Goal: Information Seeking & Learning: Learn about a topic

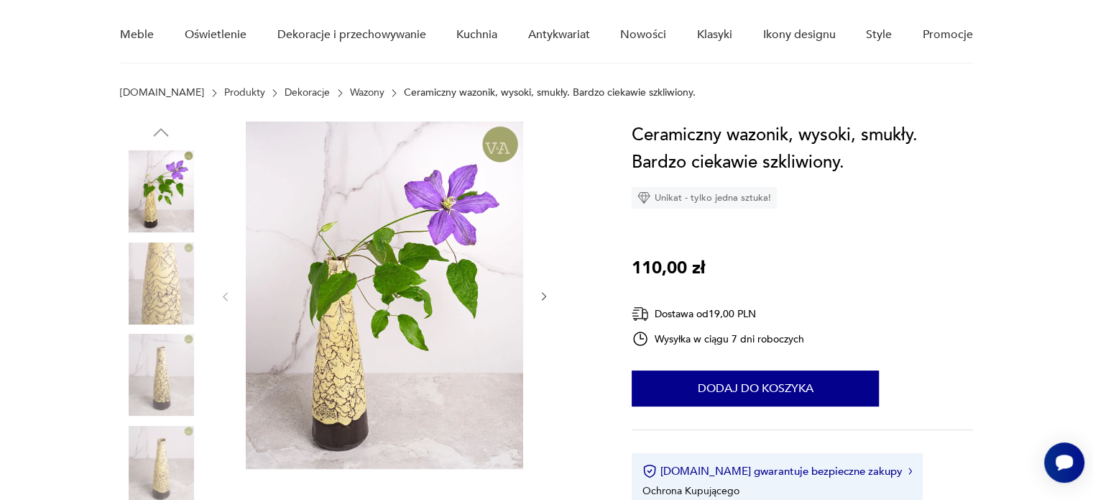
scroll to position [115, 0]
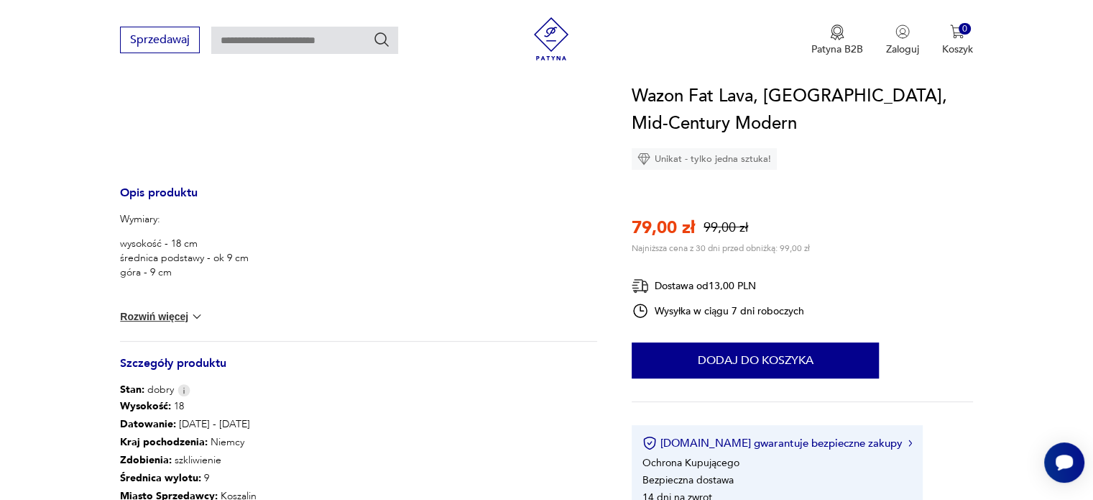
scroll to position [874, 0]
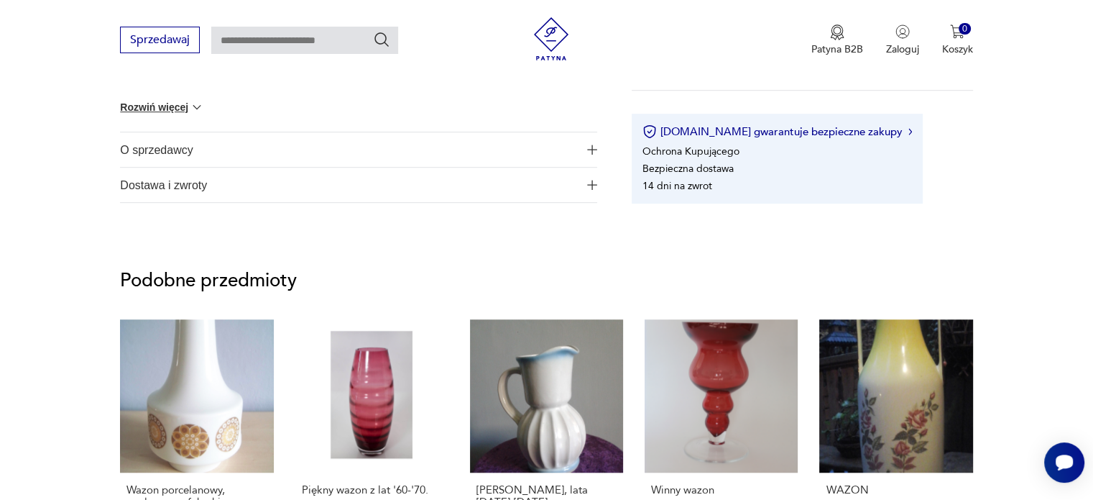
click at [590, 146] on img "button" at bounding box center [592, 150] width 10 height 10
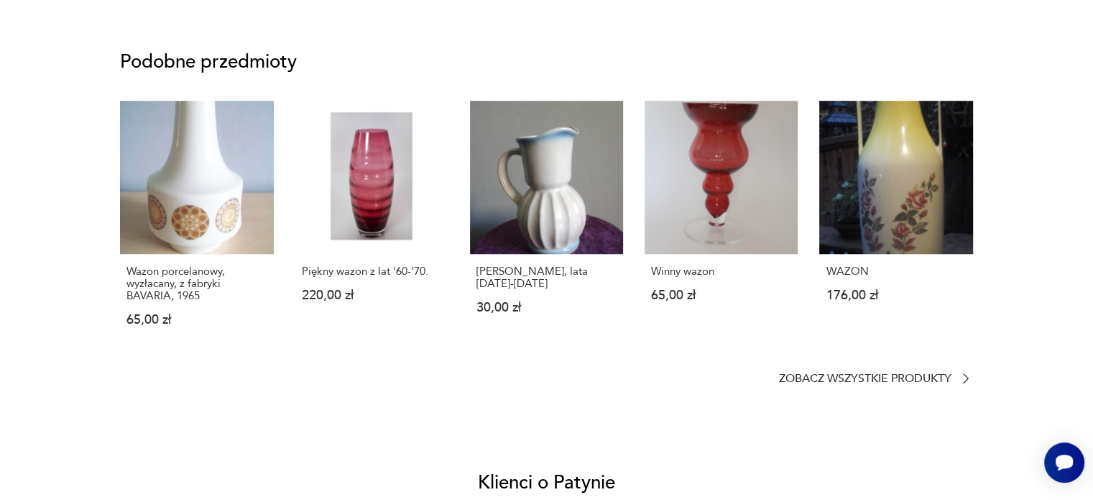
scroll to position [0, 0]
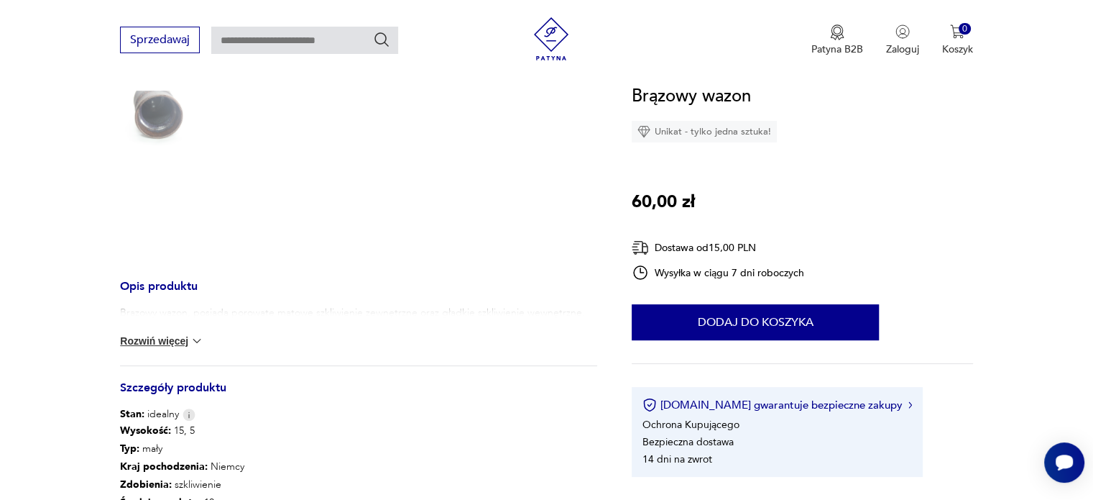
scroll to position [345, 0]
click at [171, 341] on button "Rozwiń więcej" at bounding box center [161, 339] width 83 height 14
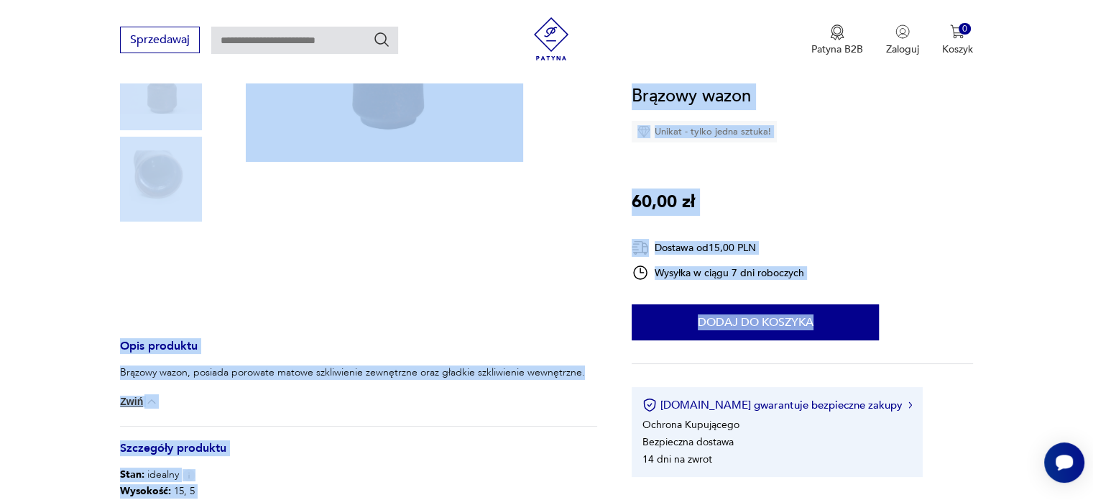
drag, startPoint x: 1091, startPoint y: 74, endPoint x: 1085, endPoint y: -53, distance: 127.4
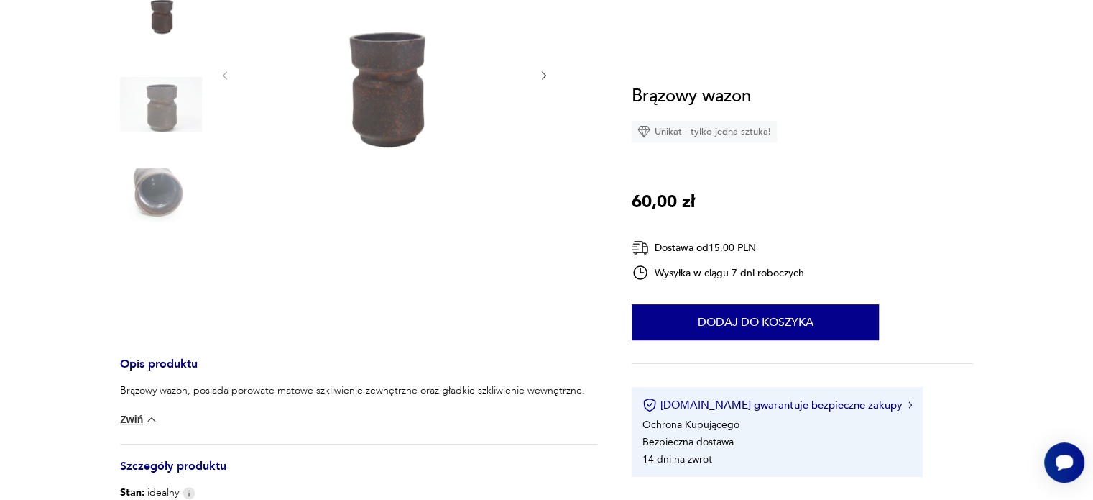
scroll to position [0, 0]
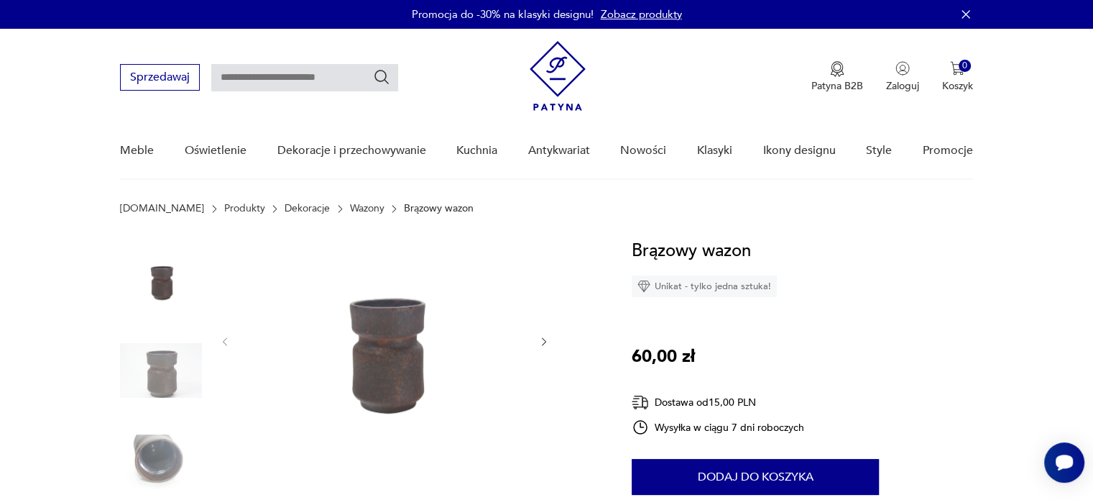
click at [876, 312] on div "Brązowy wazon Unikat - tylko jedna sztuka! 60,00 zł Dostawa od 15,00 PLN Wysyłk…" at bounding box center [802, 434] width 341 height 394
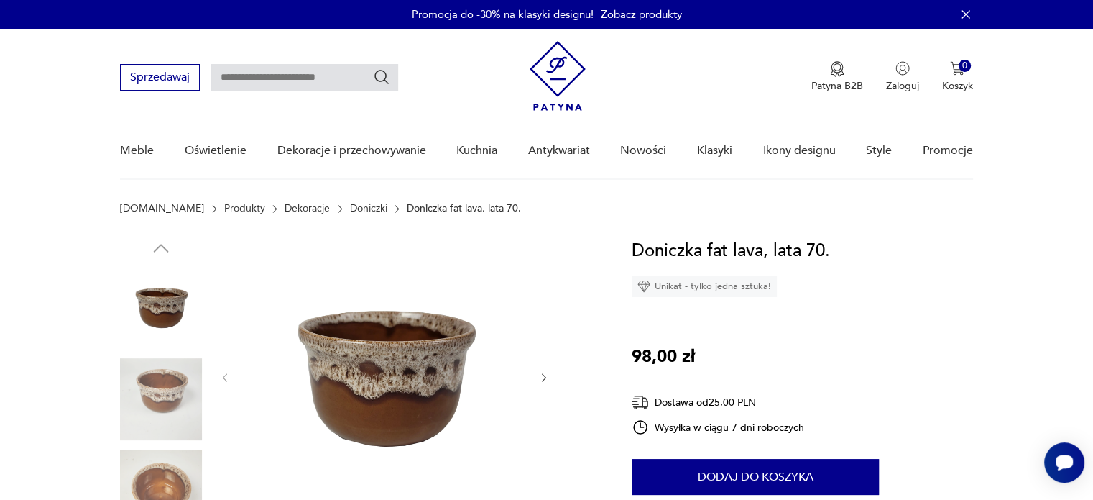
scroll to position [29, 0]
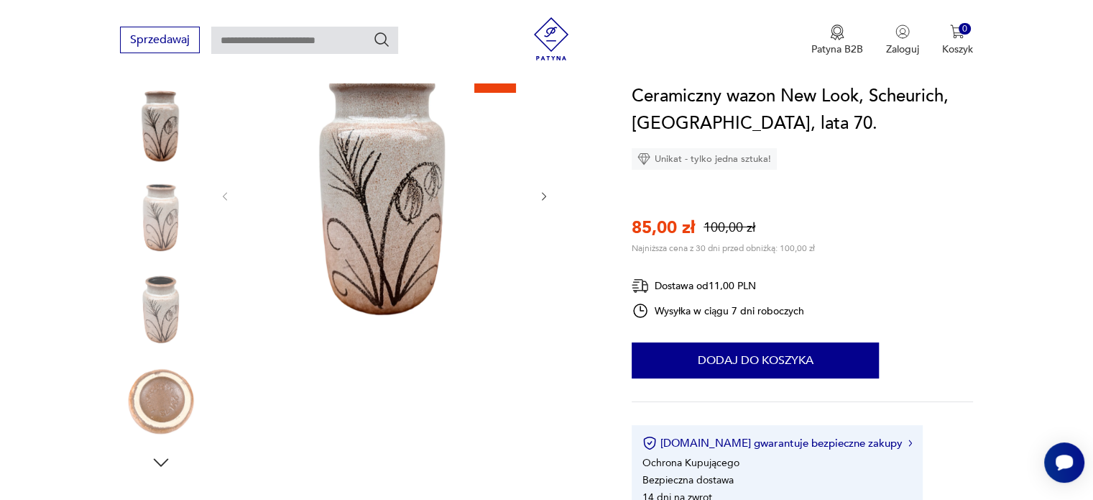
scroll to position [201, 0]
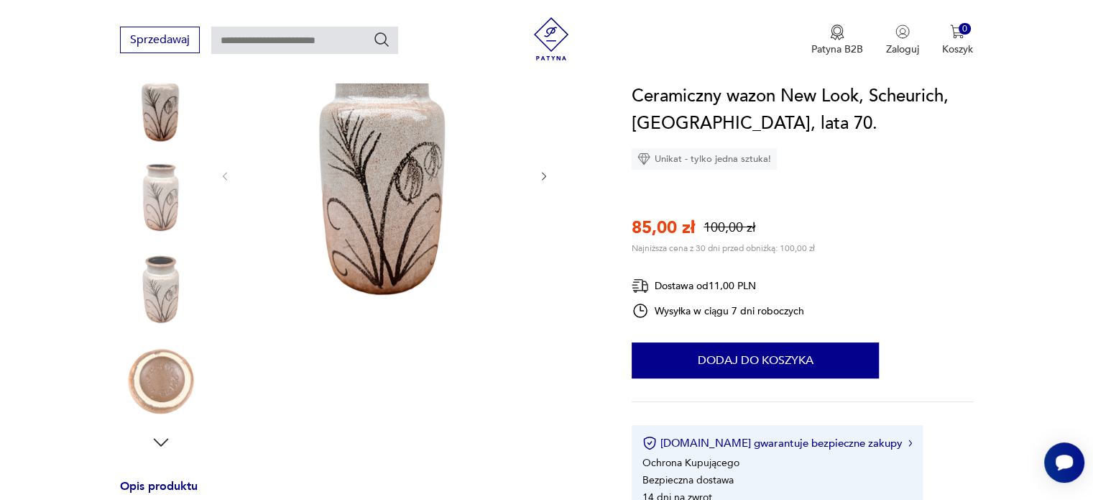
click at [543, 172] on icon "button" at bounding box center [544, 176] width 4 height 9
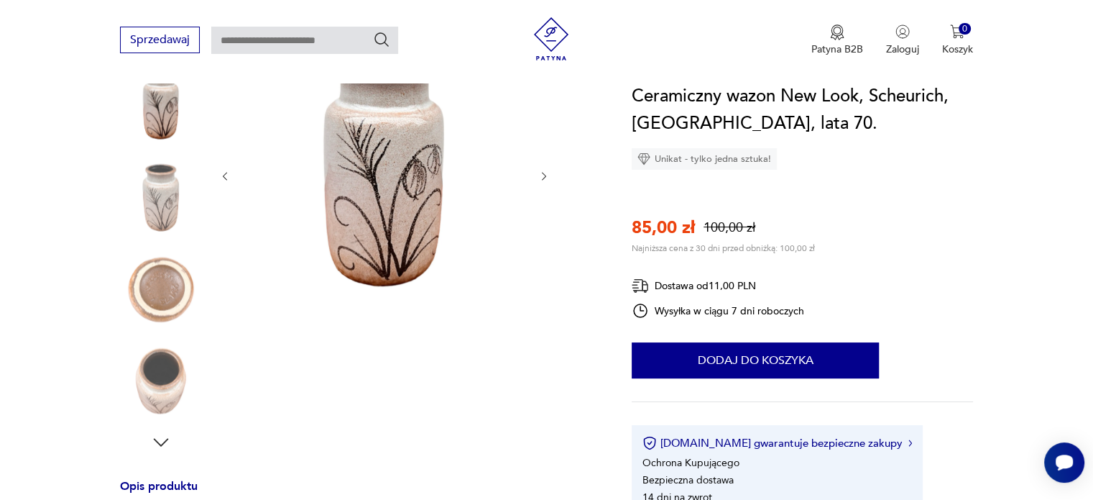
click at [543, 172] on icon "button" at bounding box center [544, 176] width 4 height 9
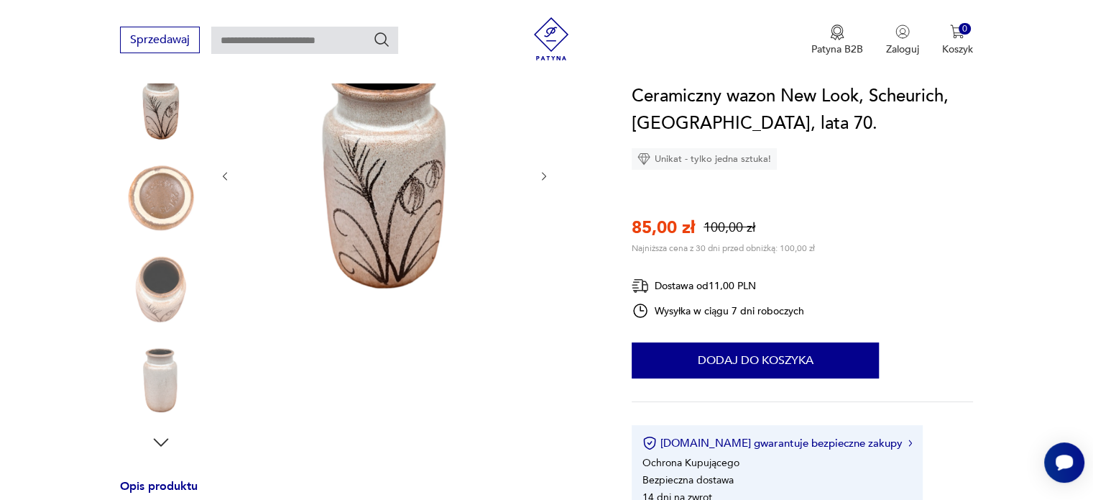
click at [543, 172] on icon "button" at bounding box center [544, 176] width 4 height 9
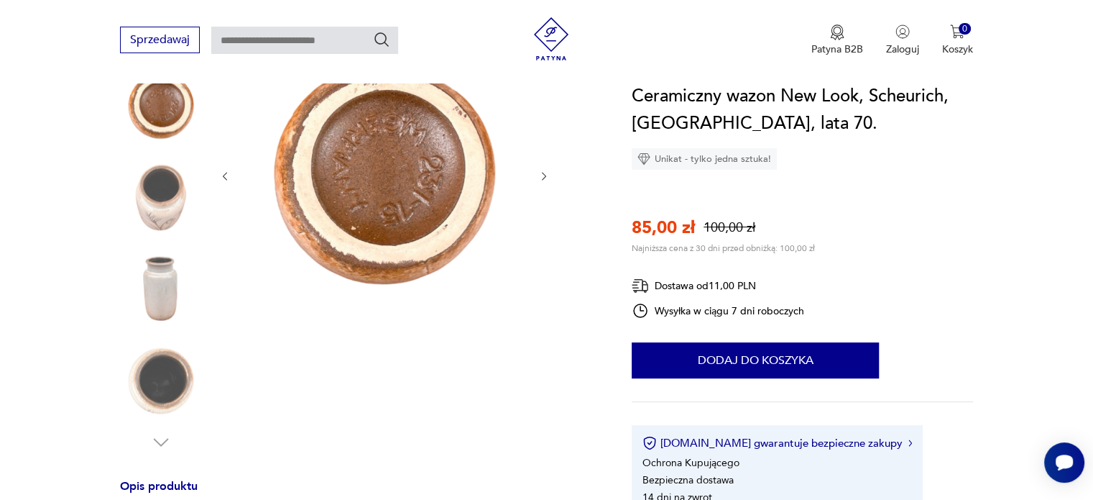
click at [543, 172] on icon "button" at bounding box center [544, 176] width 4 height 9
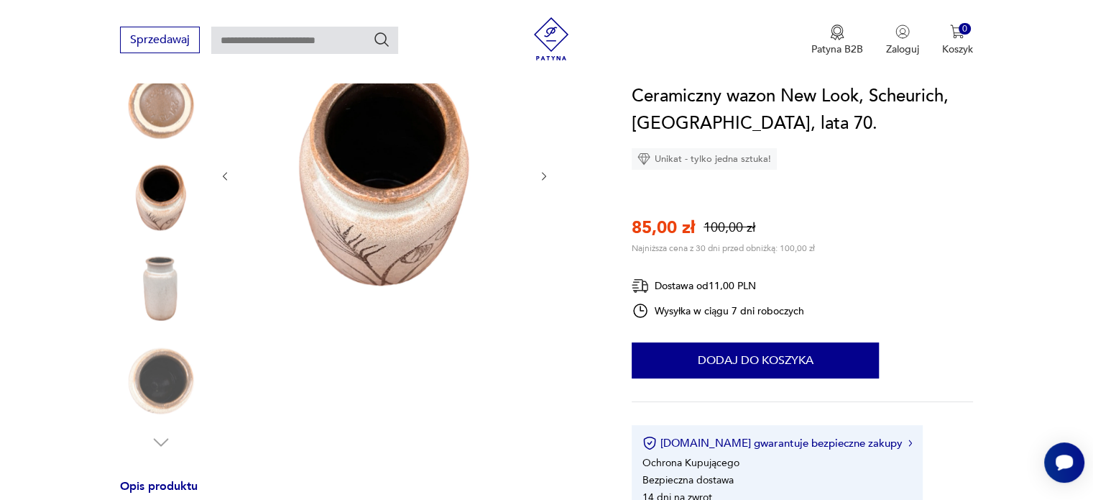
click at [543, 172] on icon "button" at bounding box center [544, 176] width 4 height 9
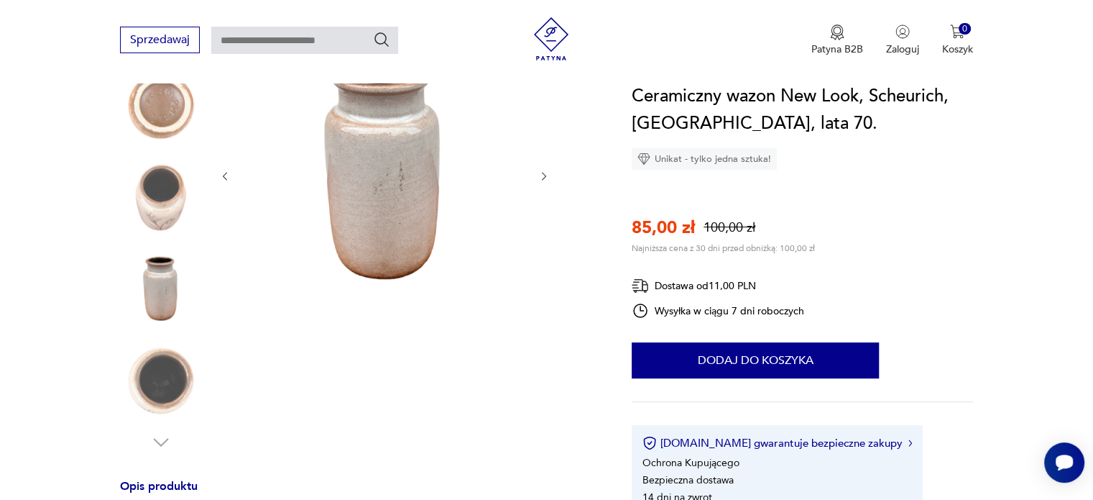
click at [543, 172] on icon "button" at bounding box center [544, 176] width 4 height 9
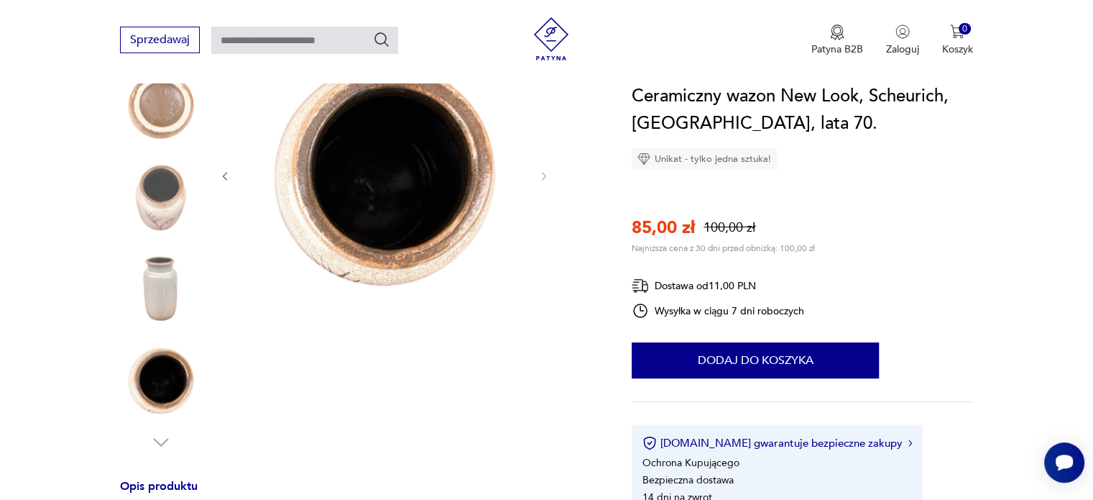
click at [161, 191] on img at bounding box center [161, 198] width 82 height 82
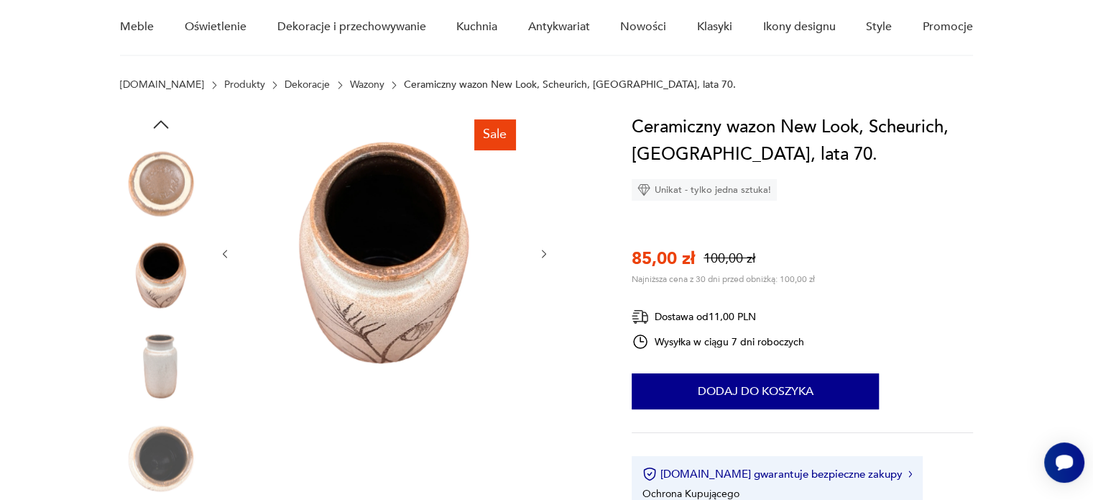
scroll to position [29, 0]
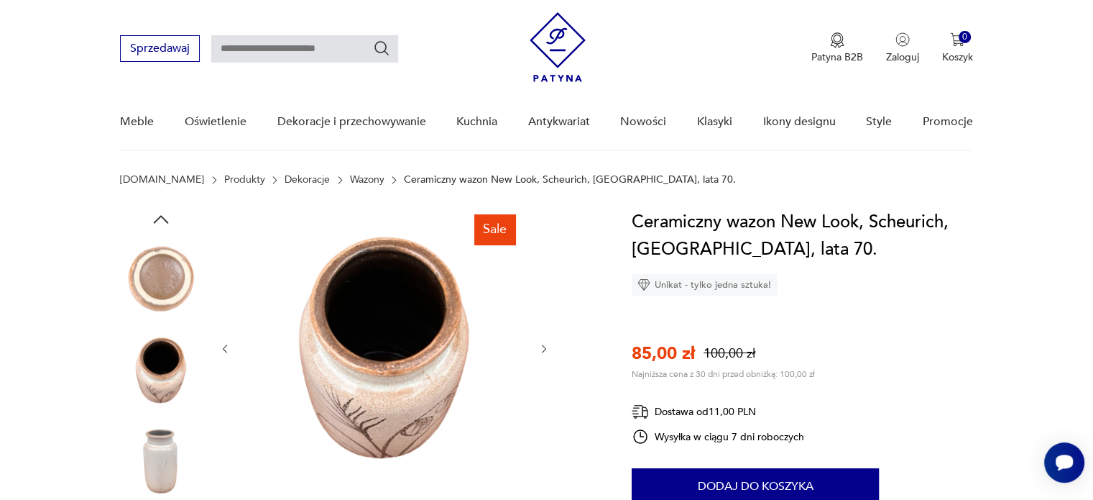
click at [161, 217] on icon "button" at bounding box center [161, 219] width 22 height 22
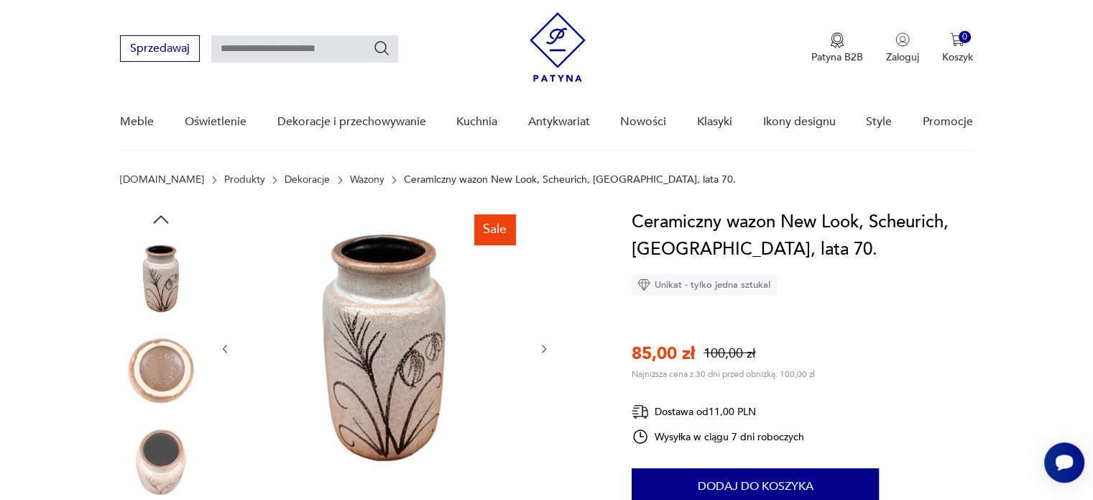
click at [161, 217] on icon "button" at bounding box center [161, 219] width 22 height 22
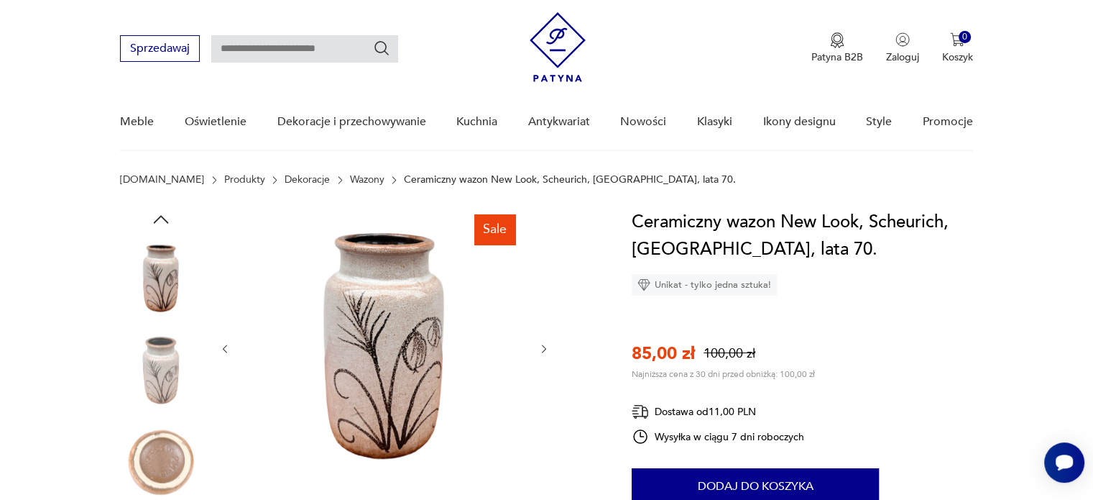
click at [161, 217] on icon "button" at bounding box center [161, 219] width 22 height 22
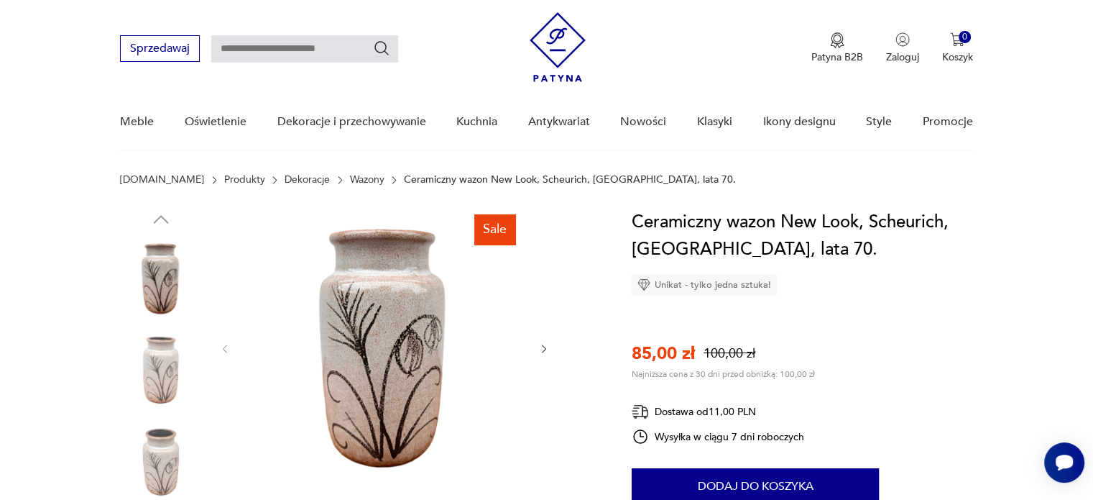
click at [163, 272] on img at bounding box center [161, 278] width 82 height 82
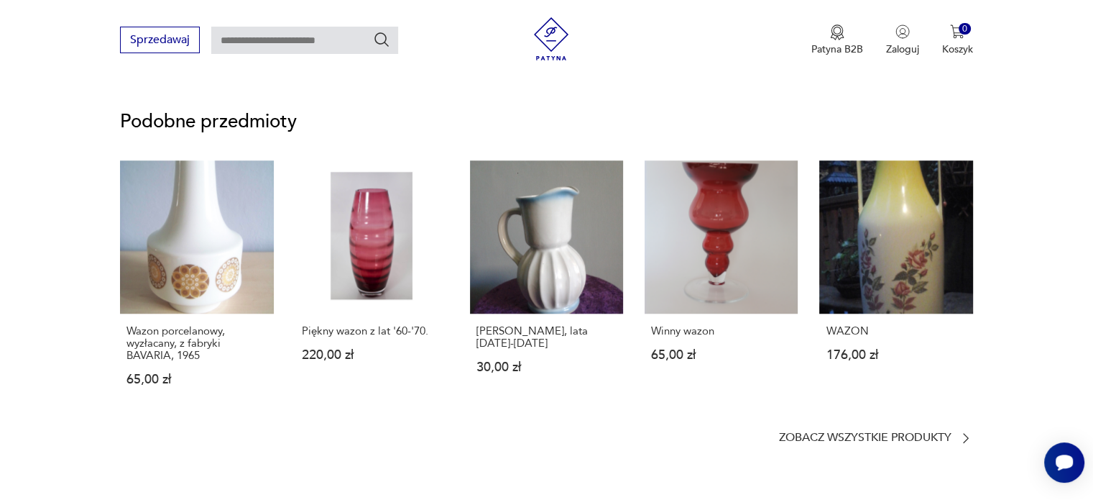
scroll to position [0, 0]
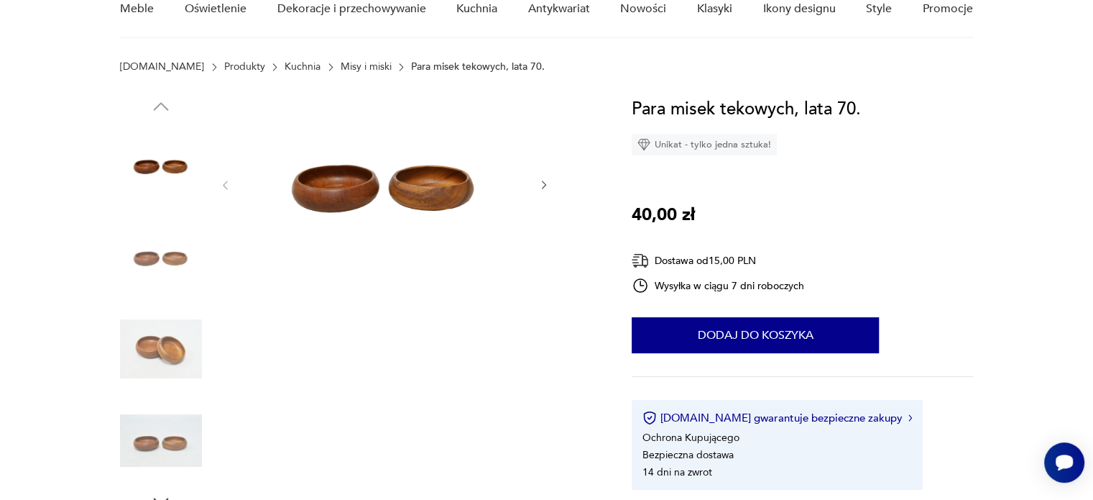
scroll to position [144, 0]
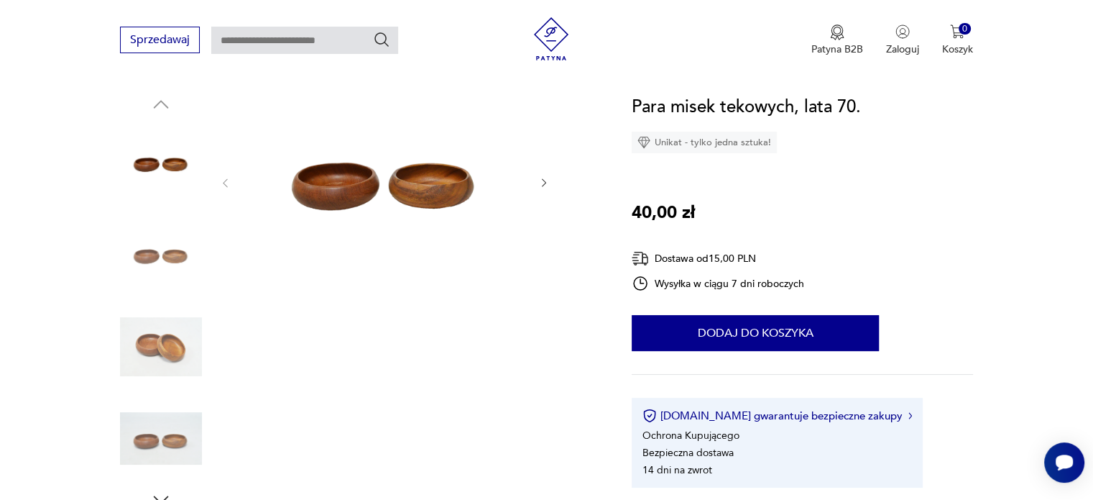
click at [378, 178] on img at bounding box center [385, 181] width 278 height 176
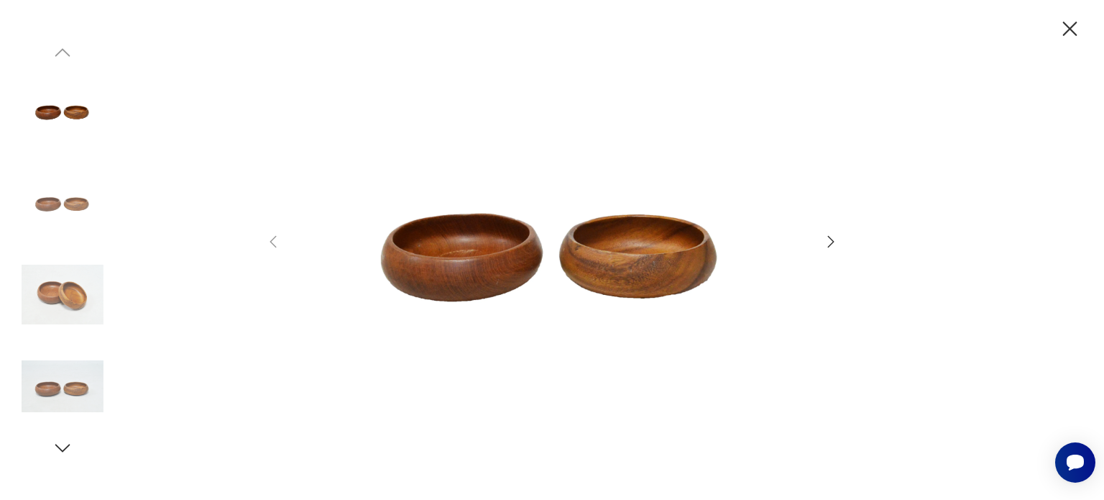
click at [833, 238] on icon "button" at bounding box center [830, 241] width 17 height 17
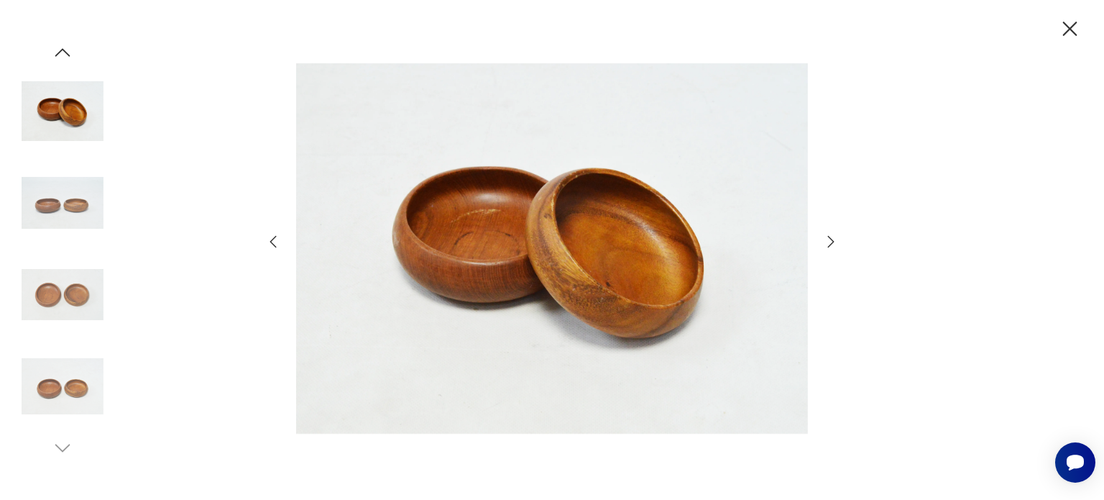
click at [833, 238] on icon "button" at bounding box center [830, 241] width 17 height 17
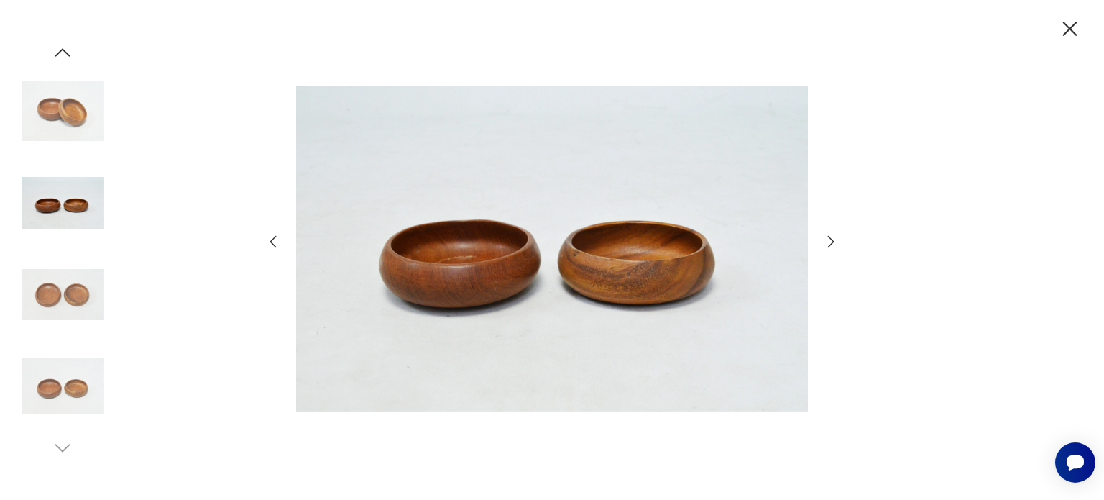
click at [833, 238] on icon "button" at bounding box center [830, 241] width 17 height 17
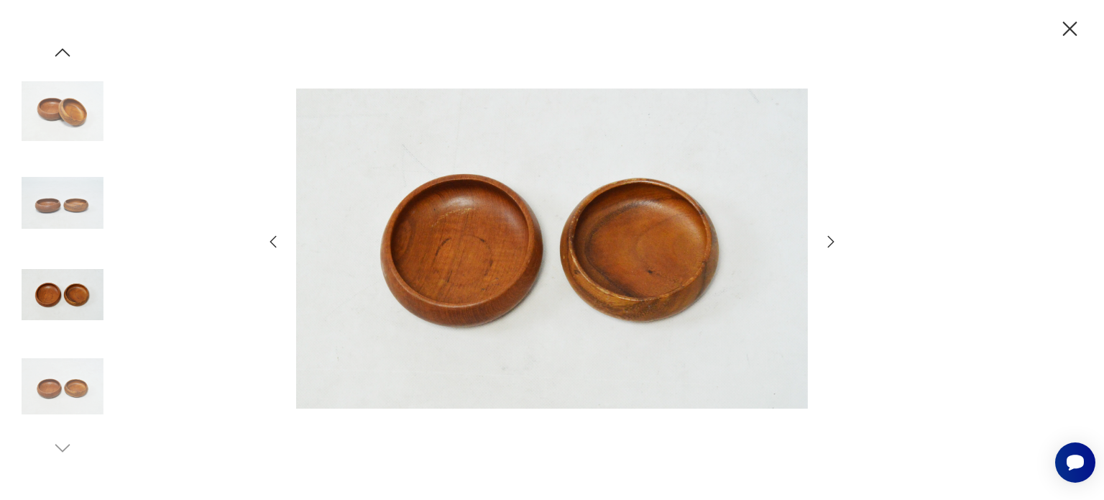
click at [833, 238] on icon "button" at bounding box center [830, 241] width 17 height 17
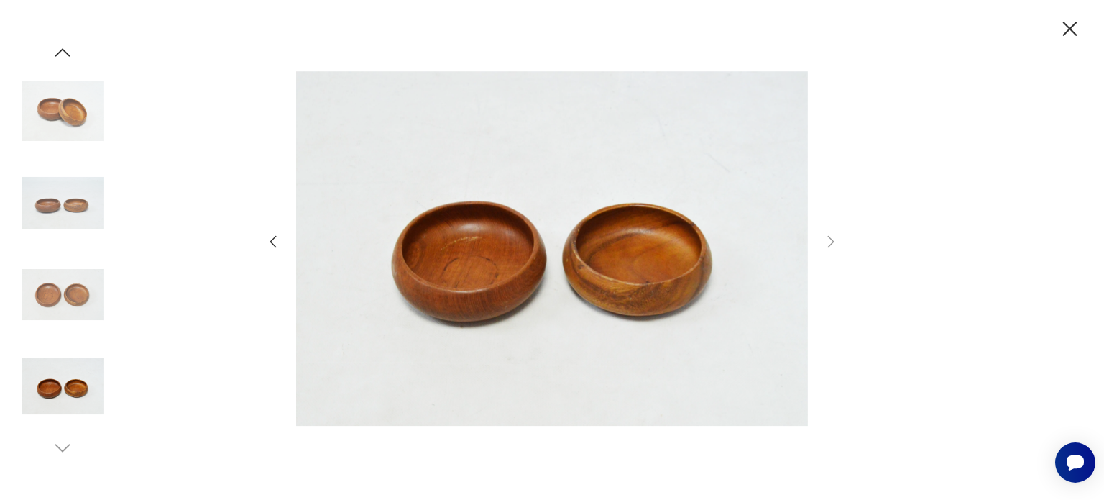
click at [1063, 24] on icon "button" at bounding box center [1070, 29] width 25 height 25
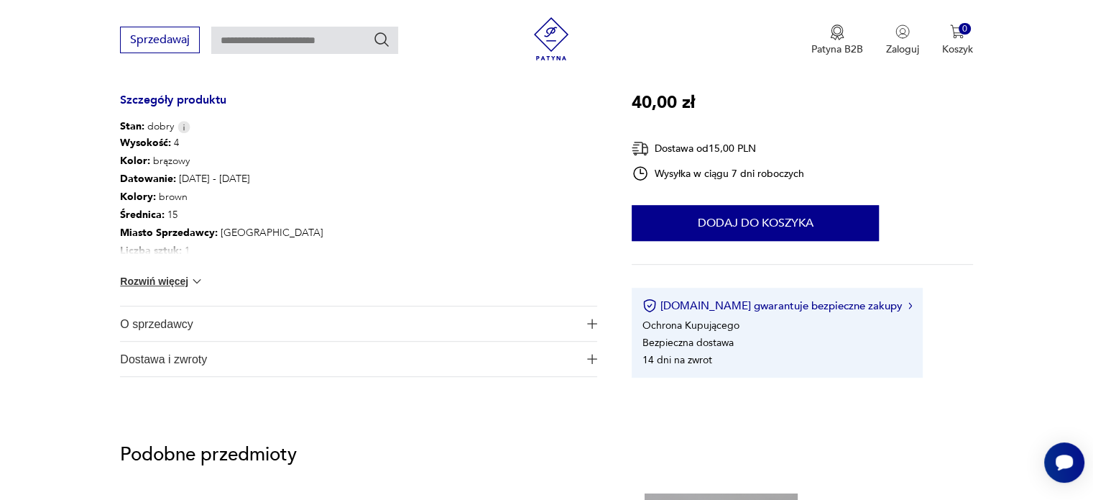
scroll to position [690, 0]
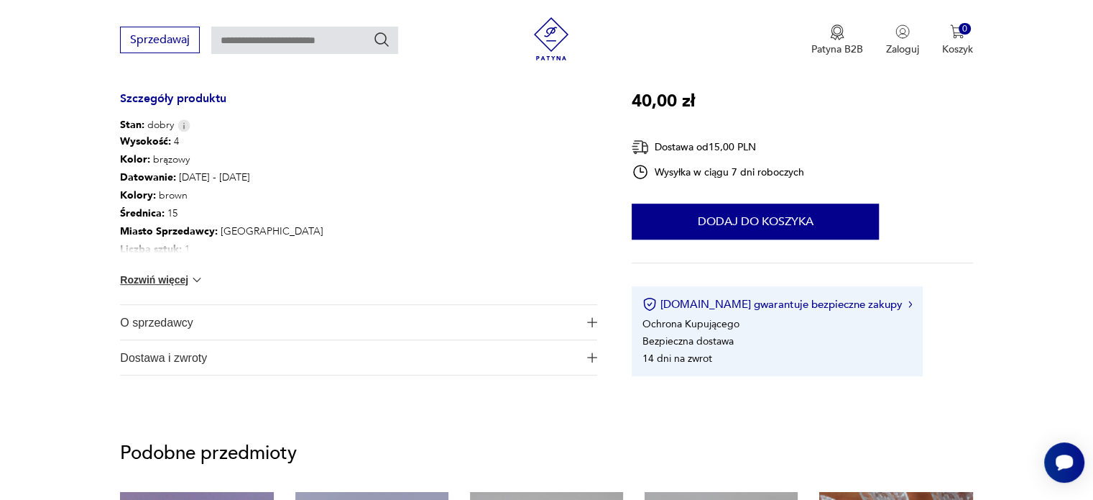
click at [188, 276] on button "Rozwiń więcej" at bounding box center [161, 279] width 83 height 14
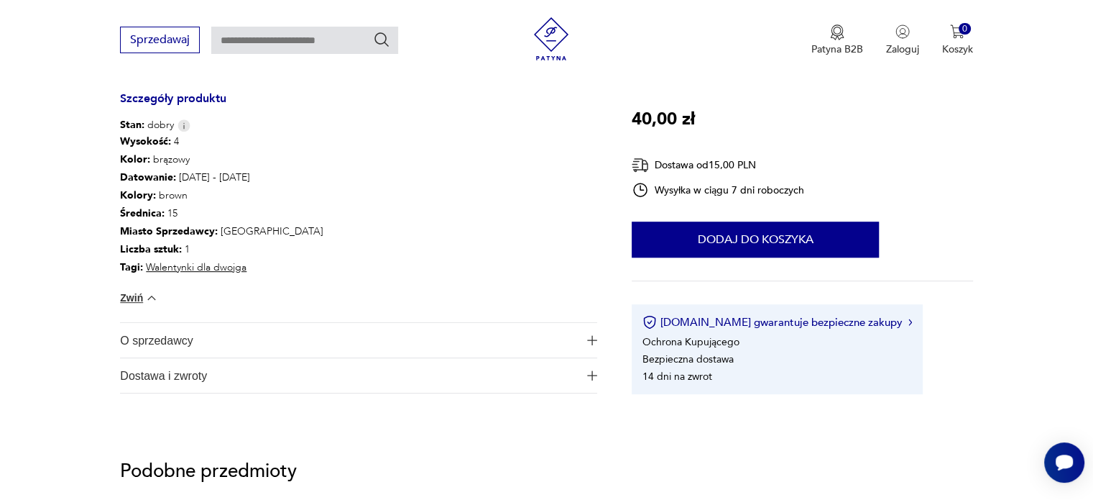
click at [593, 341] on img "button" at bounding box center [592, 340] width 10 height 10
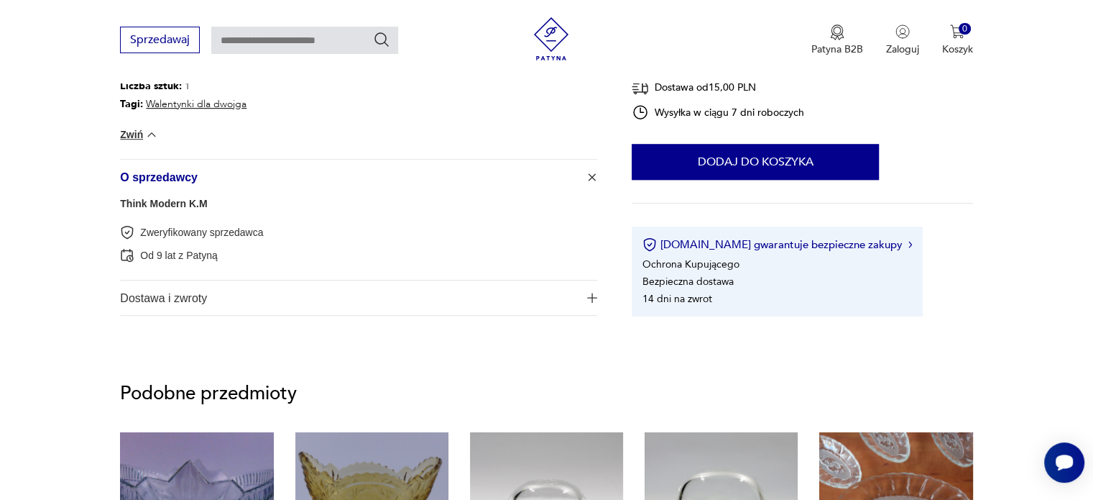
scroll to position [0, 0]
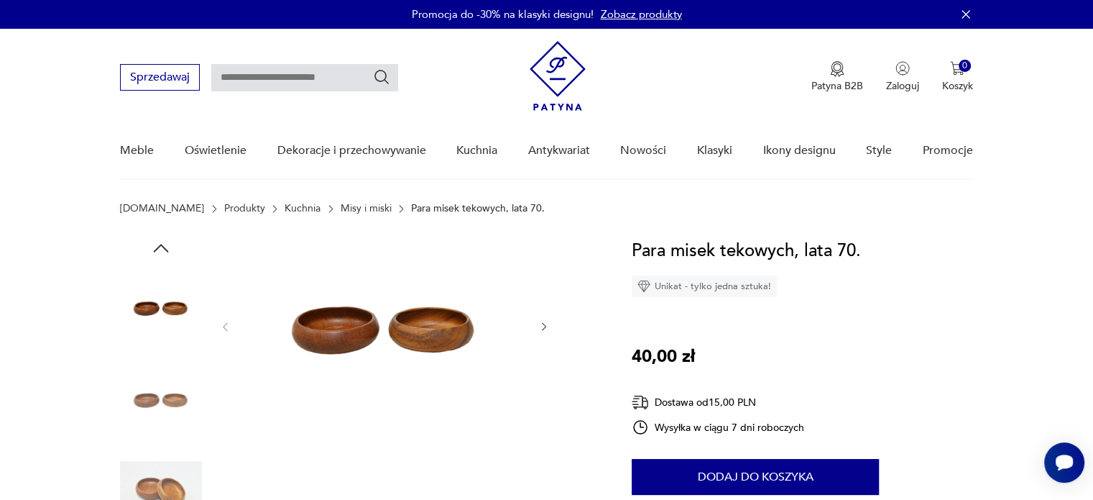
click at [279, 72] on input "text" at bounding box center [304, 77] width 187 height 27
type input "*******"
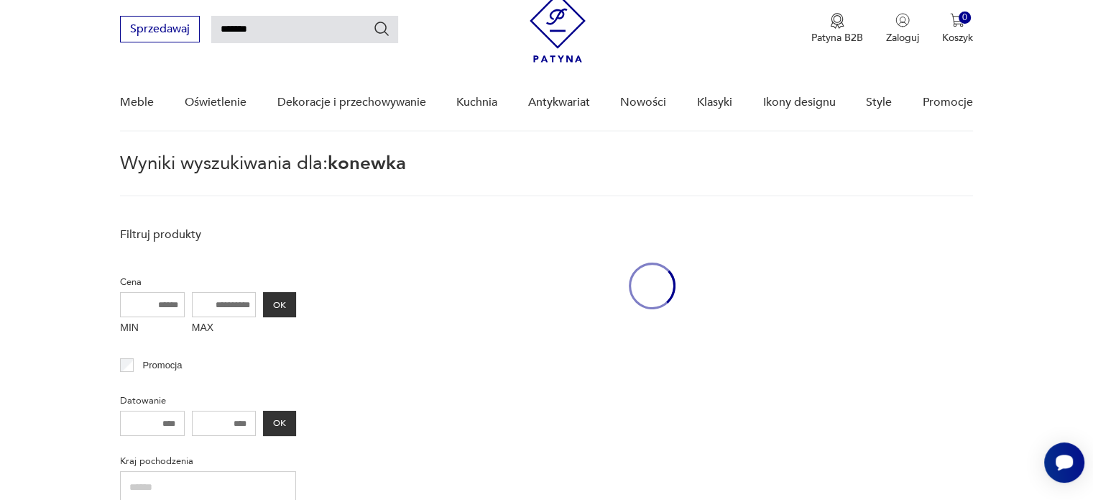
scroll to position [51, 0]
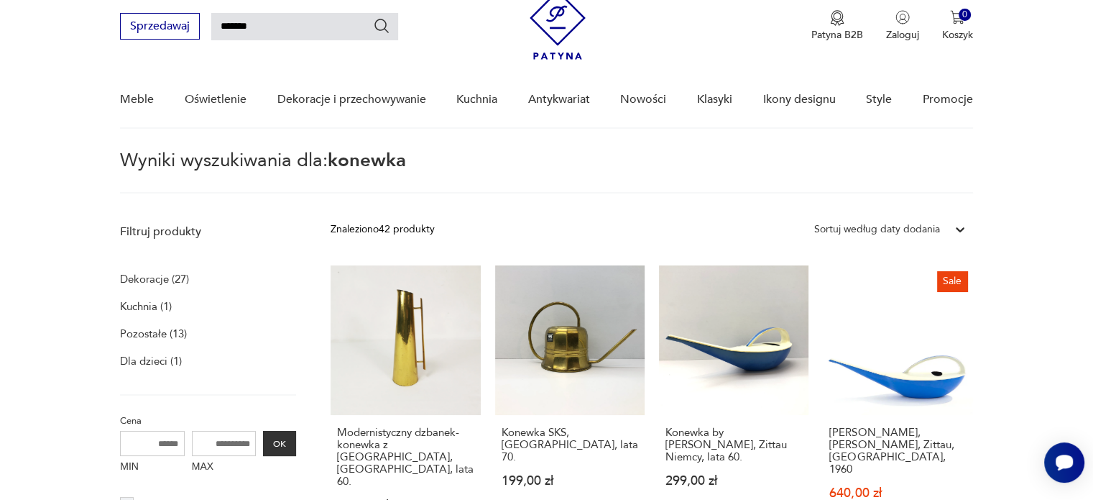
click at [1027, 154] on section "Wyniki wyszukiwania dla: konewka" at bounding box center [546, 173] width 1093 height 42
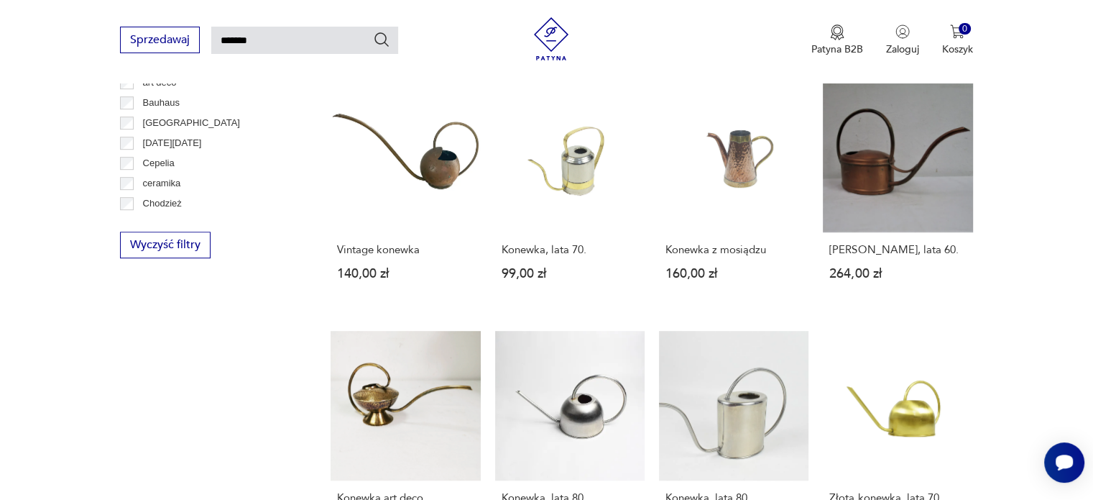
scroll to position [1000, 0]
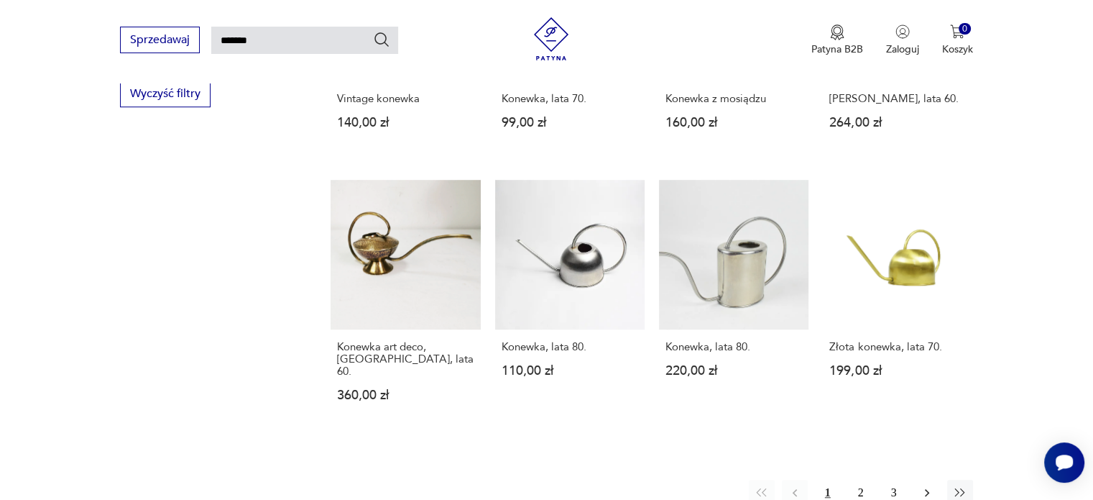
click at [932, 485] on icon "button" at bounding box center [927, 492] width 14 height 14
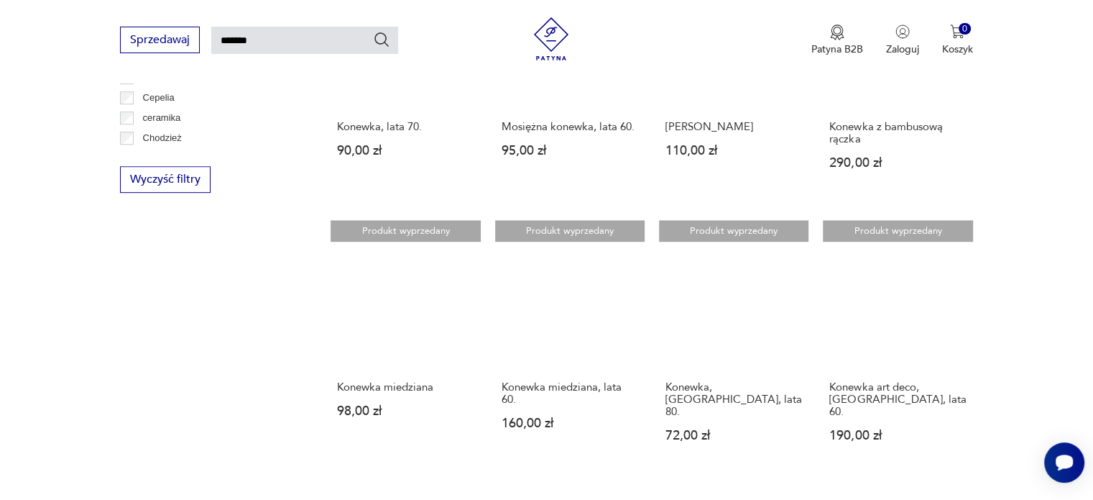
scroll to position [971, 0]
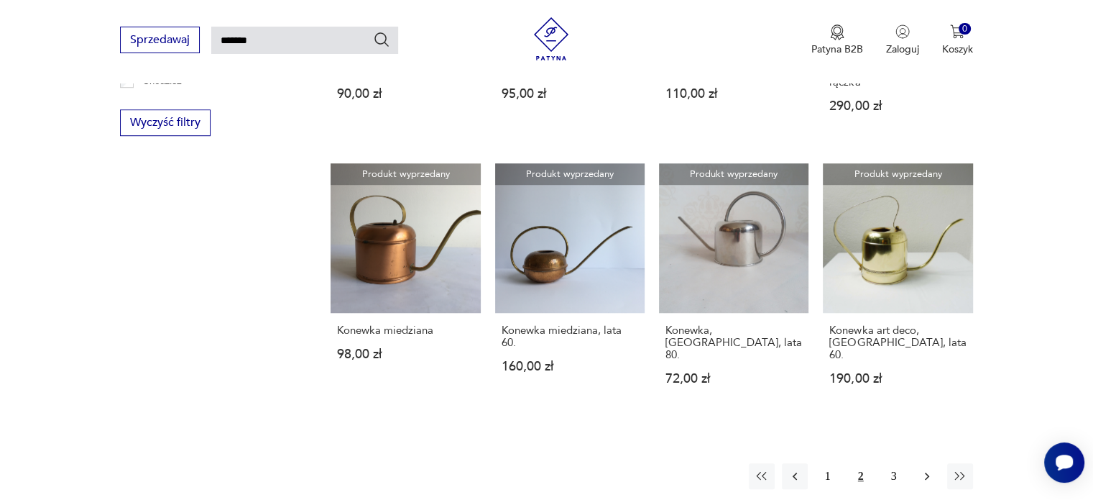
click at [933, 469] on icon "button" at bounding box center [927, 476] width 14 height 14
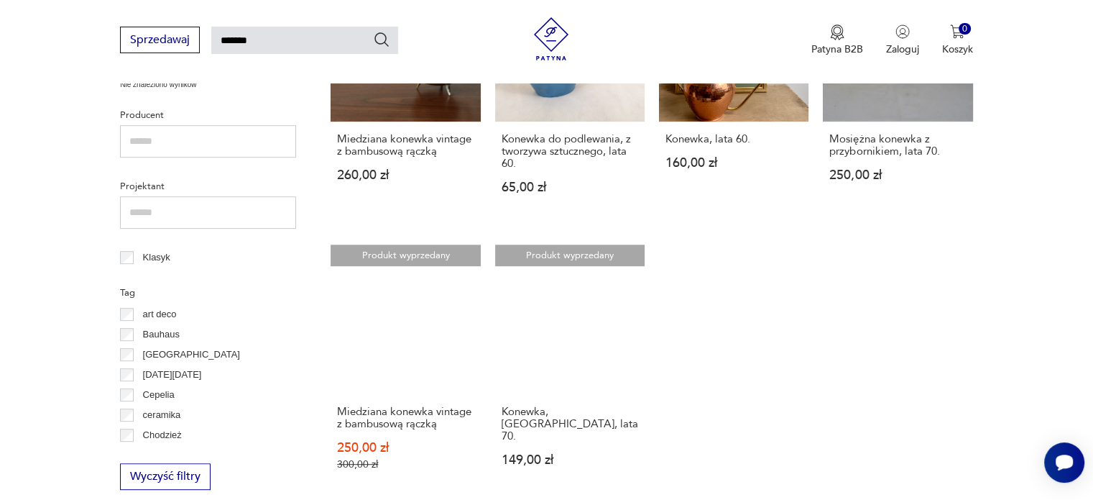
scroll to position [636, 0]
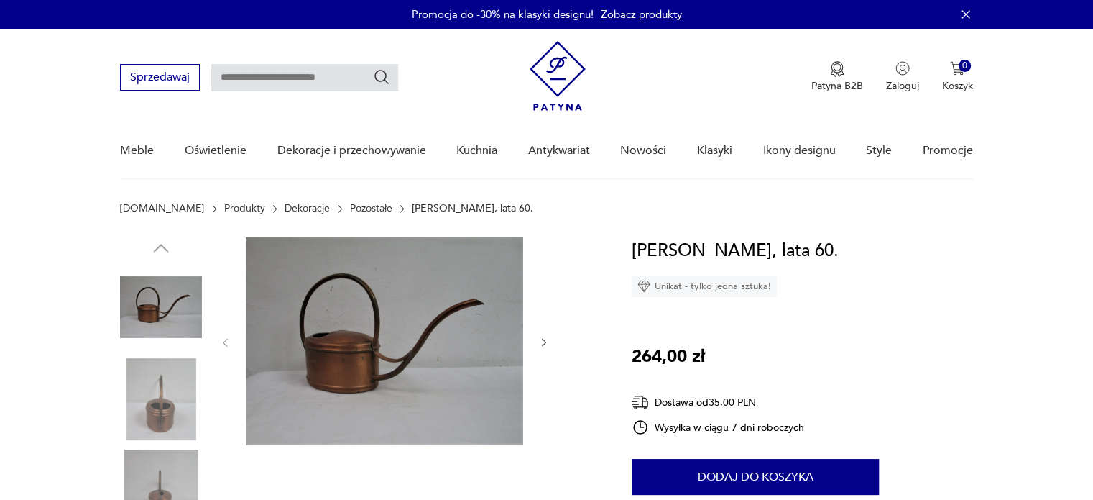
click at [375, 362] on img at bounding box center [385, 341] width 278 height 208
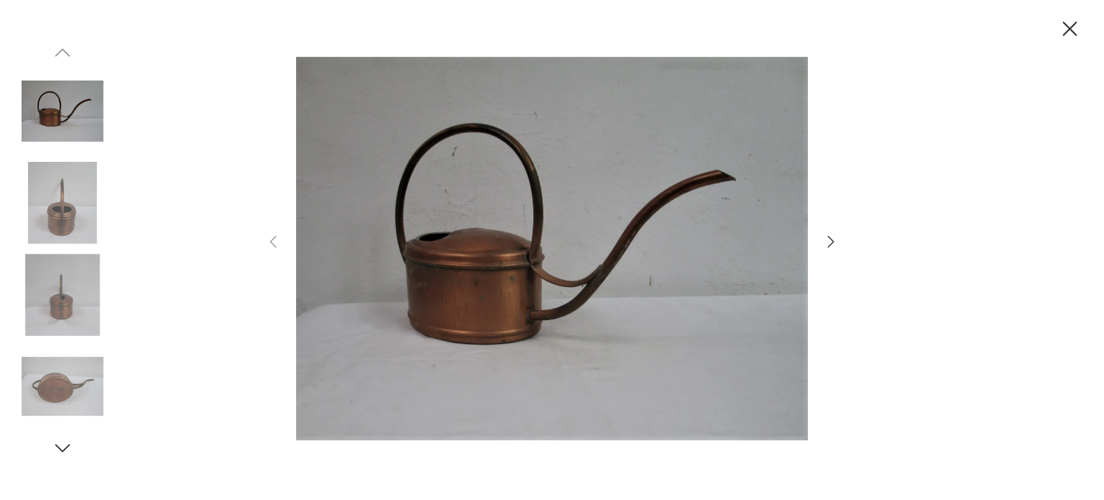
click at [831, 237] on icon "button" at bounding box center [830, 241] width 17 height 17
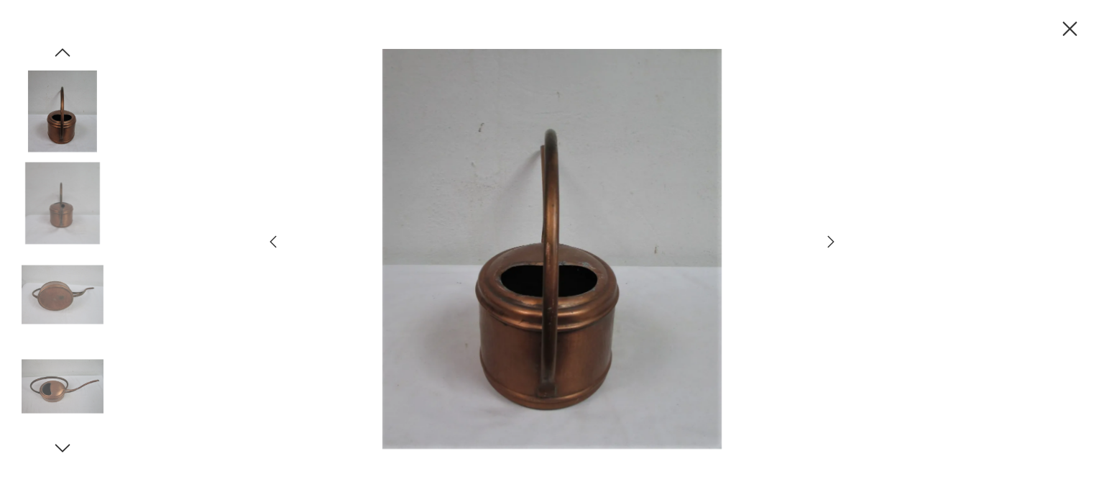
click at [831, 246] on icon "button" at bounding box center [830, 241] width 17 height 17
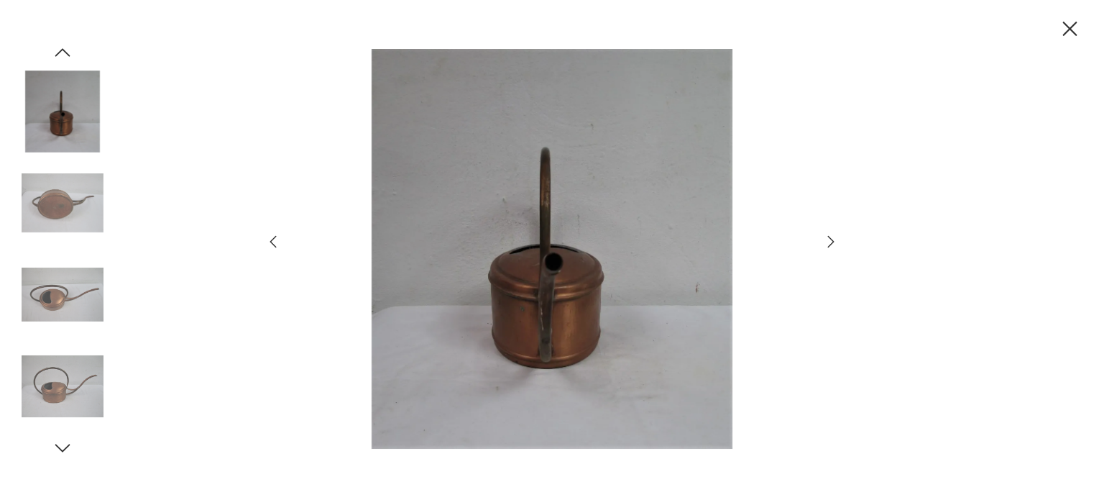
click at [831, 246] on icon "button" at bounding box center [830, 241] width 17 height 17
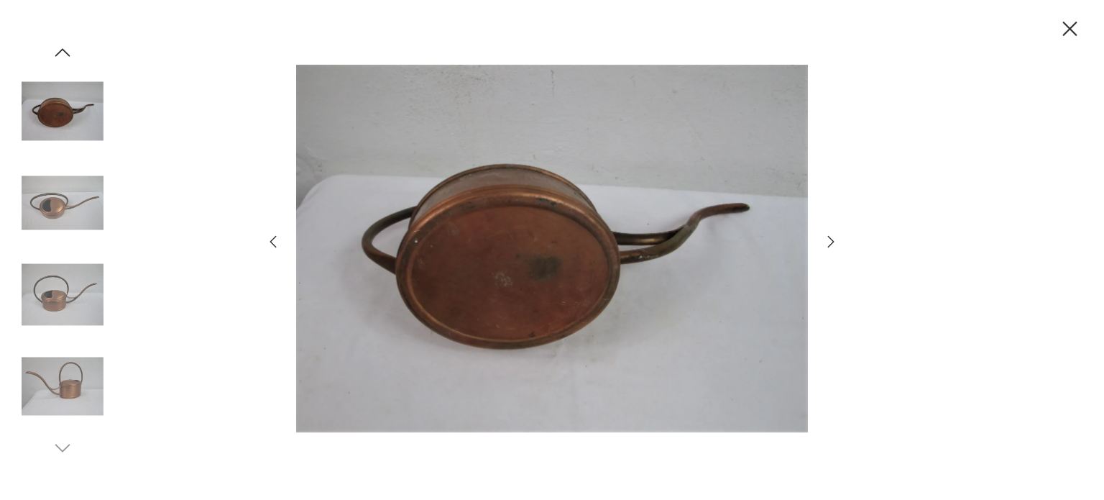
click at [831, 246] on icon "button" at bounding box center [830, 241] width 17 height 17
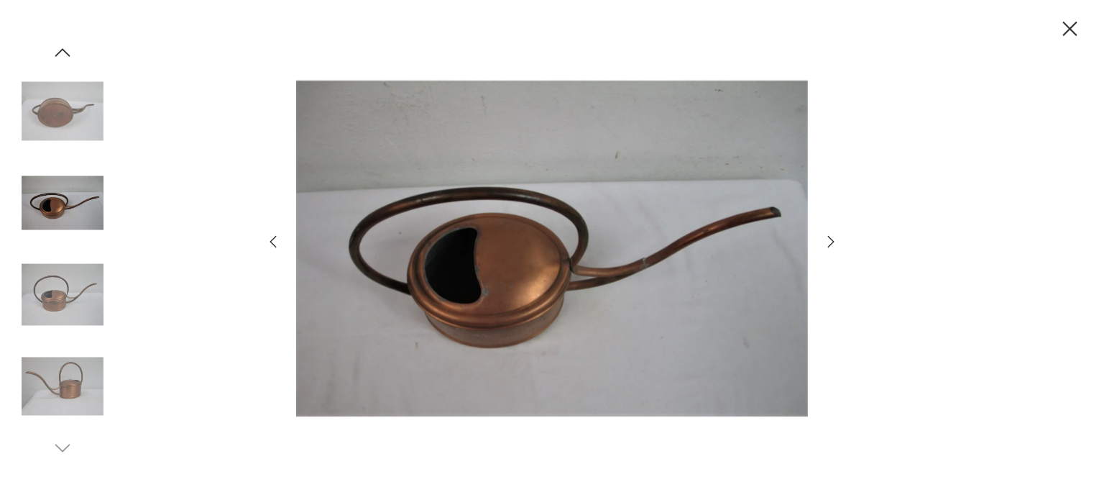
click at [831, 246] on icon "button" at bounding box center [830, 241] width 17 height 17
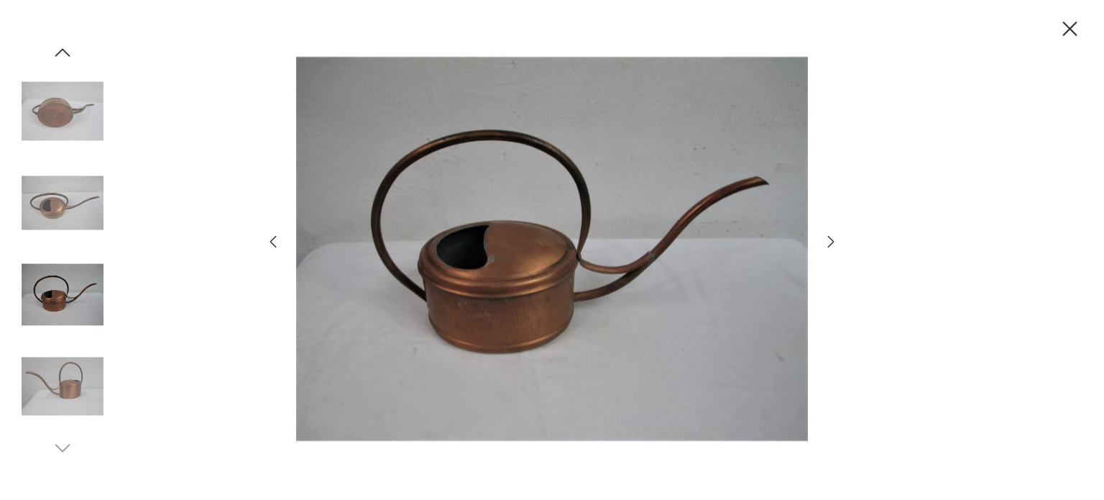
click at [831, 246] on icon "button" at bounding box center [830, 241] width 17 height 17
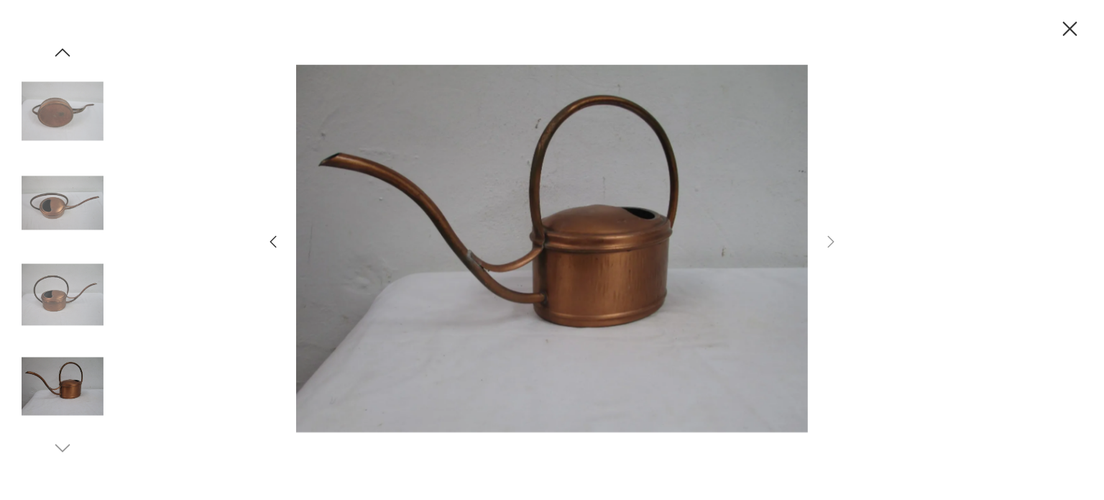
click at [1070, 24] on icon "button" at bounding box center [1070, 29] width 25 height 25
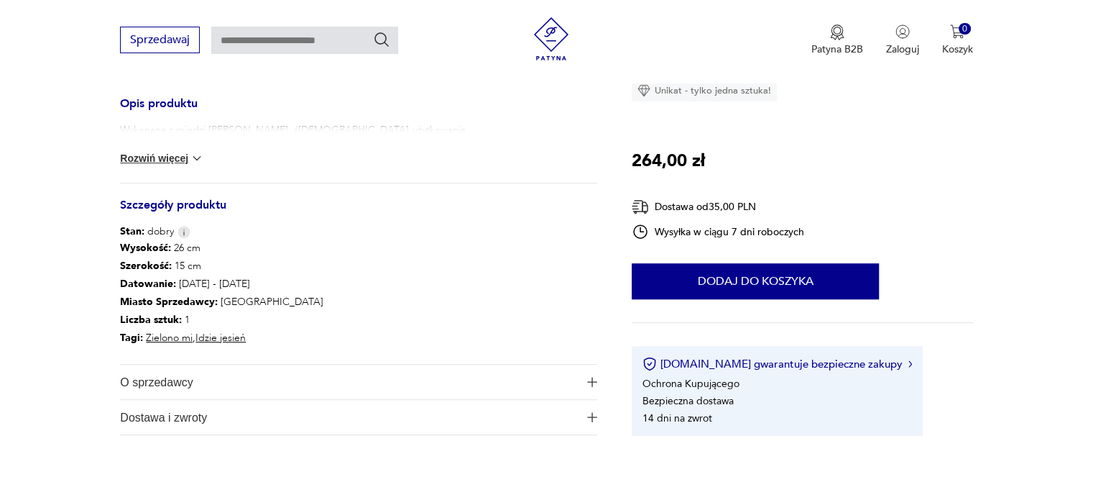
scroll to position [587, 0]
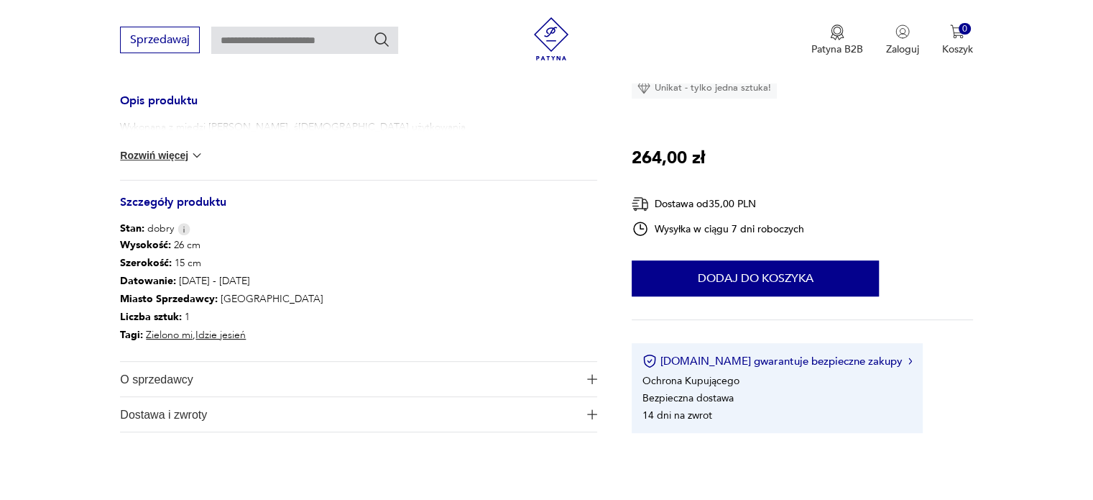
click at [165, 152] on button "Rozwiń więcej" at bounding box center [161, 155] width 83 height 14
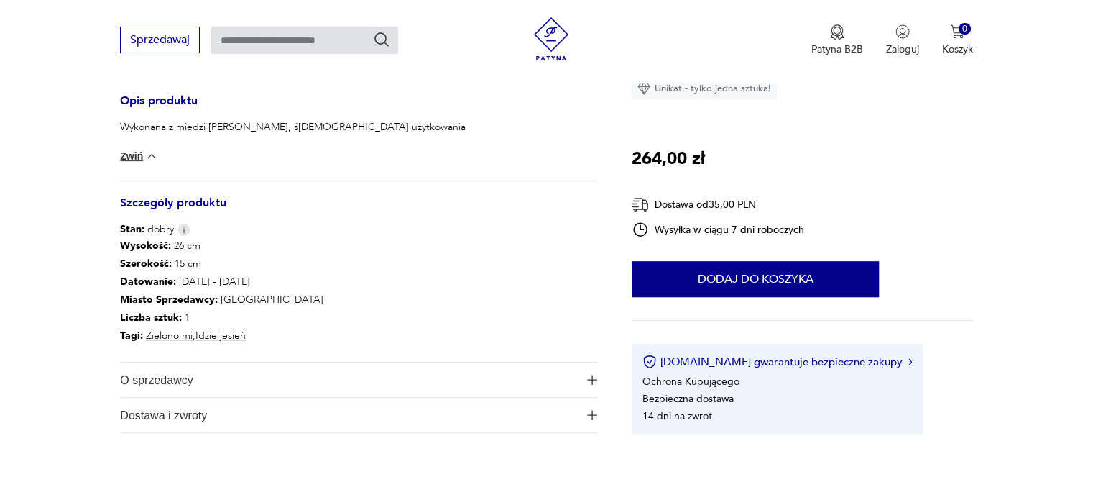
scroll to position [0, 0]
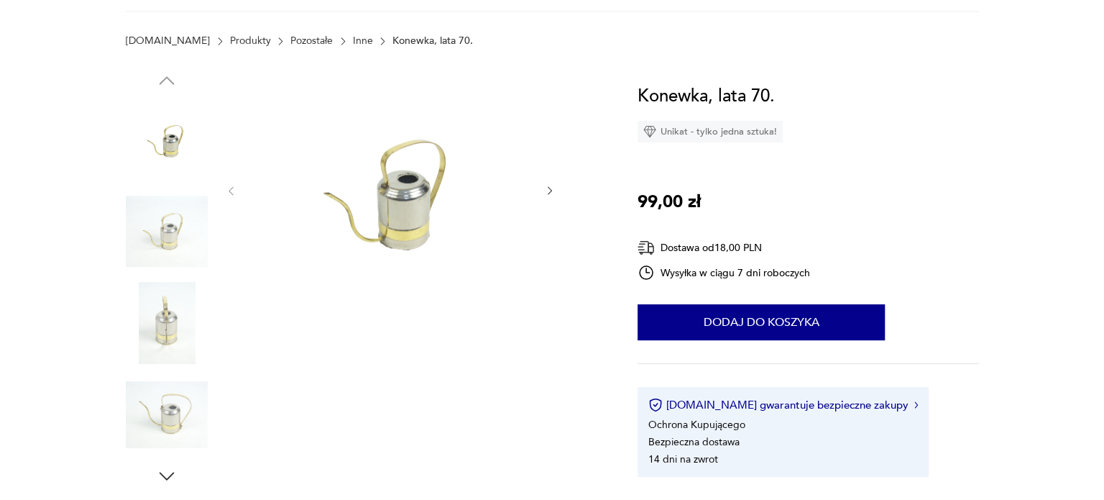
scroll to position [201, 0]
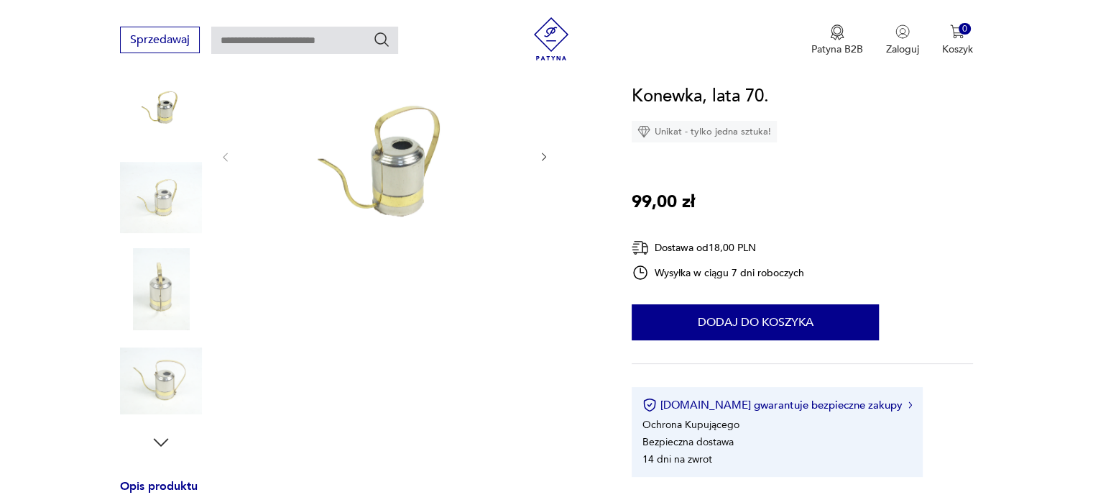
click at [407, 187] on img at bounding box center [385, 155] width 278 height 239
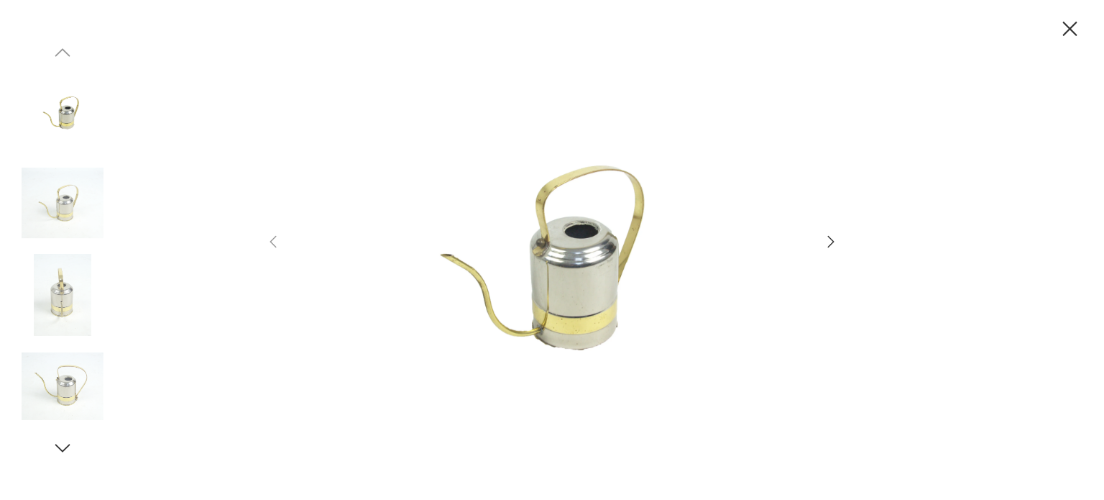
click at [833, 242] on icon "button" at bounding box center [831, 241] width 6 height 12
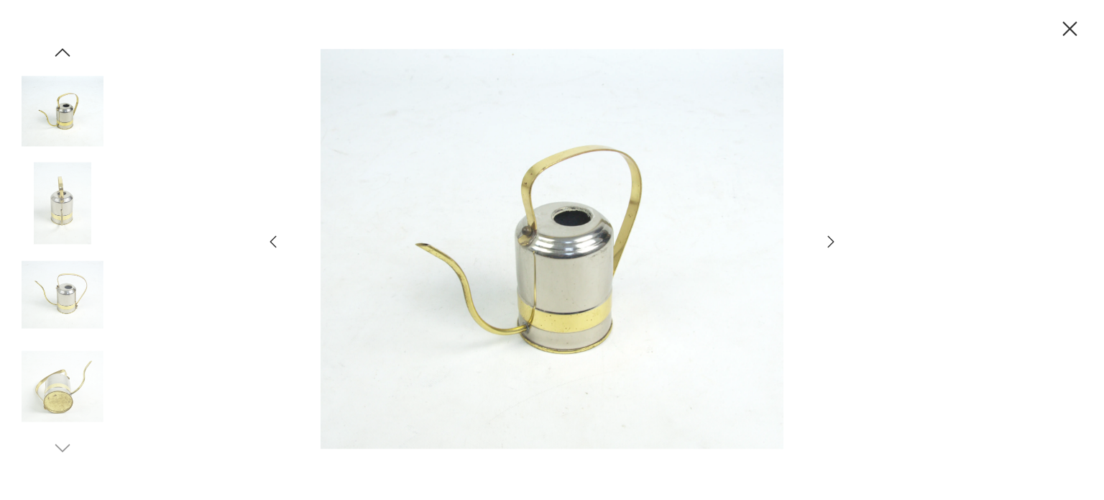
click at [828, 242] on icon "button" at bounding box center [830, 241] width 17 height 17
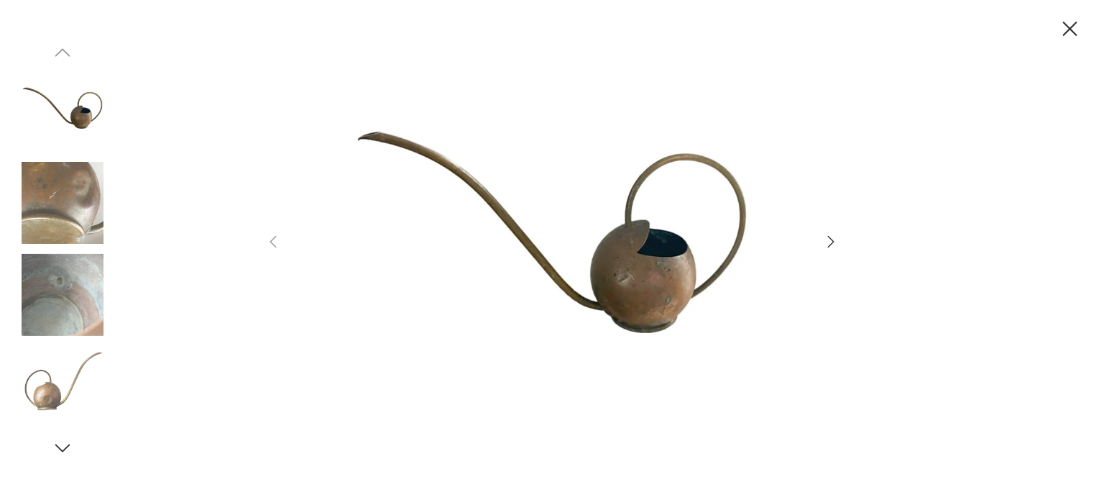
scroll to position [20, 0]
click at [831, 236] on icon "button" at bounding box center [830, 241] width 17 height 17
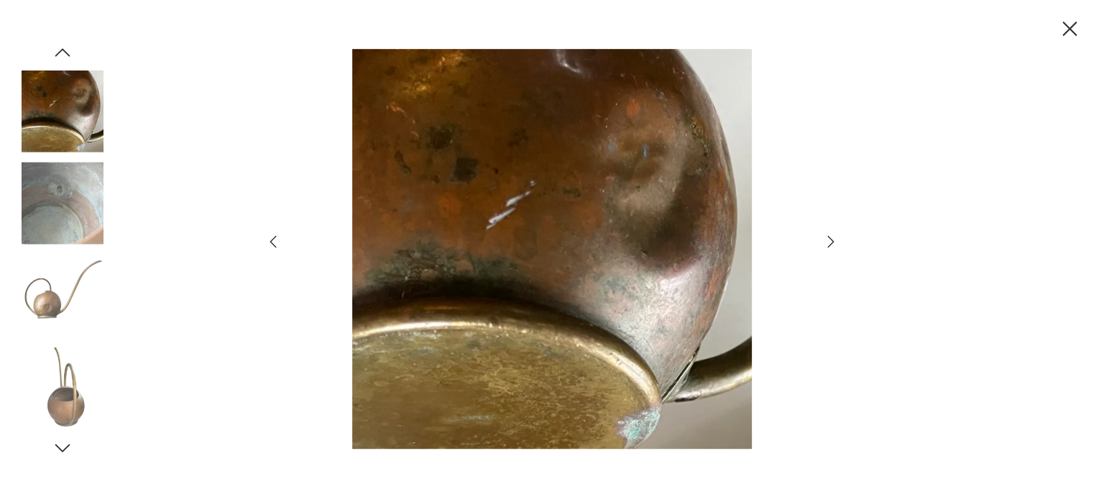
scroll to position [0, 0]
click at [831, 236] on icon "button" at bounding box center [830, 241] width 17 height 17
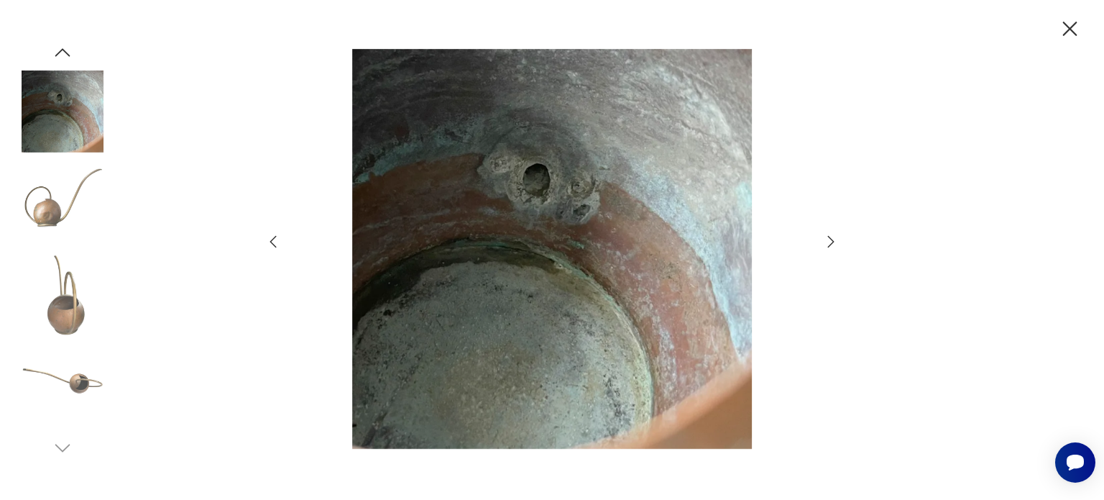
click at [831, 236] on icon "button" at bounding box center [830, 241] width 17 height 17
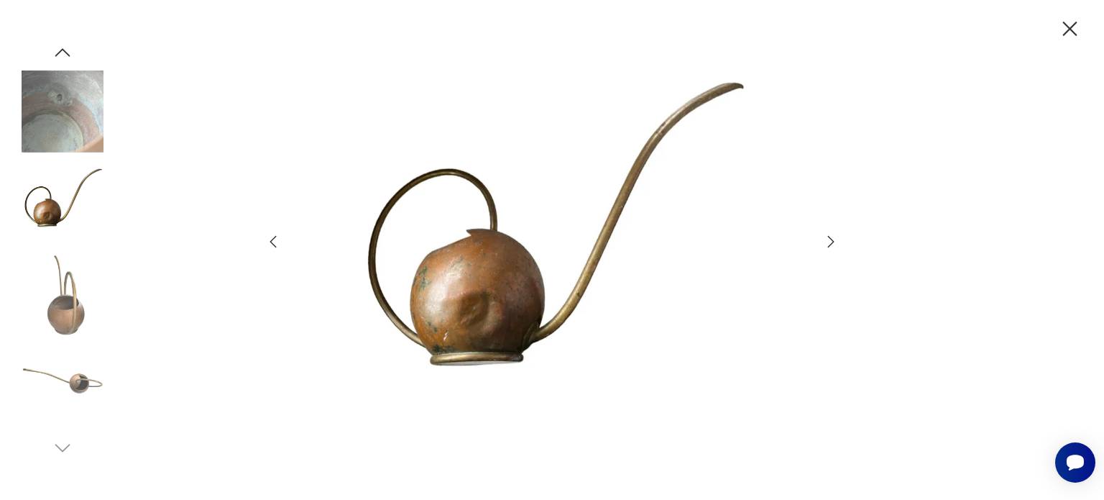
click at [831, 236] on icon "button" at bounding box center [830, 241] width 17 height 17
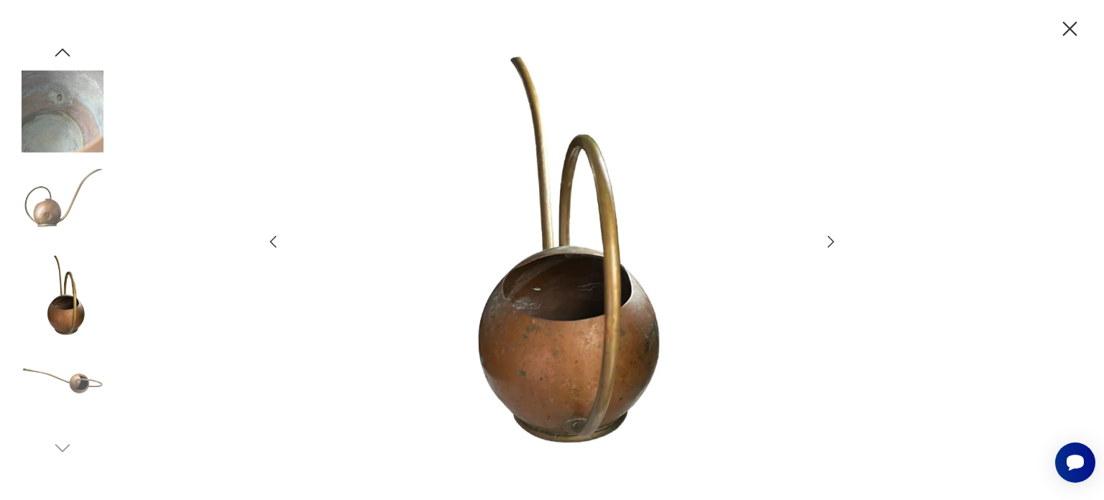
click at [831, 236] on icon "button" at bounding box center [830, 241] width 17 height 17
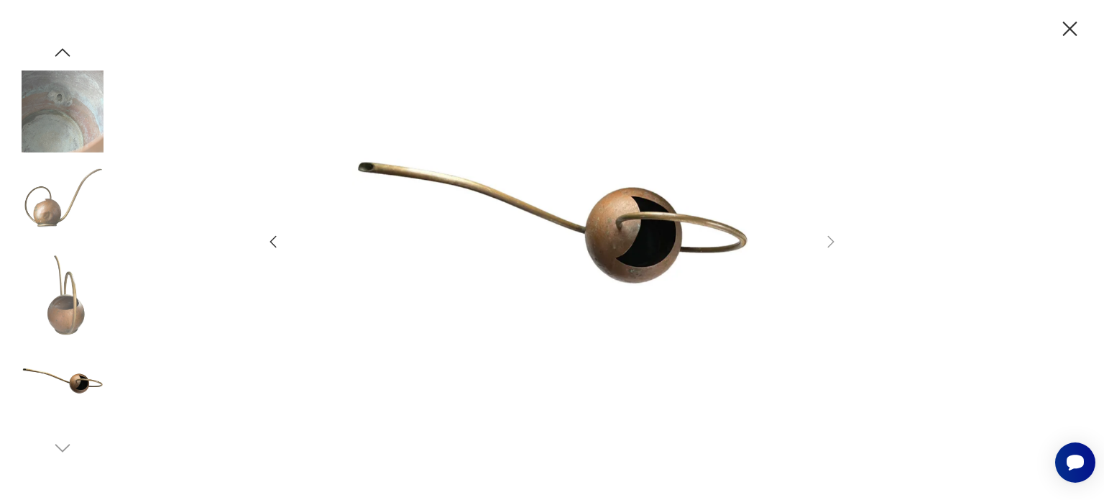
click at [1067, 28] on icon "button" at bounding box center [1070, 29] width 25 height 25
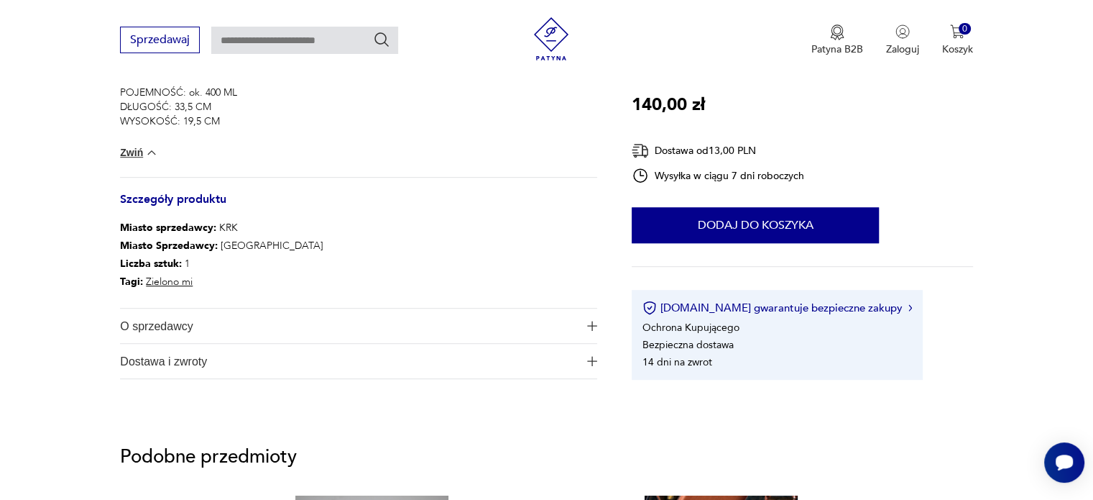
scroll to position [835, 0]
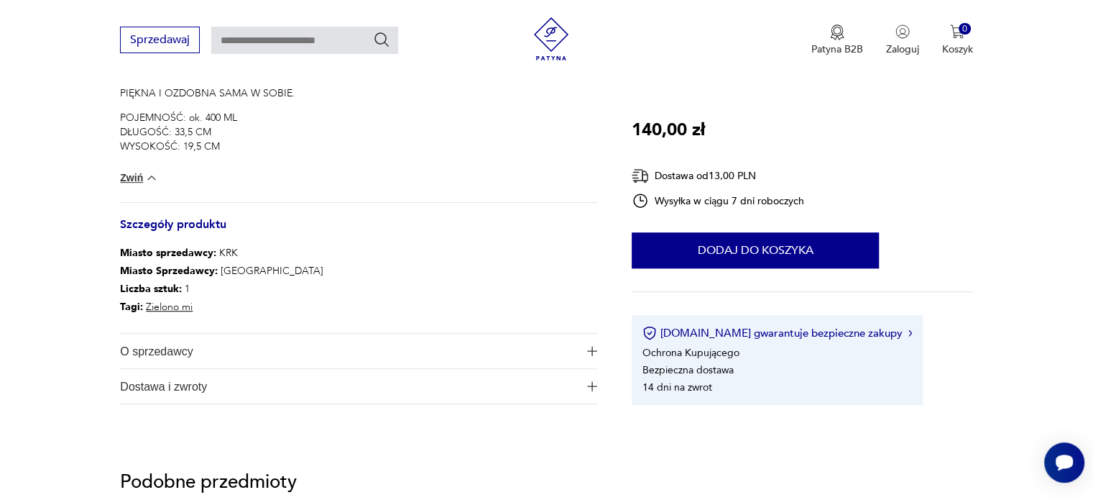
scroll to position [777, 0]
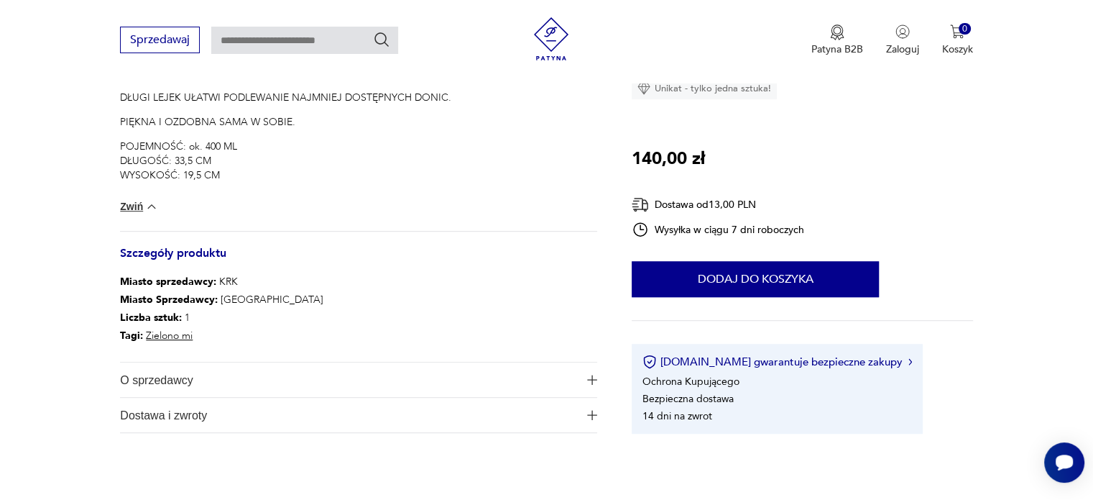
click at [268, 382] on span "O sprzedawcy" at bounding box center [348, 379] width 457 height 35
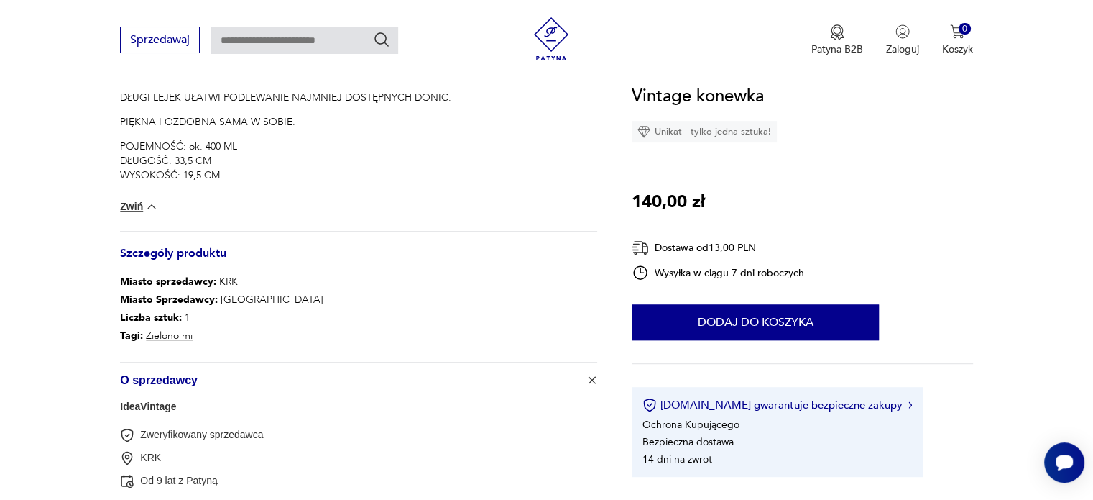
click at [63, 260] on section "Opis produktu UROCZA, MAŁA KONEWKA O BARDZO NIETYPOWYM, PĘKATYM KSZTAŁCIE. WYKO…" at bounding box center [546, 18] width 1093 height 1116
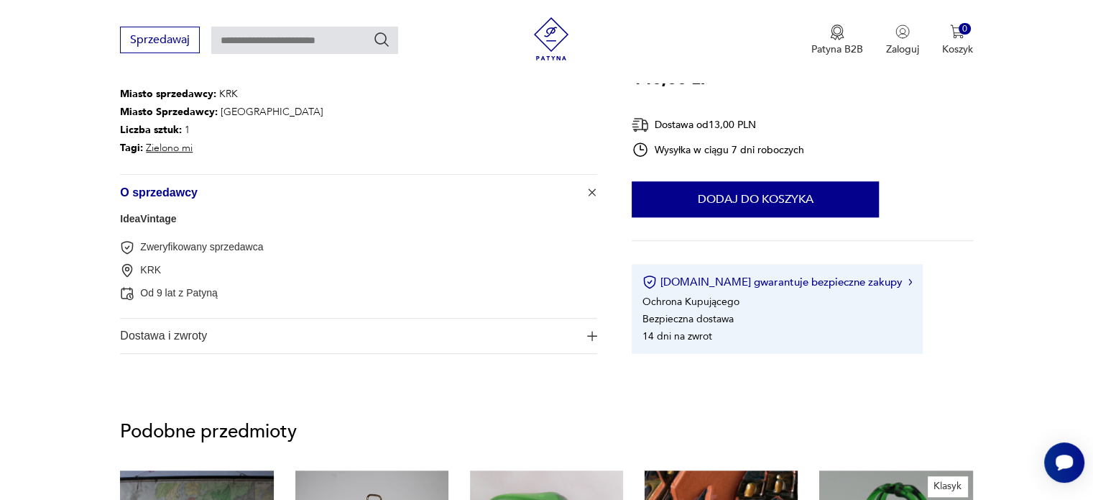
scroll to position [978, 0]
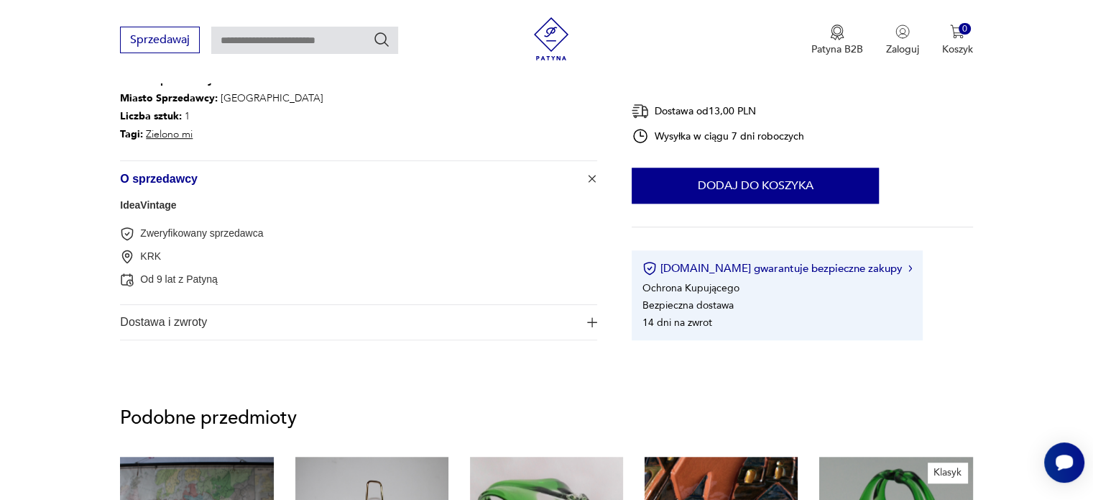
click at [167, 329] on span "Dostawa i zwroty" at bounding box center [348, 322] width 457 height 35
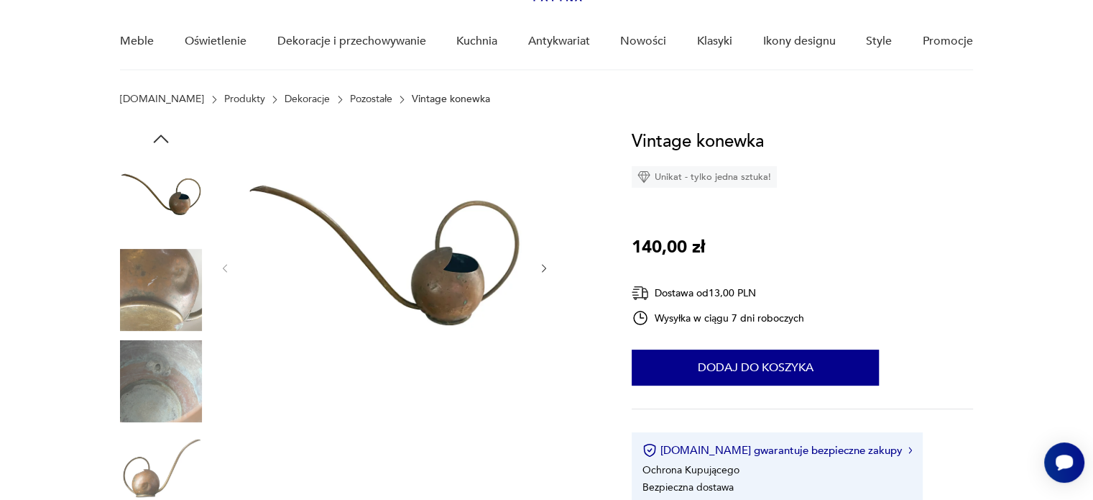
scroll to position [87, 0]
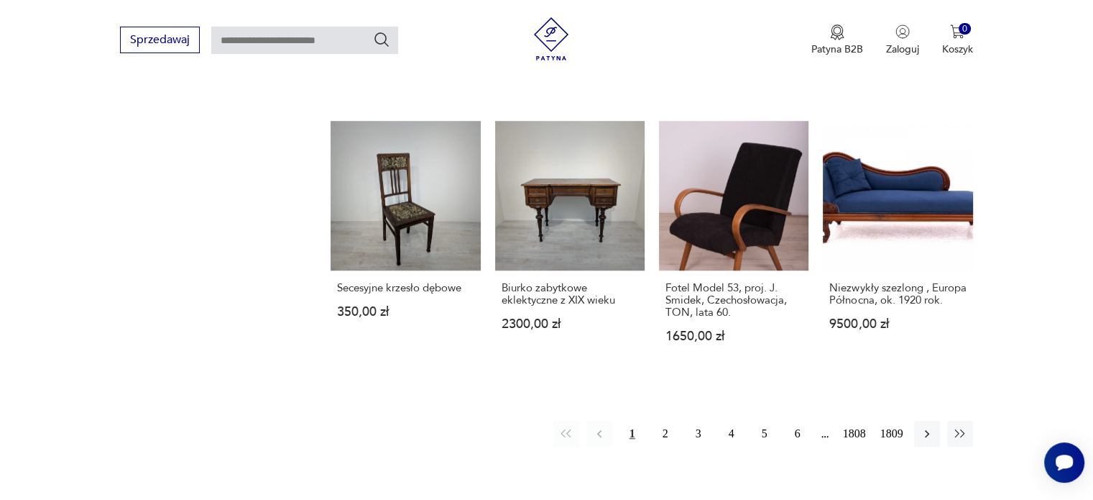
scroll to position [1157, 0]
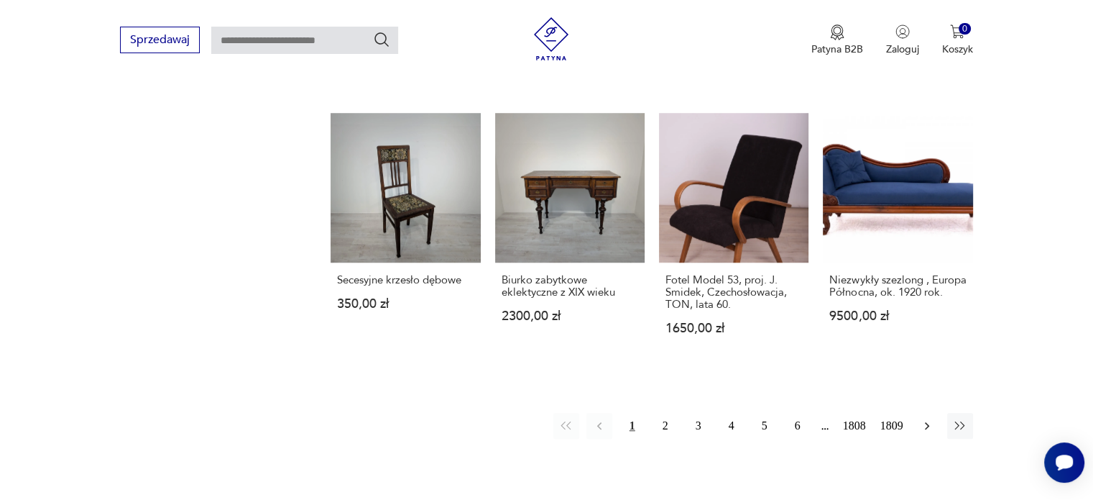
click at [920, 431] on icon "button" at bounding box center [927, 425] width 14 height 14
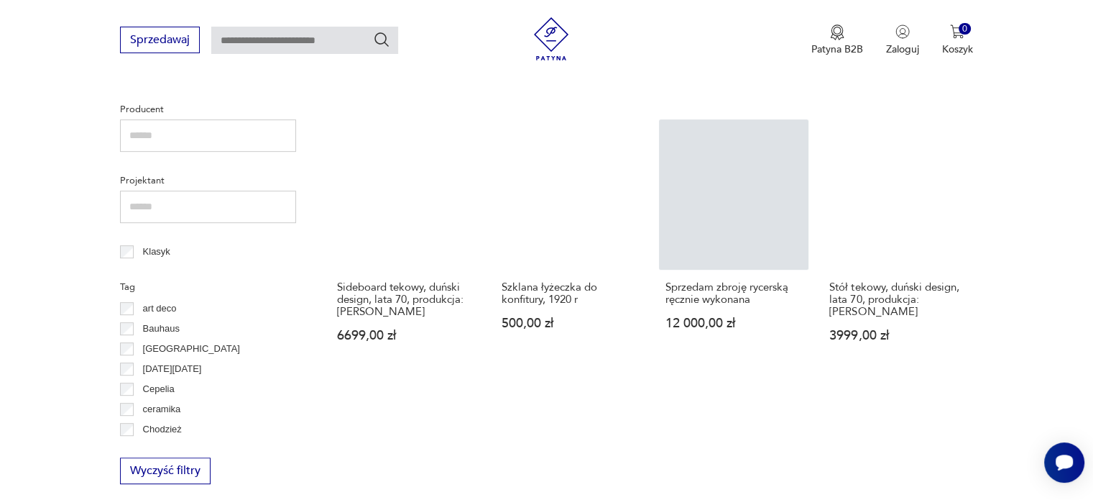
scroll to position [646, 0]
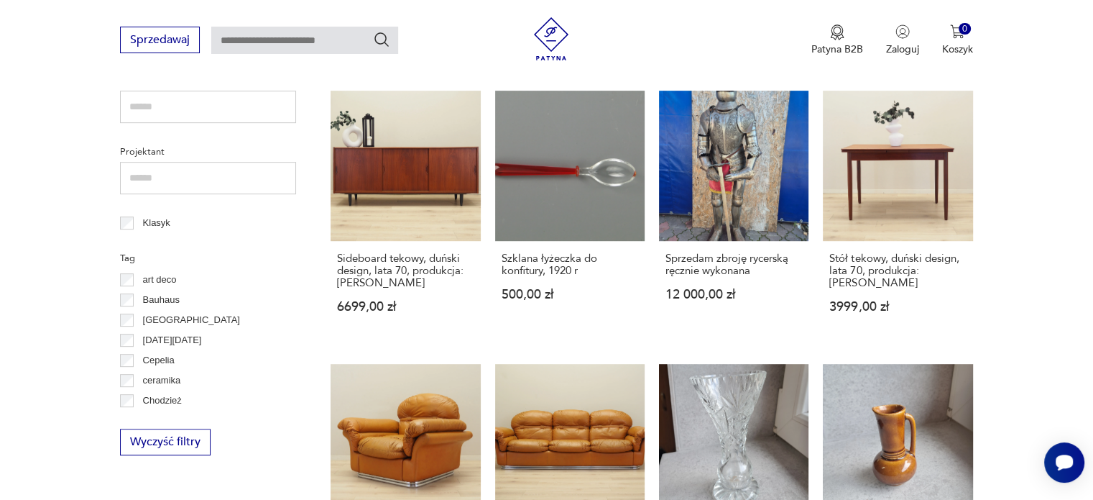
click at [1050, 149] on section "Filtruj produkty Cena MIN MAX OK Promocja Datowanie OK Kraj pochodzenia Nie zna…" at bounding box center [546, 400] width 1093 height 1286
click at [733, 181] on link "Sprzedam zbroję rycerską ręcznie wykonana 12 000,00 zł" at bounding box center [734, 215] width 150 height 249
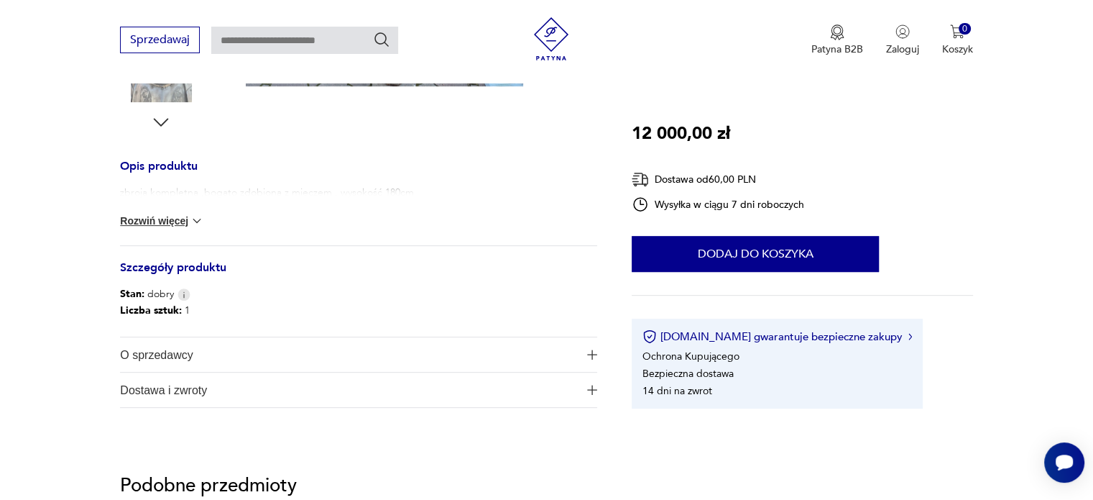
scroll to position [515, 0]
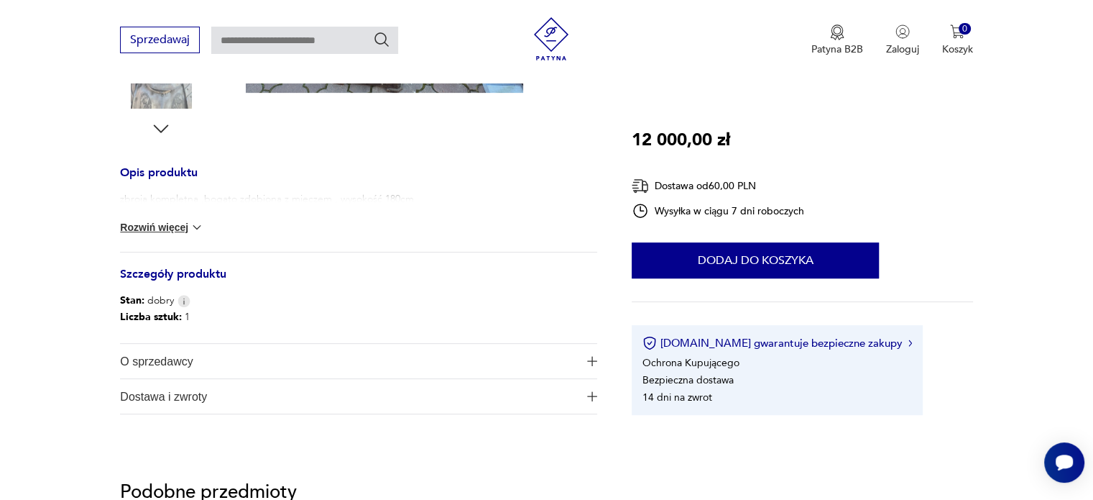
click at [165, 223] on button "Rozwiń więcej" at bounding box center [161, 227] width 83 height 14
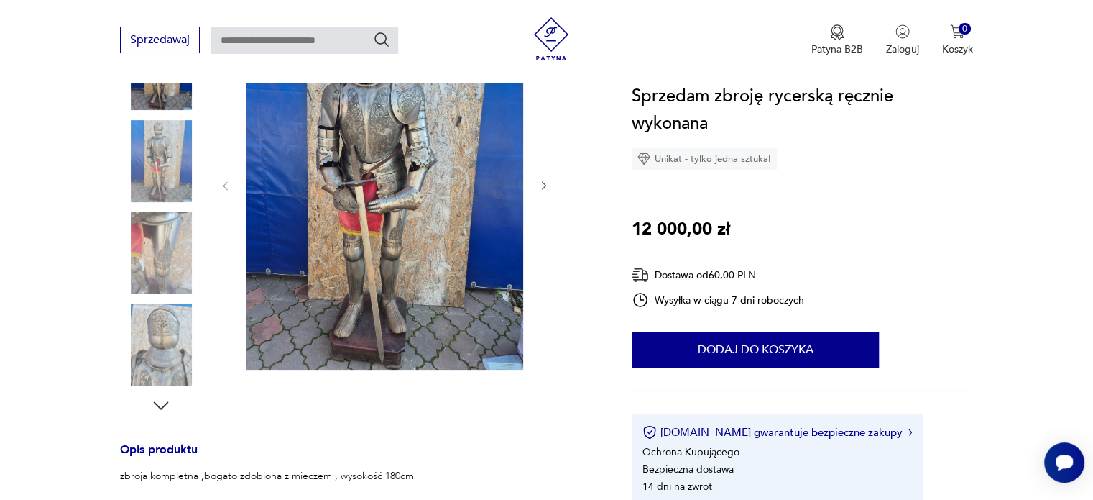
scroll to position [147, 0]
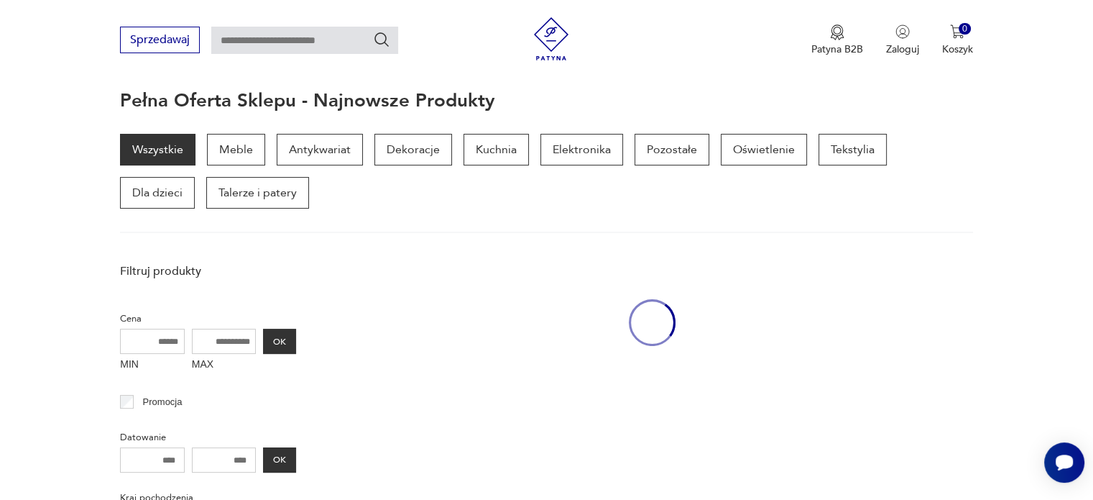
scroll to position [646, 0]
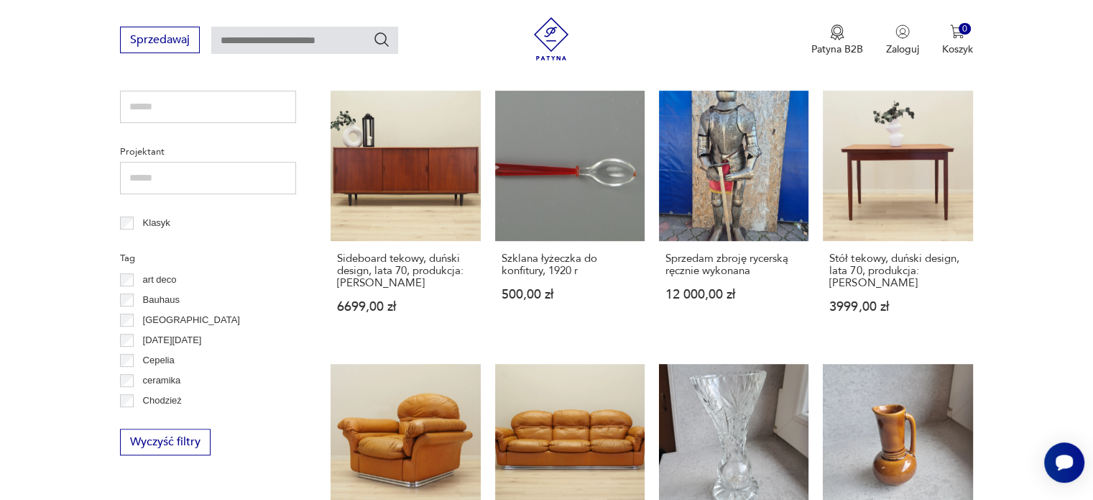
click at [0, 336] on section "Filtruj produkty Cena MIN MAX OK Promocja Datowanie OK Kraj pochodzenia Nie zna…" at bounding box center [546, 400] width 1093 height 1286
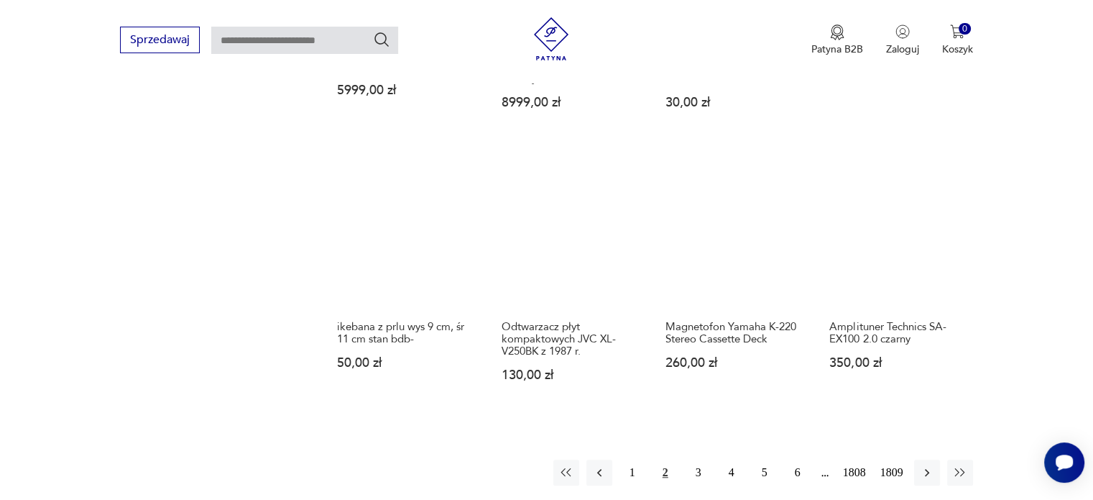
scroll to position [1163, 0]
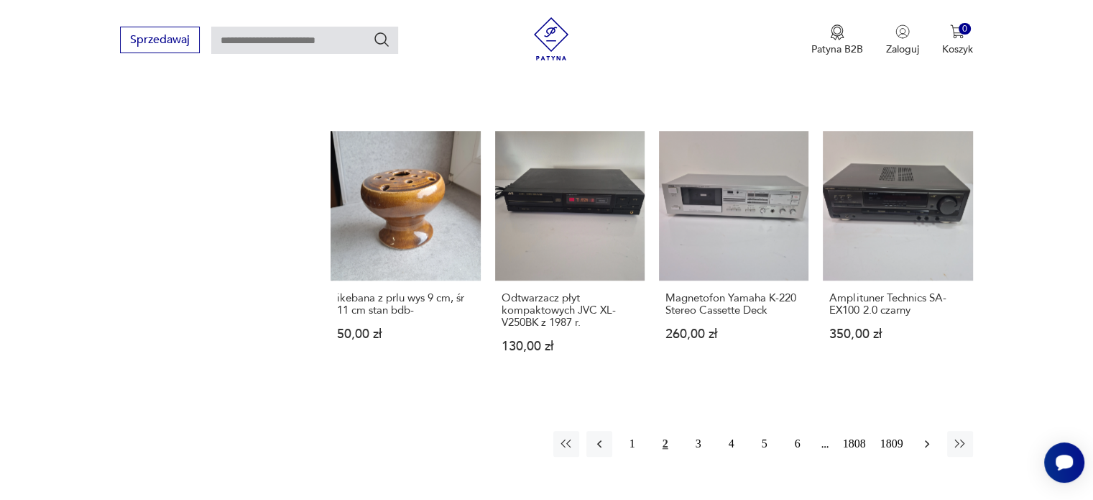
click at [929, 436] on icon "button" at bounding box center [927, 443] width 14 height 14
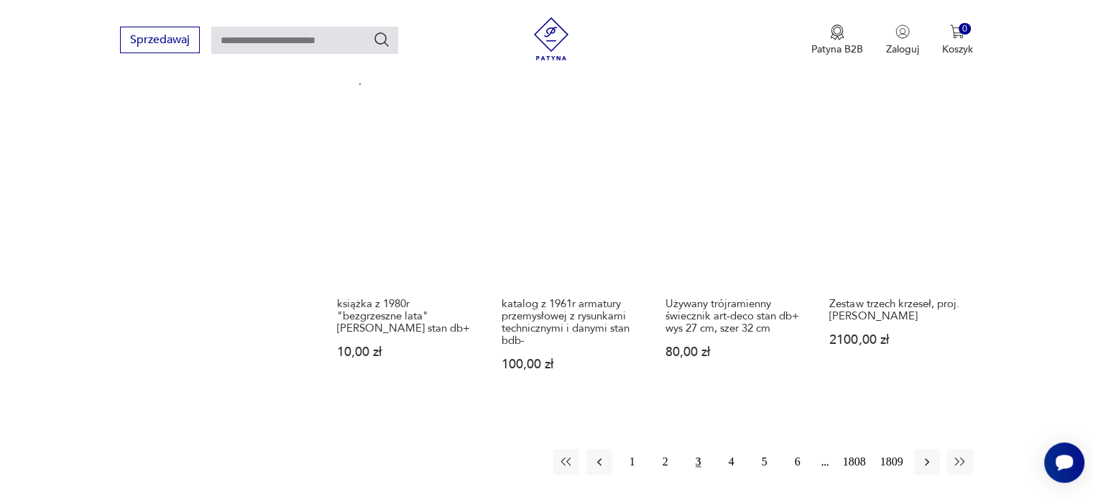
scroll to position [1163, 0]
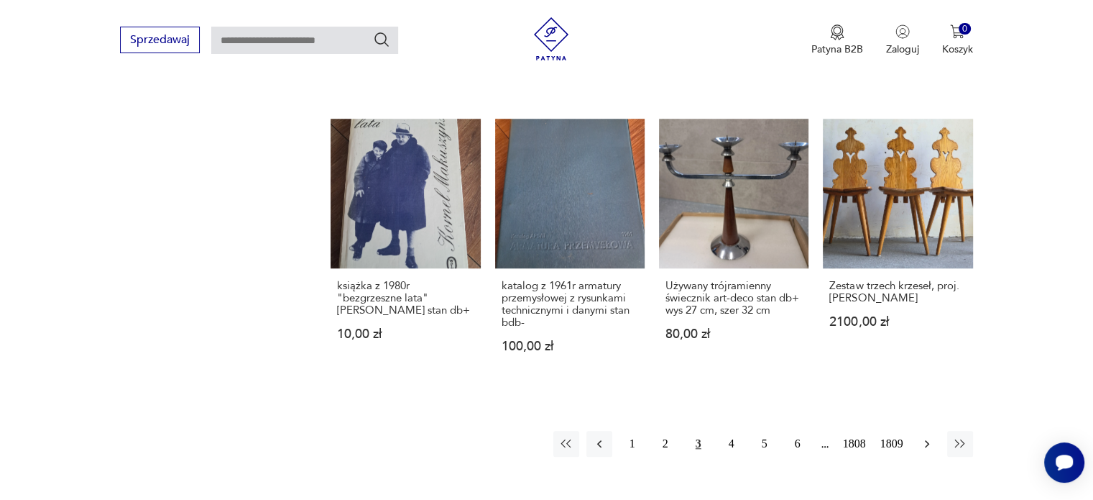
click at [929, 436] on icon "button" at bounding box center [927, 443] width 14 height 14
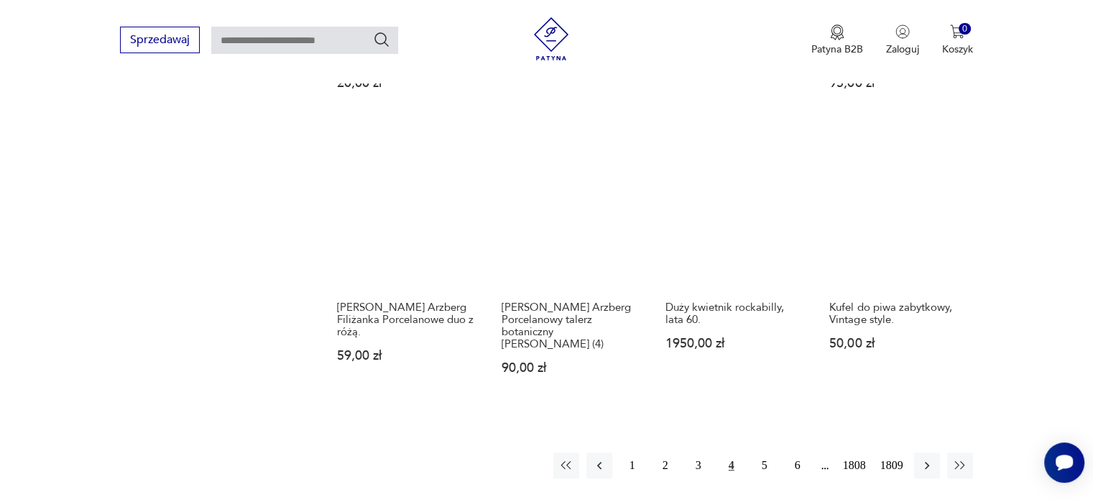
scroll to position [1163, 0]
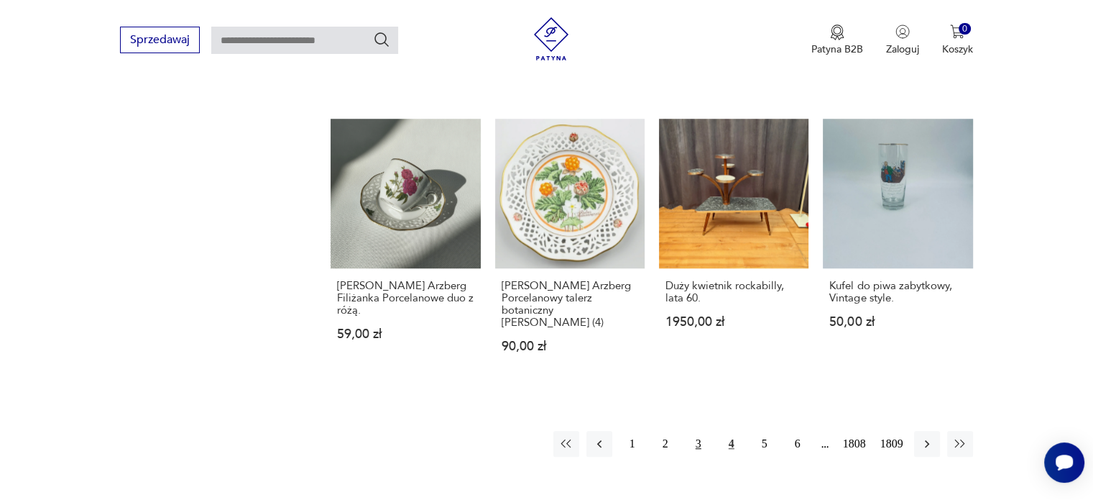
click at [688, 433] on button "3" at bounding box center [699, 444] width 26 height 26
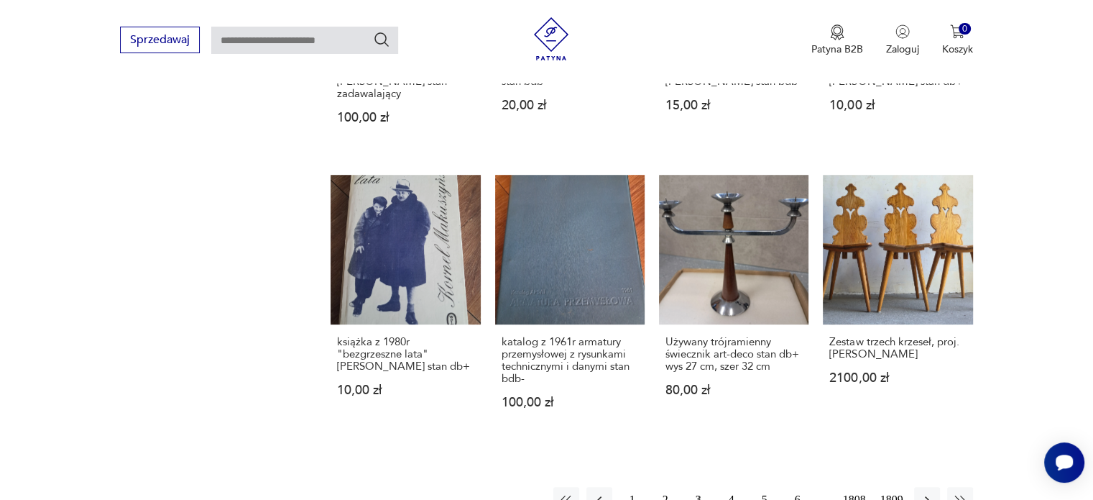
scroll to position [1165, 0]
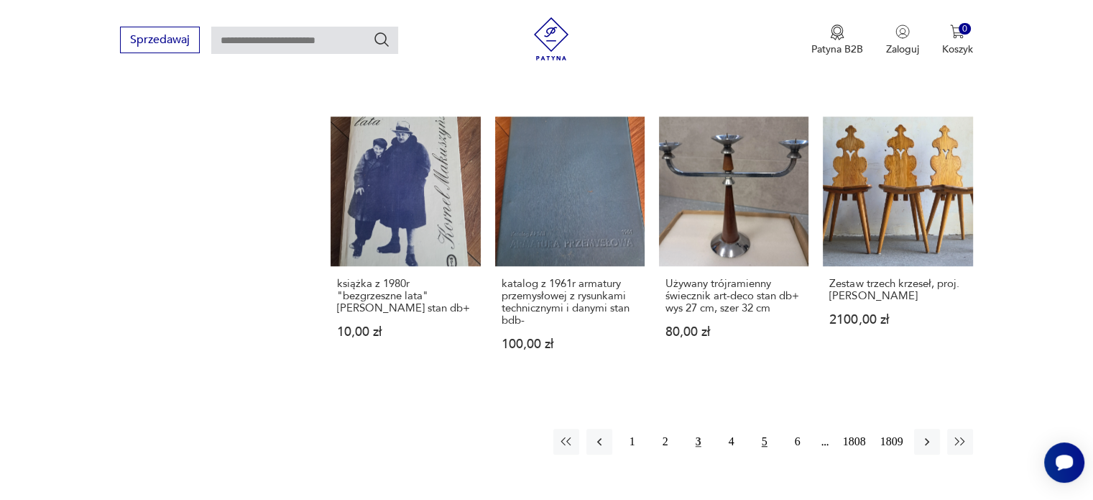
click at [766, 428] on button "5" at bounding box center [765, 441] width 26 height 26
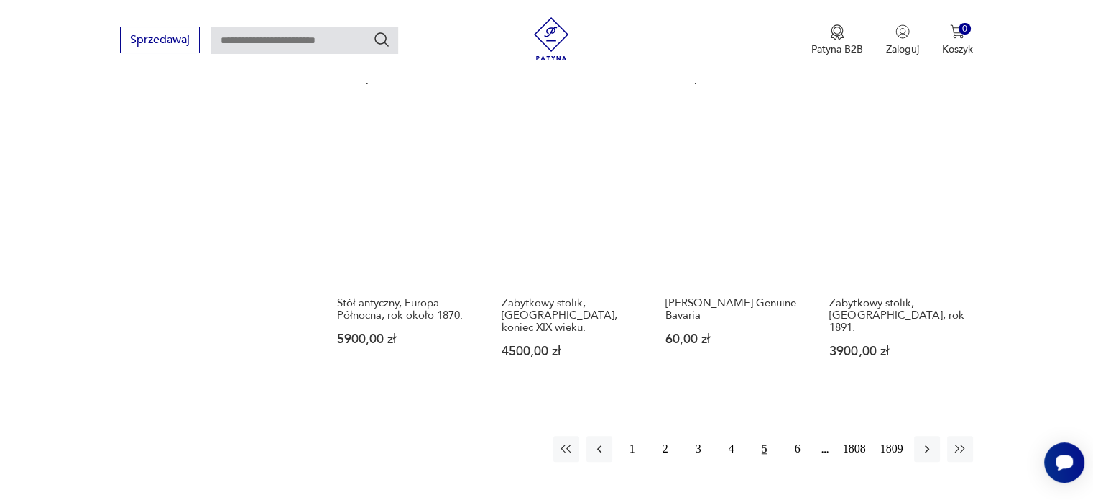
scroll to position [1192, 0]
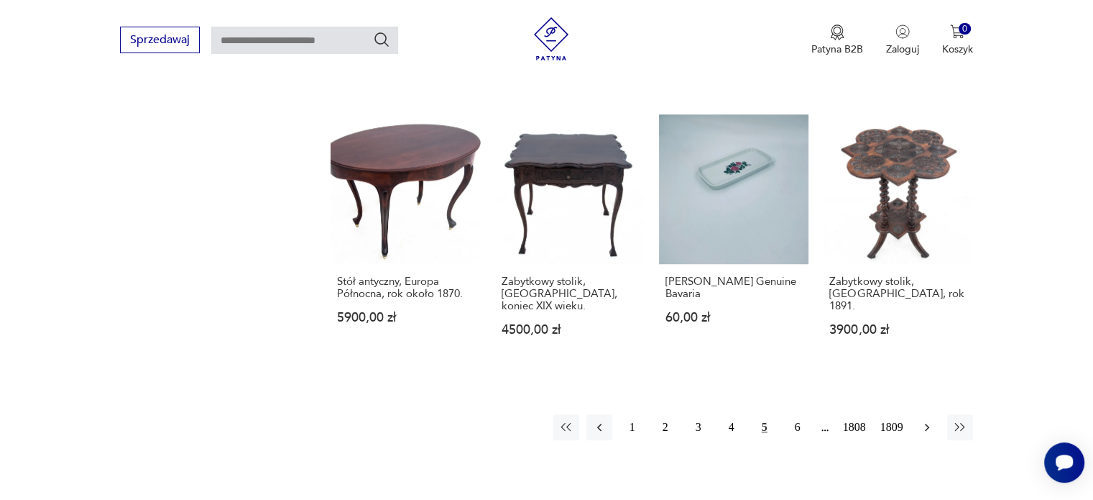
click at [926, 420] on icon "button" at bounding box center [927, 427] width 14 height 14
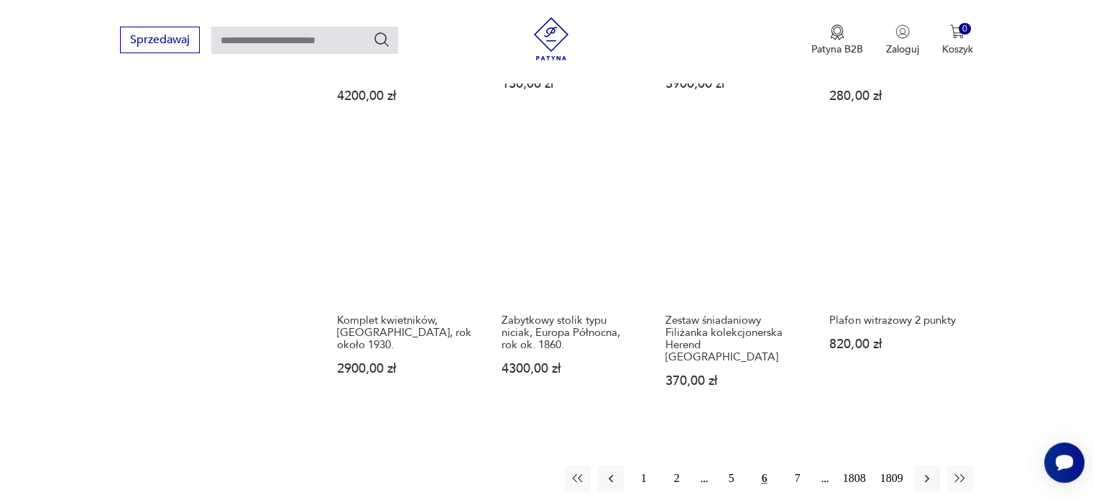
scroll to position [1106, 0]
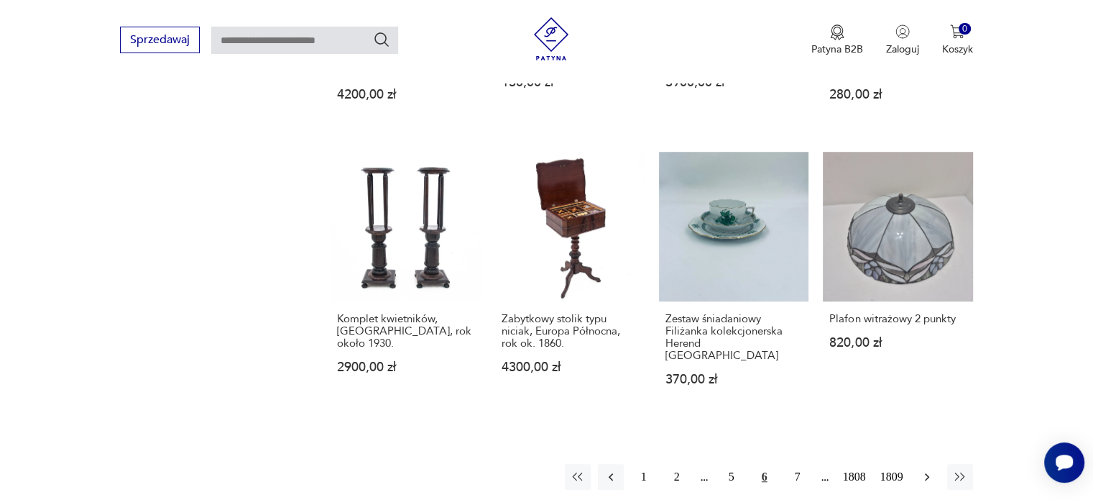
click at [920, 469] on icon "button" at bounding box center [927, 476] width 14 height 14
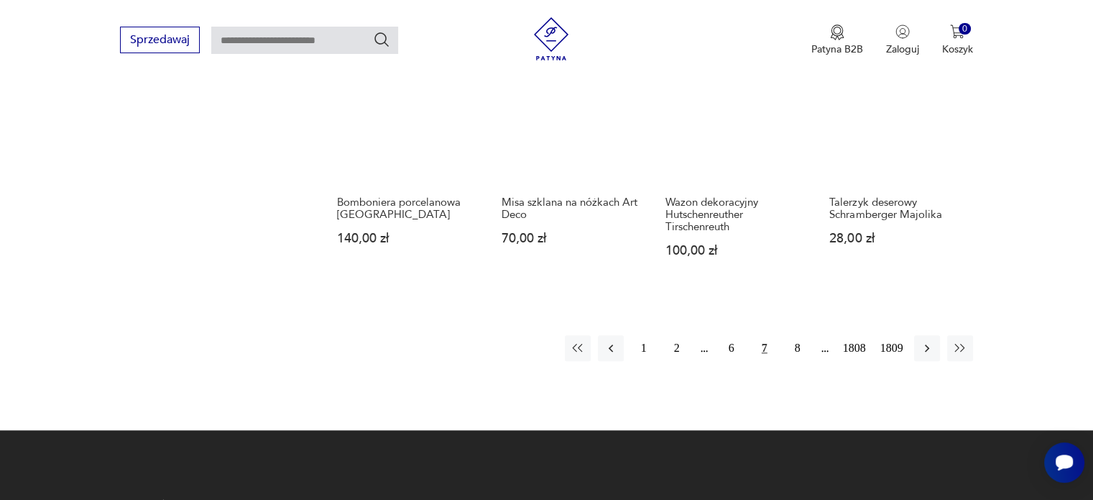
scroll to position [1221, 0]
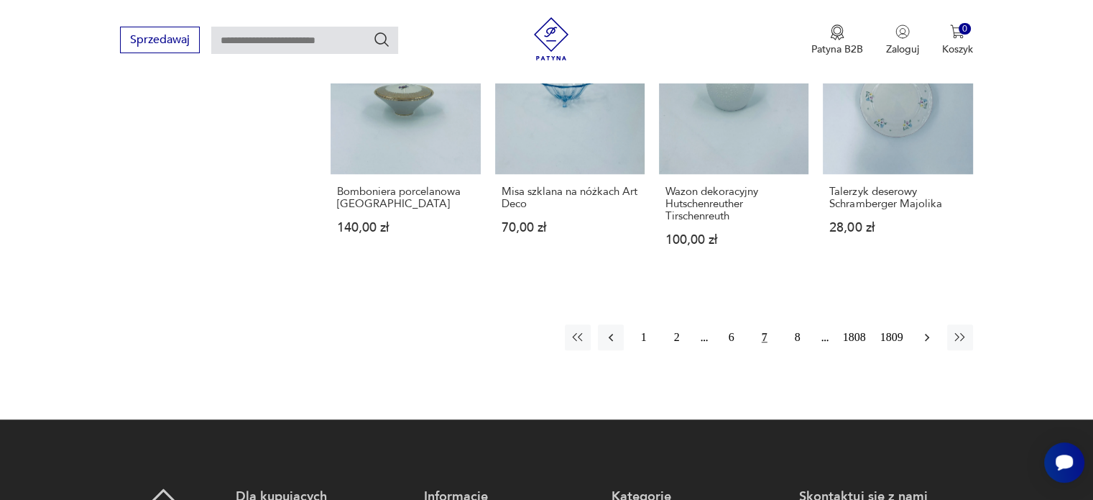
click at [927, 334] on icon "button" at bounding box center [927, 338] width 4 height 8
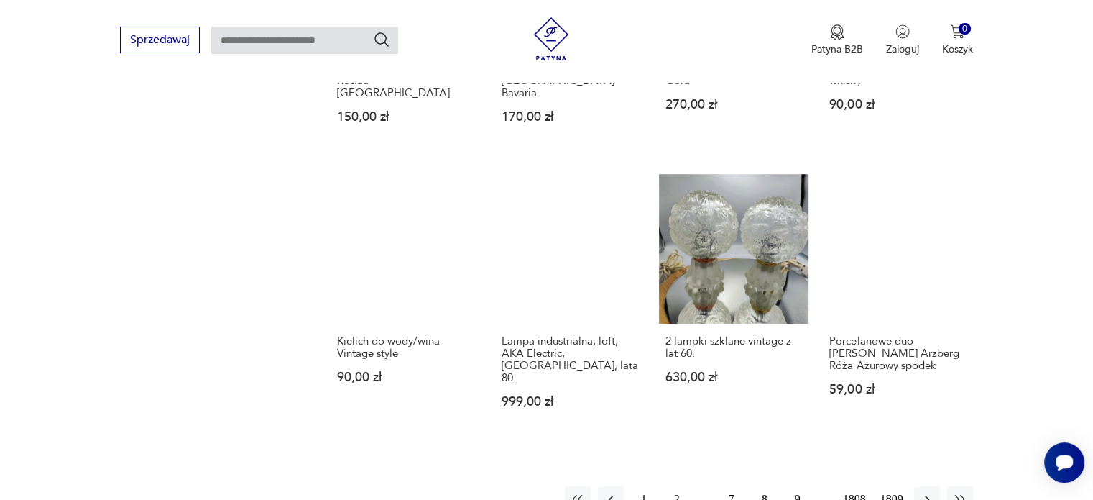
scroll to position [1134, 0]
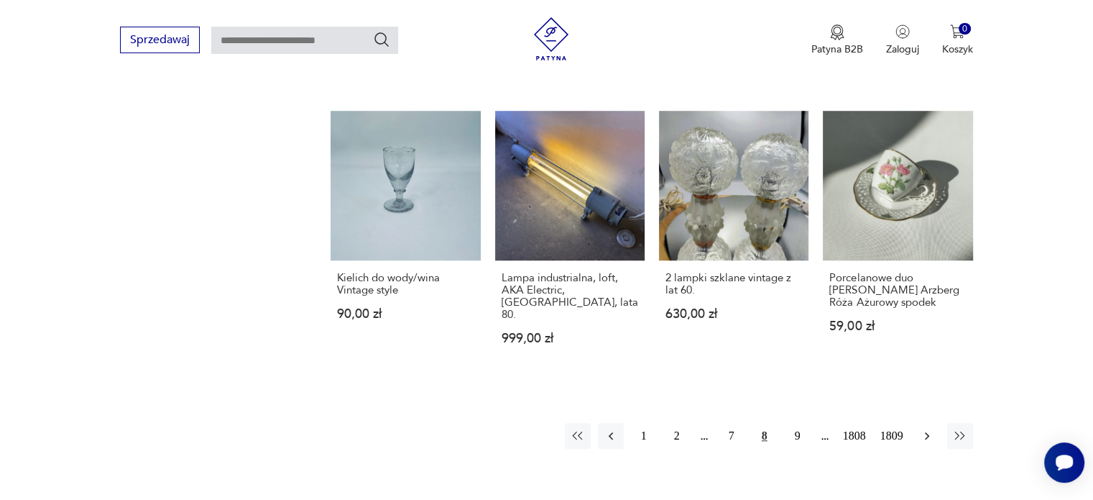
click at [920, 428] on icon "button" at bounding box center [927, 435] width 14 height 14
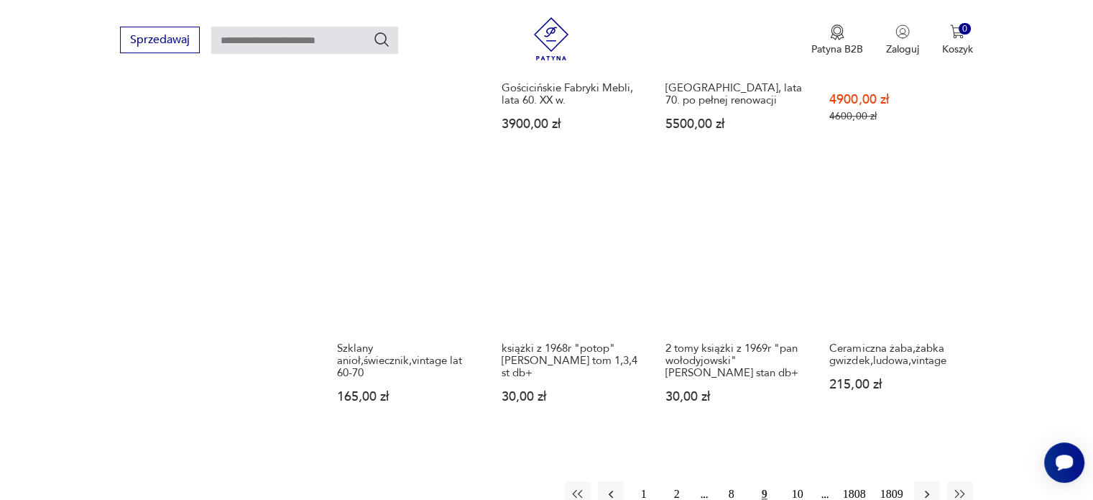
scroll to position [1163, 0]
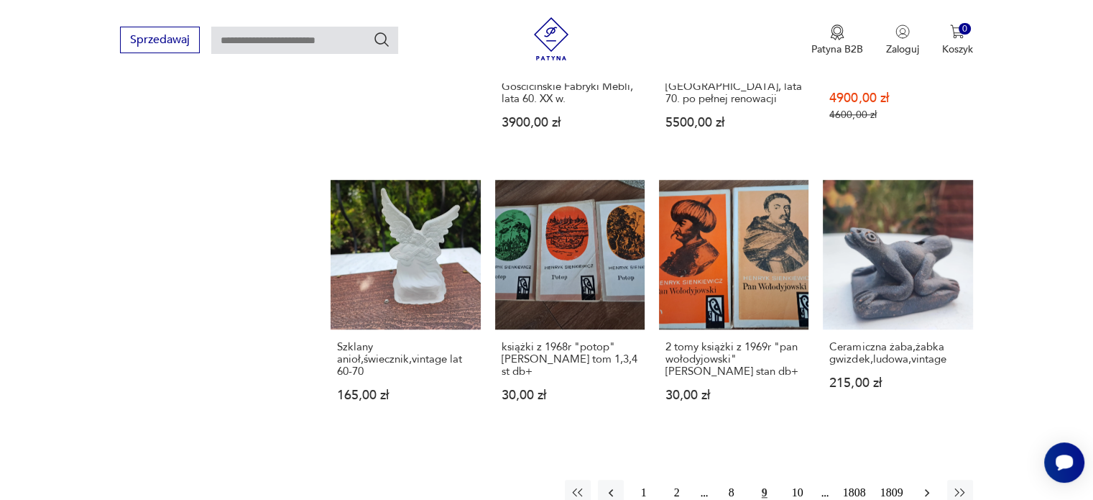
click at [923, 485] on icon "button" at bounding box center [927, 492] width 14 height 14
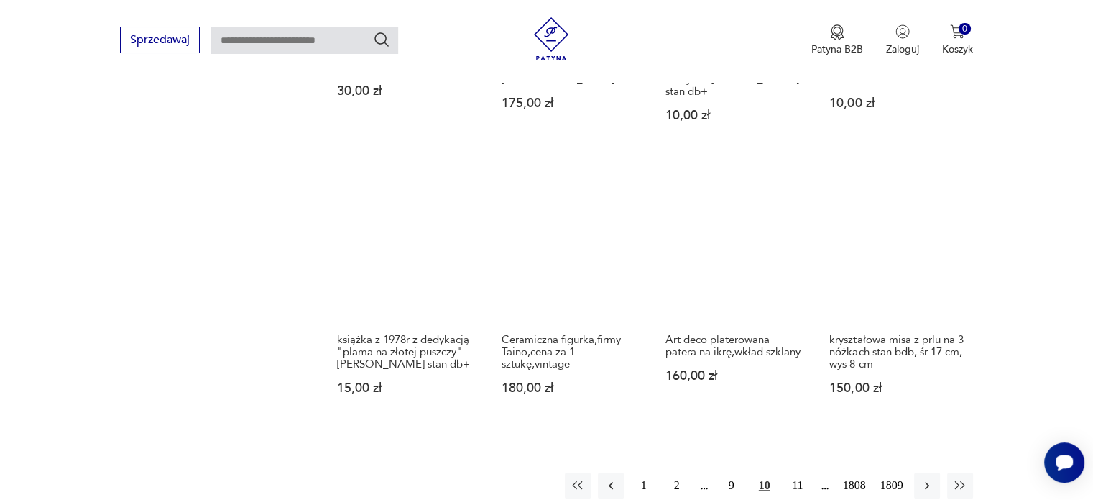
scroll to position [1221, 0]
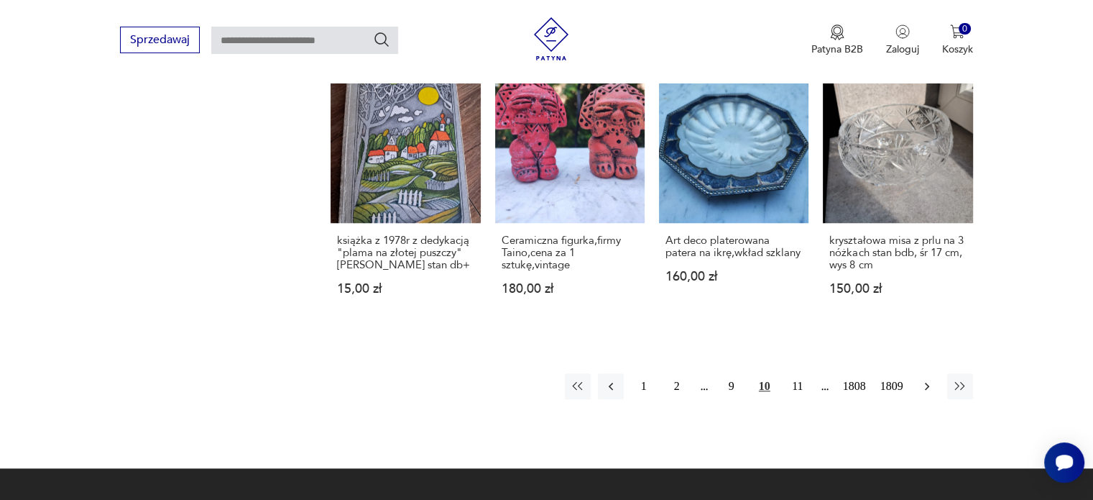
click at [921, 387] on icon "button" at bounding box center [927, 386] width 14 height 14
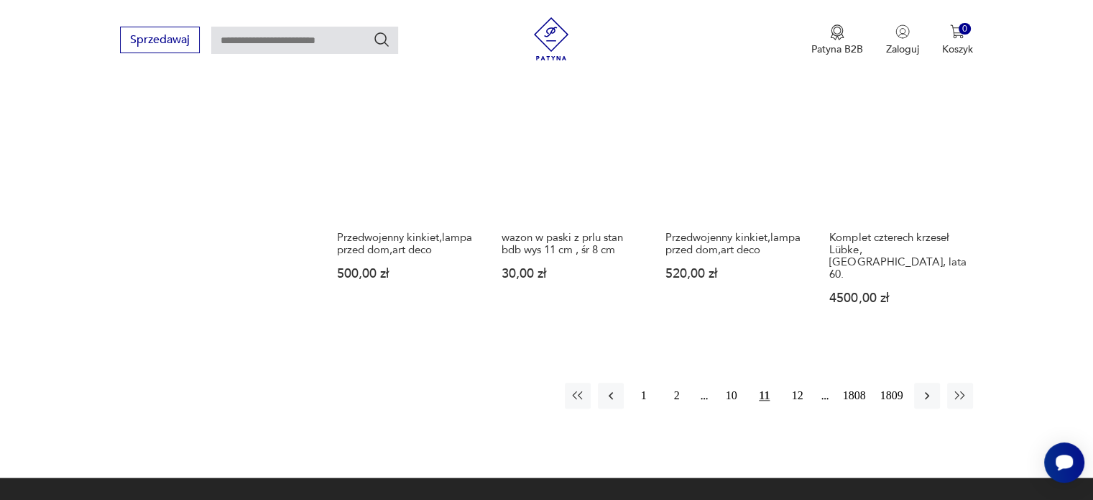
scroll to position [1221, 0]
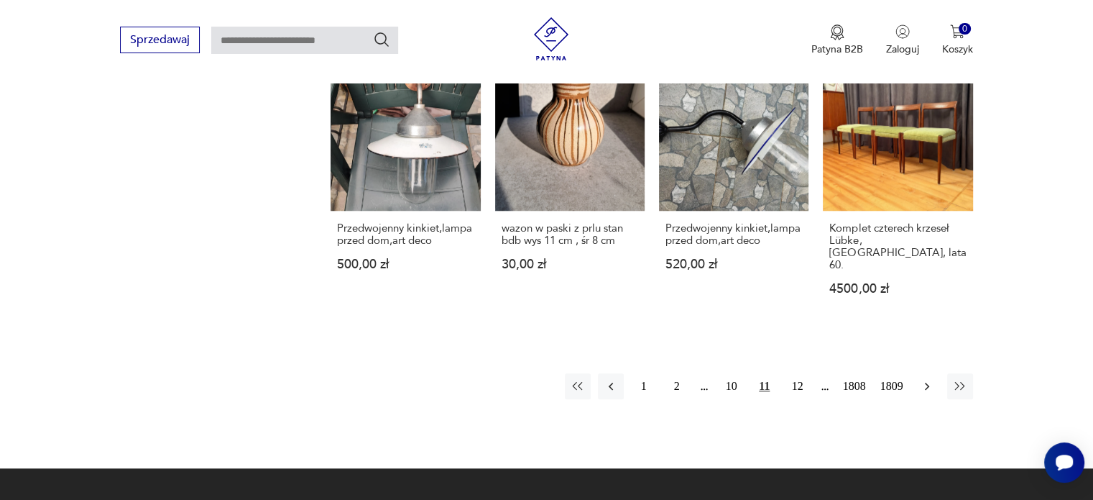
click at [928, 382] on icon "button" at bounding box center [927, 386] width 4 height 8
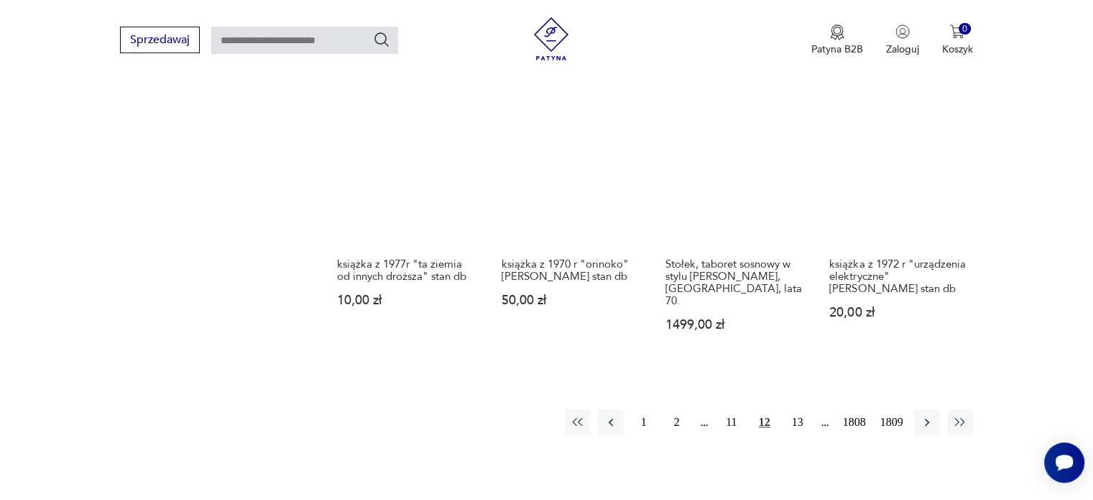
scroll to position [1192, 0]
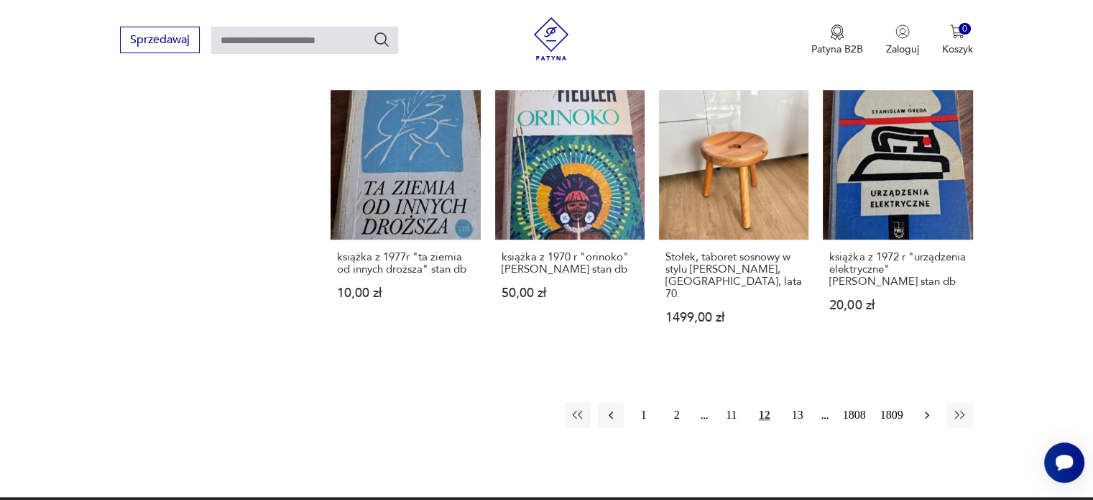
click at [929, 408] on icon "button" at bounding box center [927, 415] width 14 height 14
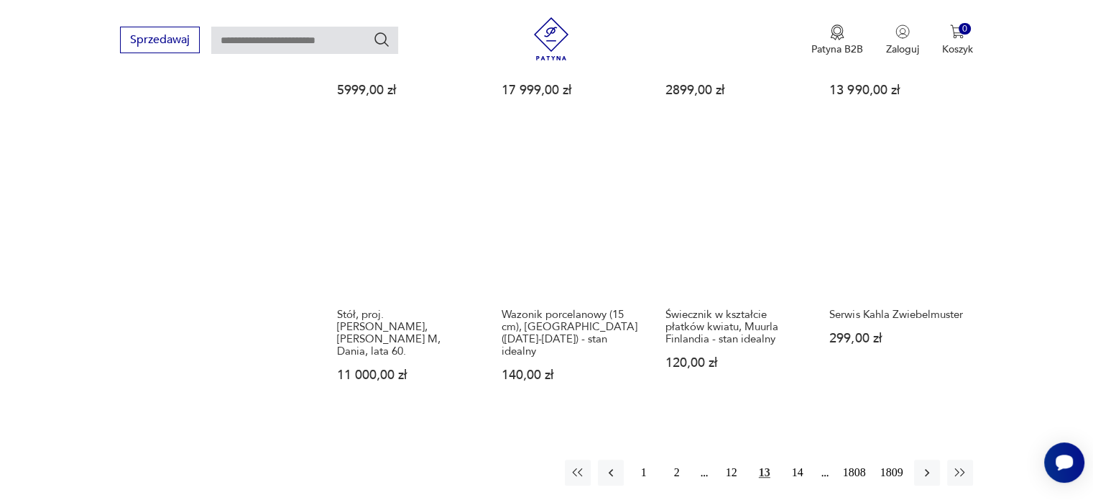
scroll to position [1163, 0]
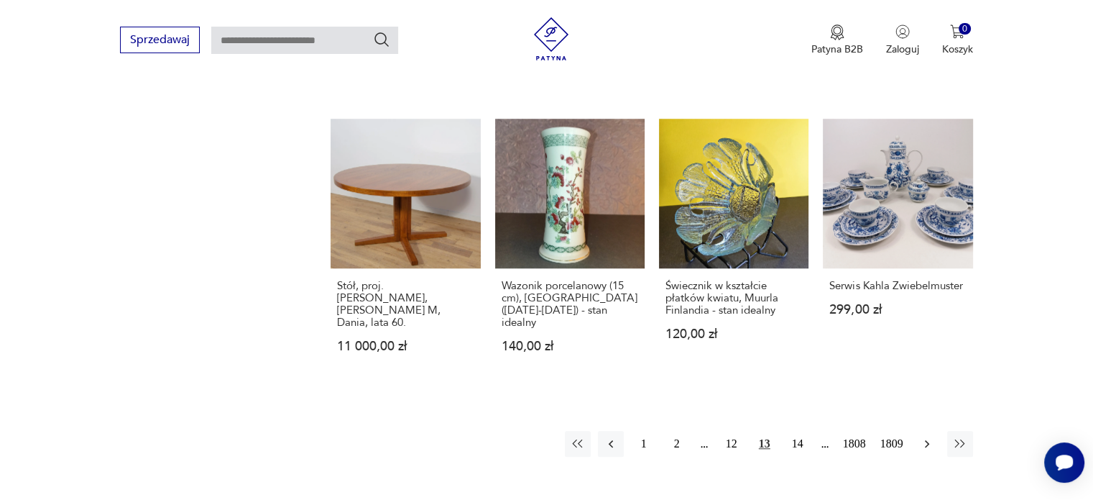
click at [932, 436] on icon "button" at bounding box center [927, 443] width 14 height 14
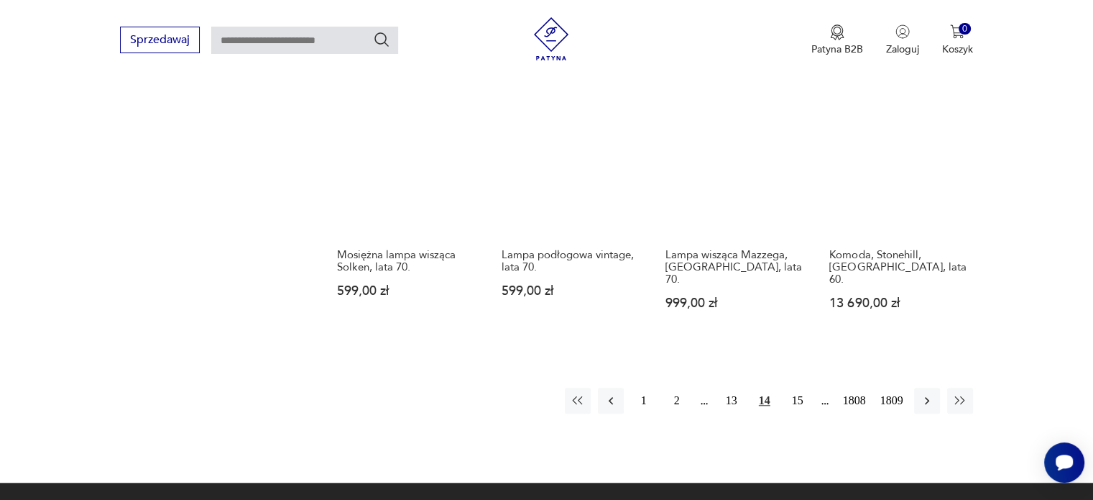
scroll to position [1221, 0]
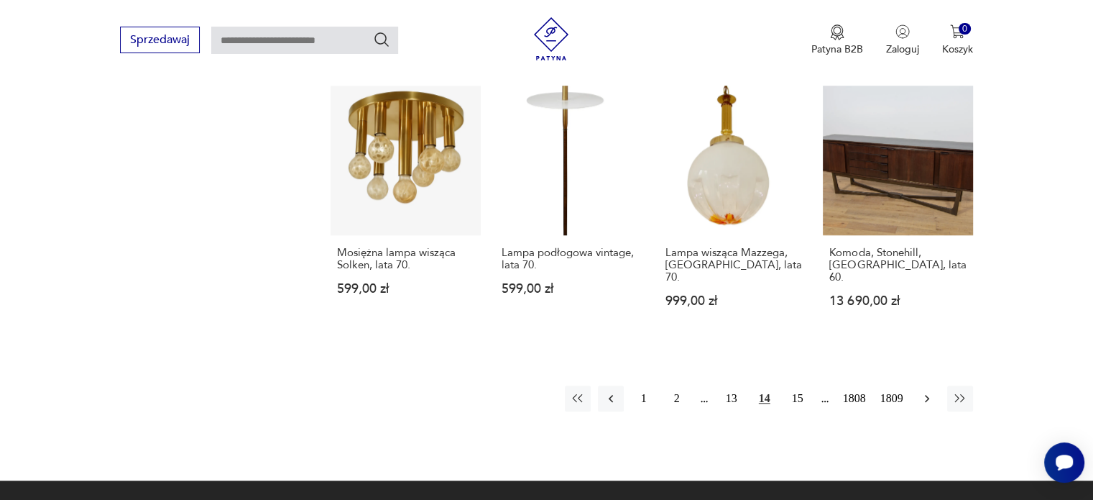
click at [924, 385] on button "button" at bounding box center [927, 398] width 26 height 26
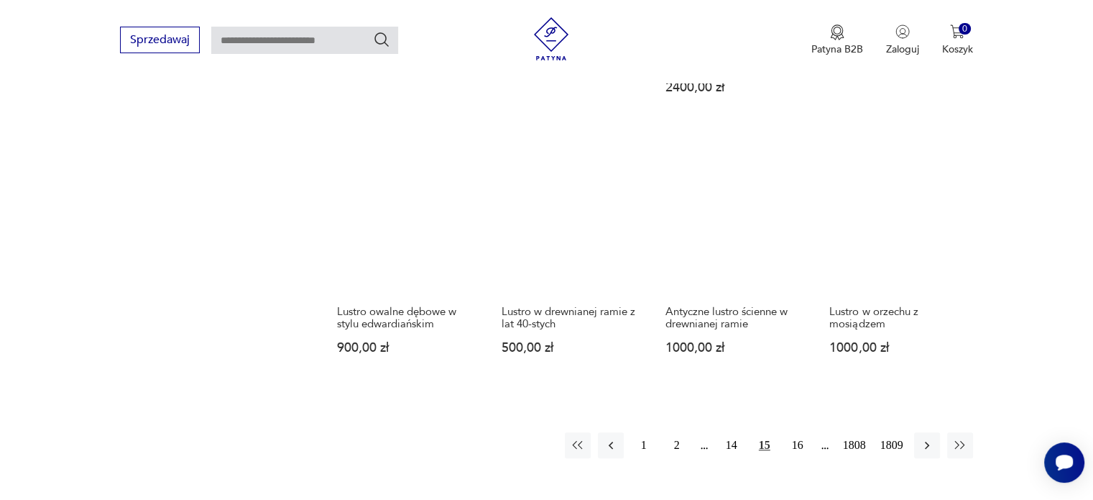
scroll to position [1163, 0]
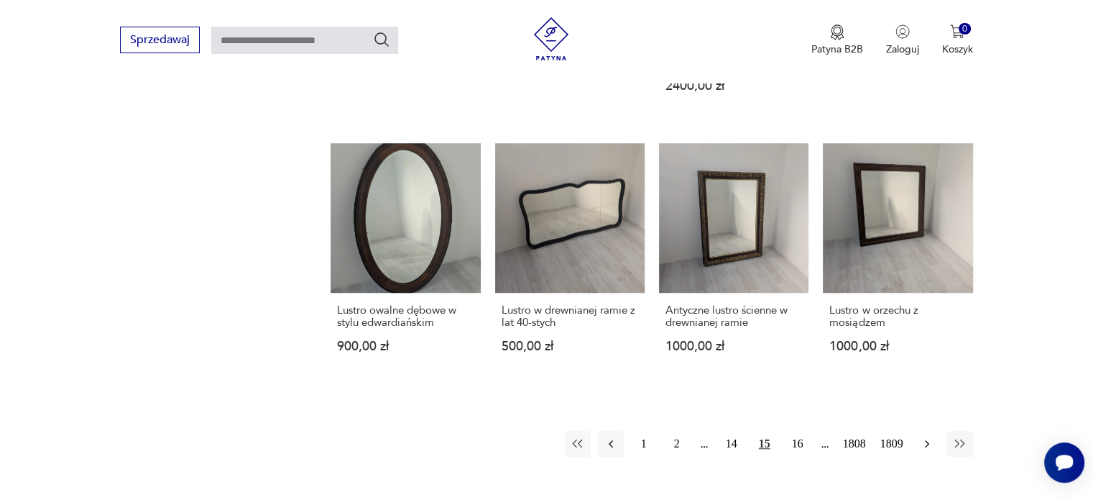
click at [929, 436] on icon "button" at bounding box center [927, 443] width 14 height 14
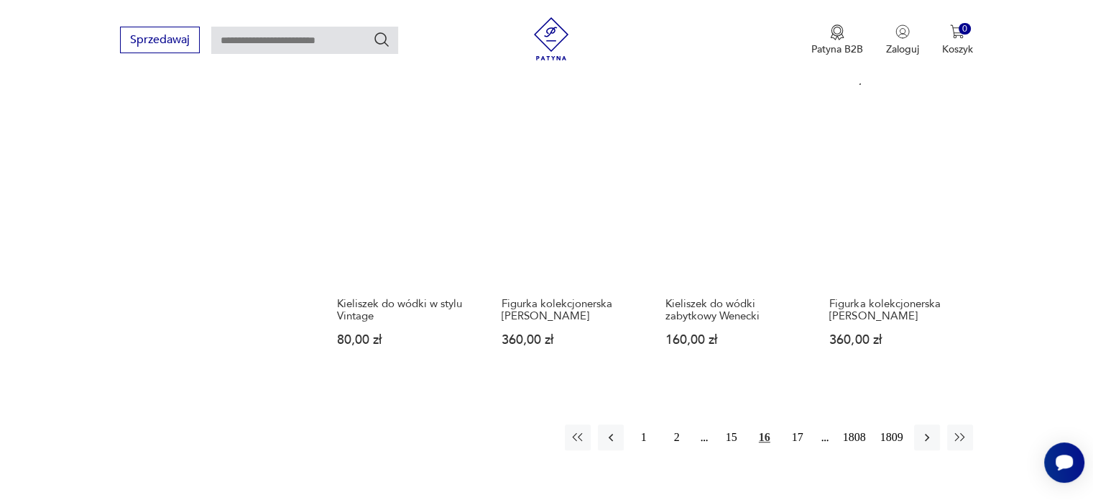
scroll to position [1134, 0]
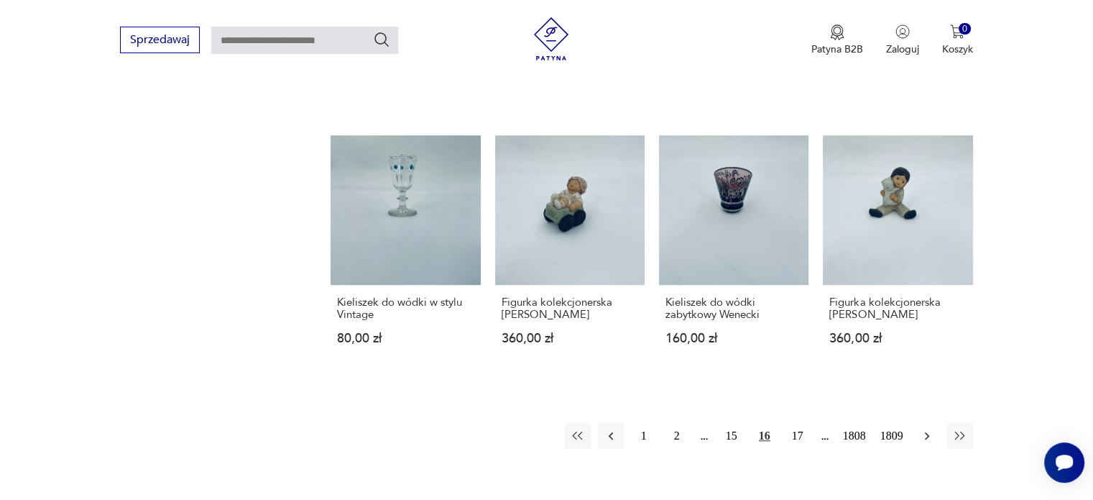
click at [935, 423] on button "button" at bounding box center [927, 436] width 26 height 26
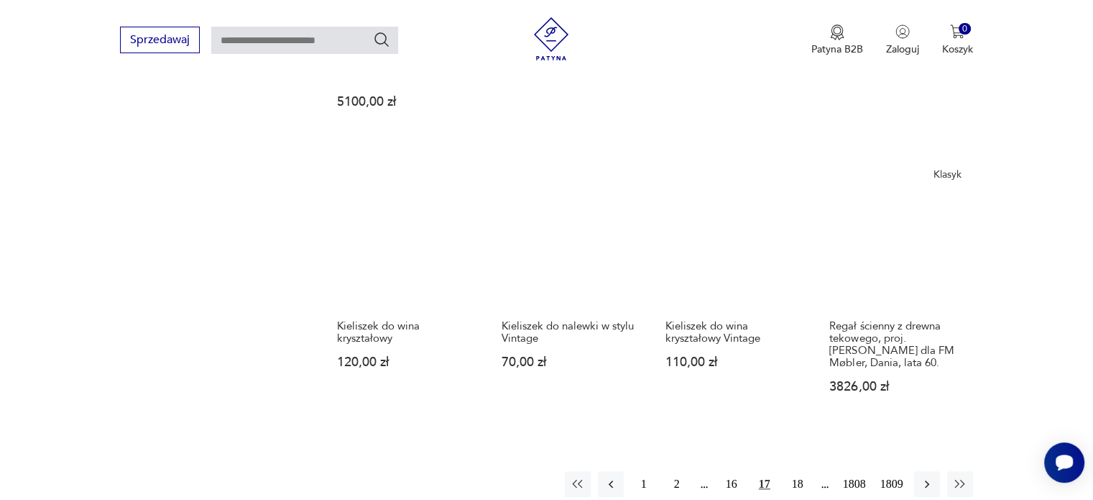
scroll to position [1163, 0]
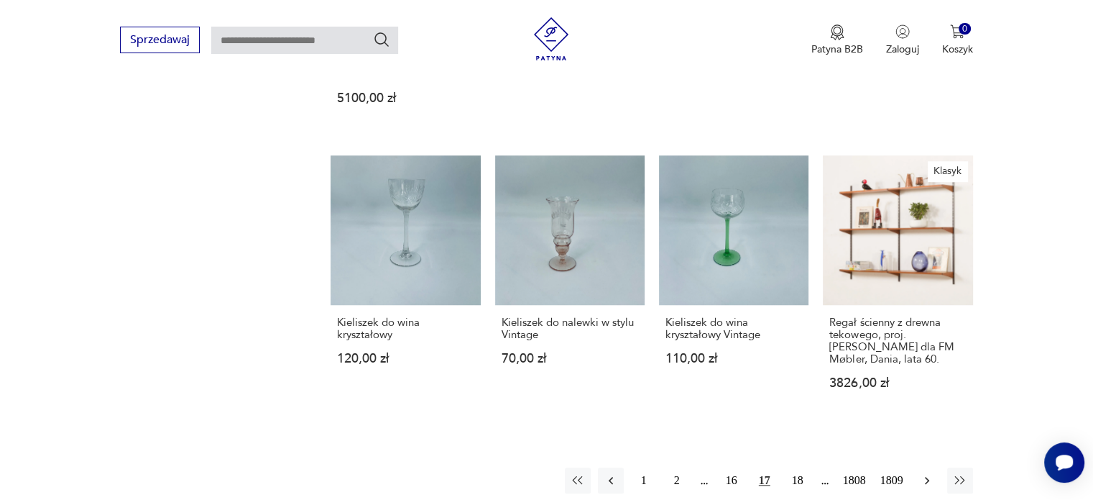
click at [927, 467] on button "button" at bounding box center [927, 480] width 26 height 26
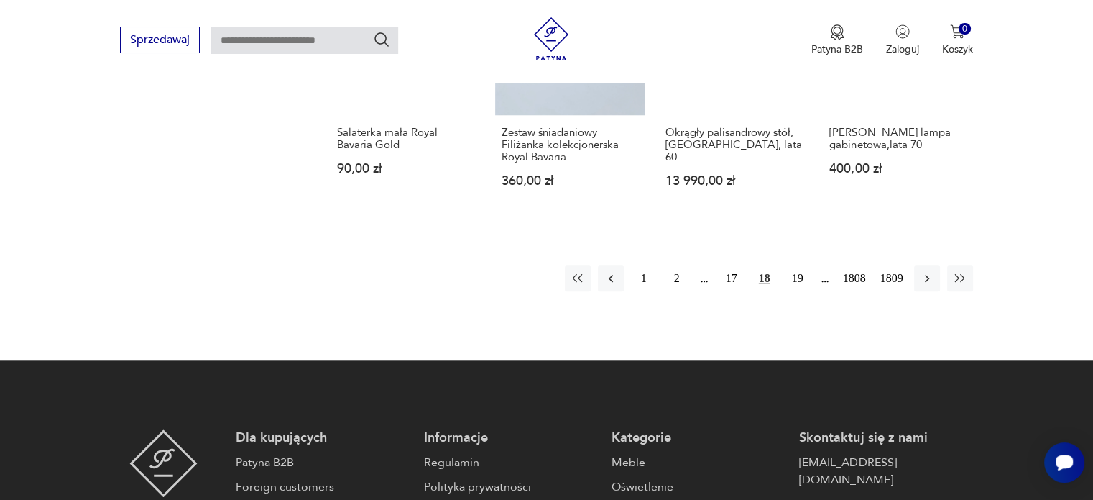
scroll to position [1307, 0]
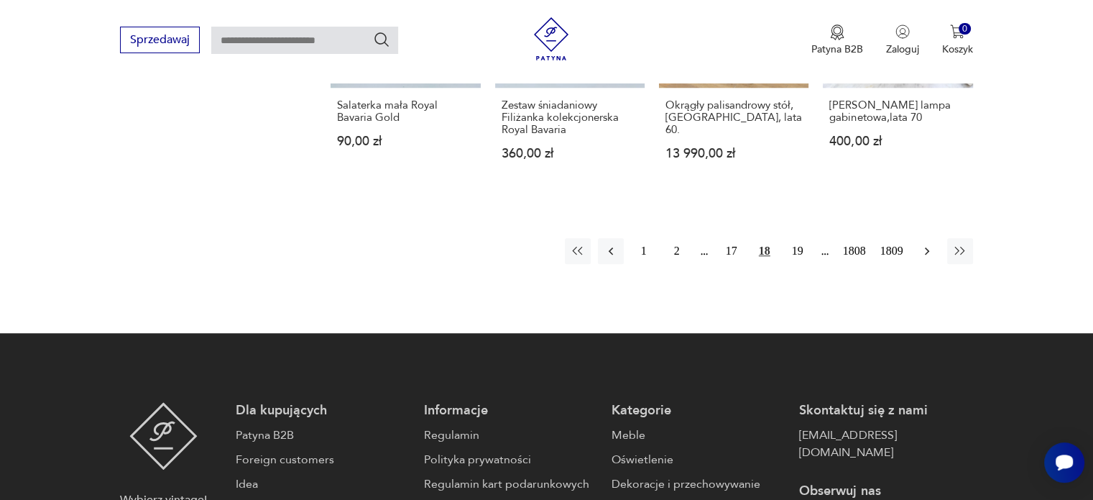
click at [925, 244] on icon "button" at bounding box center [927, 251] width 14 height 14
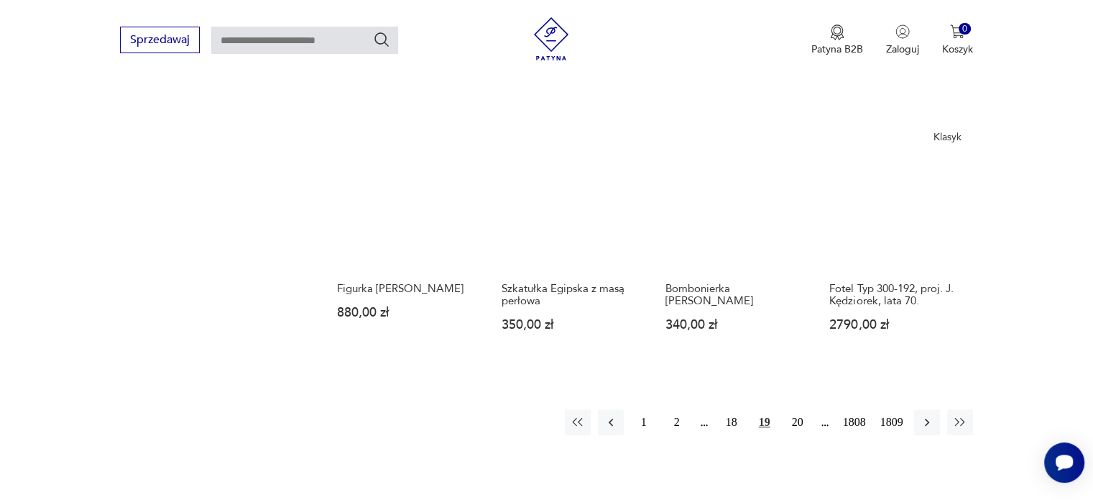
scroll to position [1163, 0]
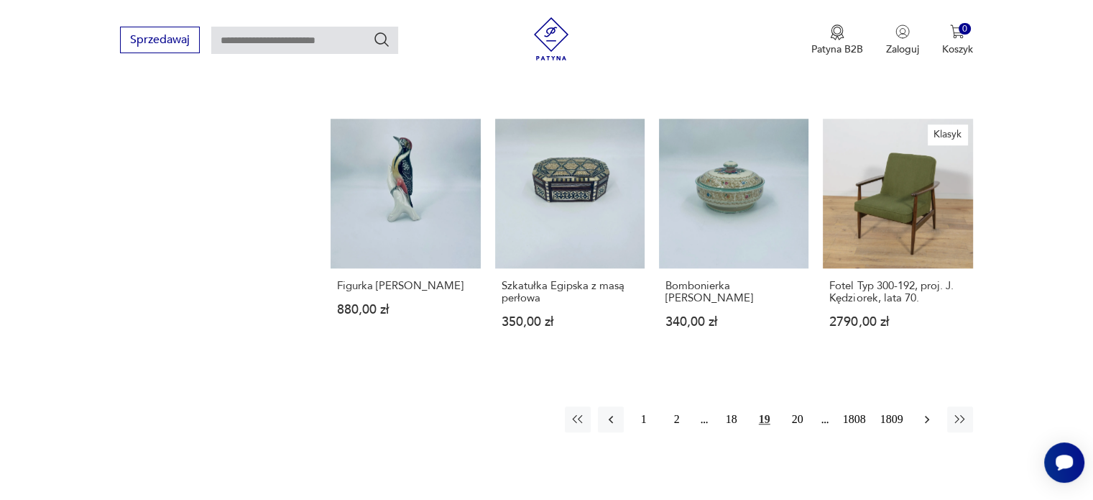
click at [929, 416] on button "button" at bounding box center [927, 419] width 26 height 26
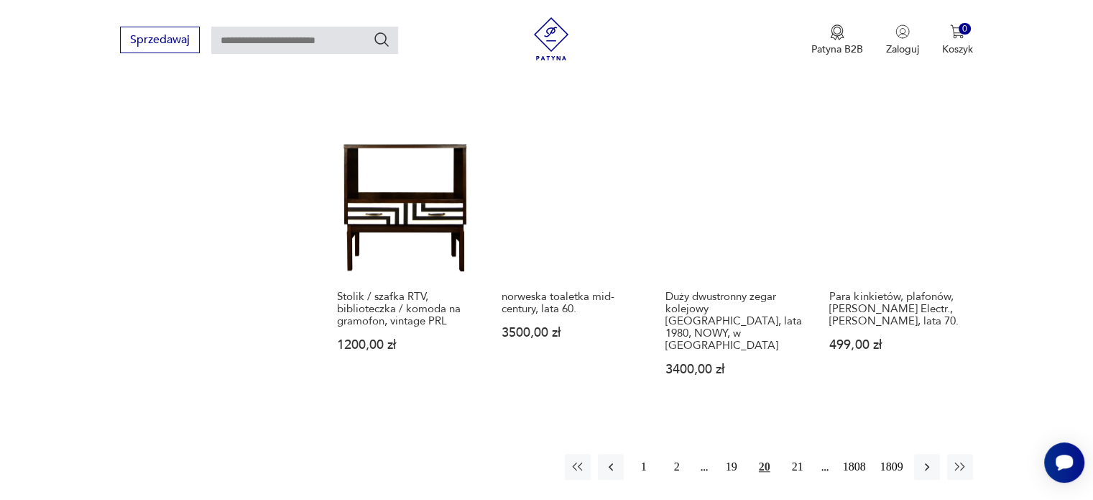
scroll to position [1192, 0]
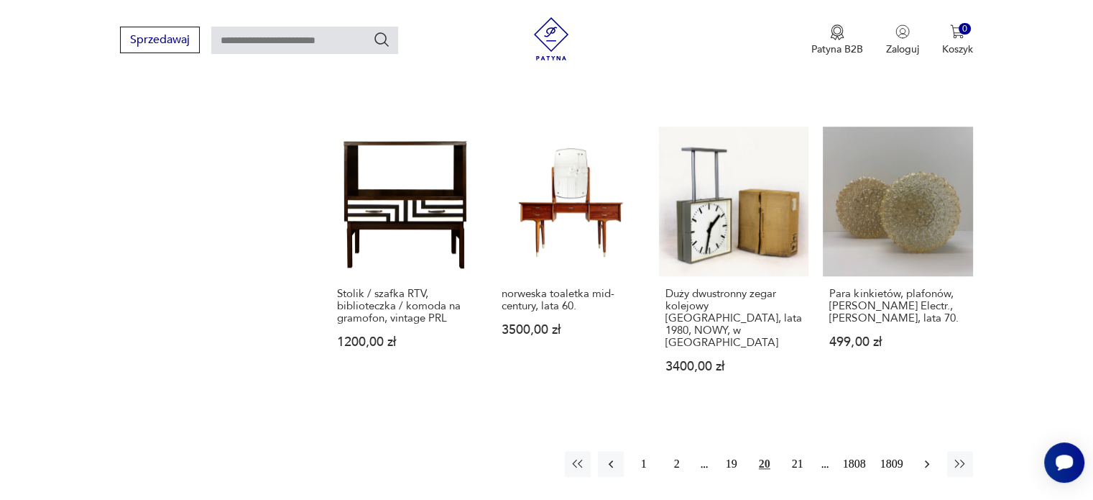
click at [923, 457] on icon "button" at bounding box center [927, 464] width 14 height 14
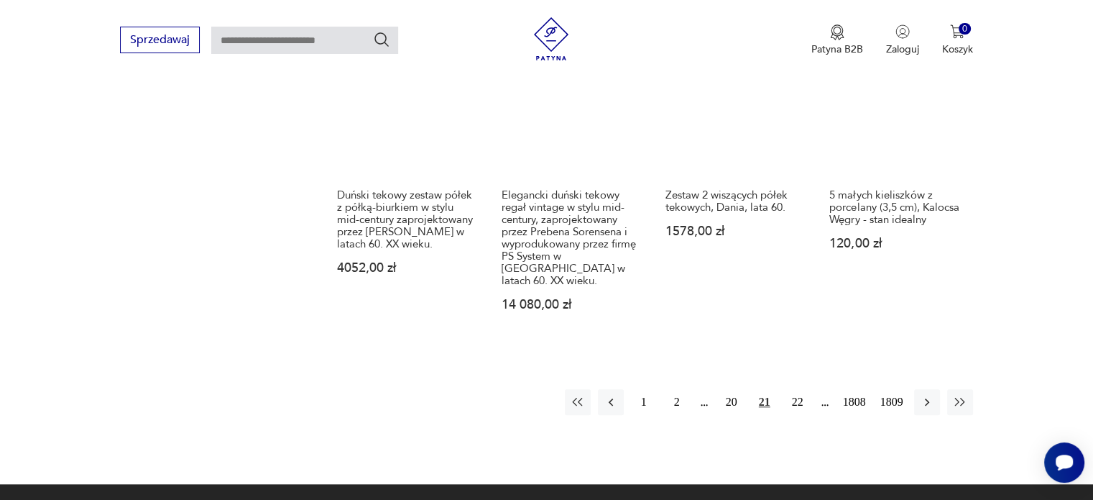
scroll to position [1307, 0]
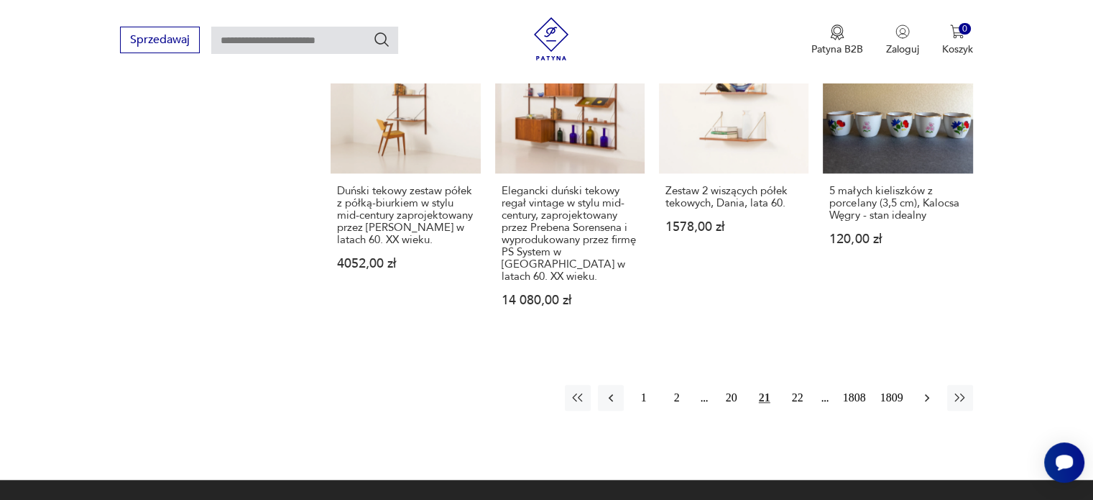
click at [920, 390] on icon "button" at bounding box center [927, 397] width 14 height 14
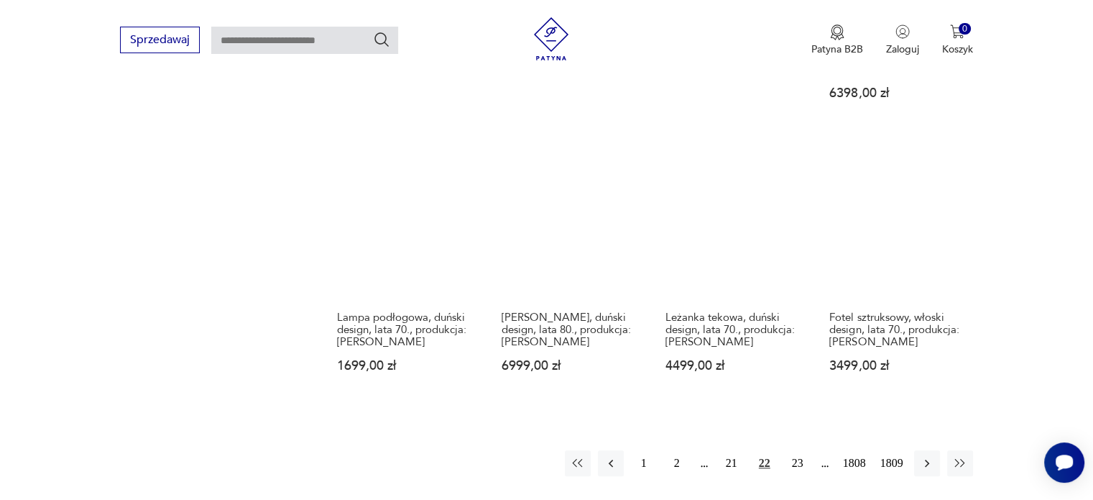
scroll to position [1221, 0]
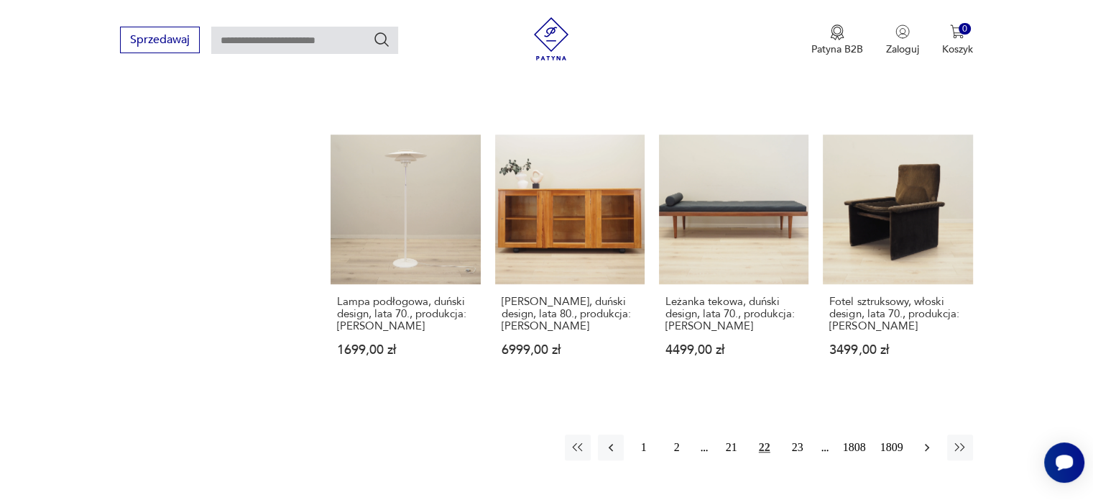
click at [930, 440] on icon "button" at bounding box center [927, 447] width 14 height 14
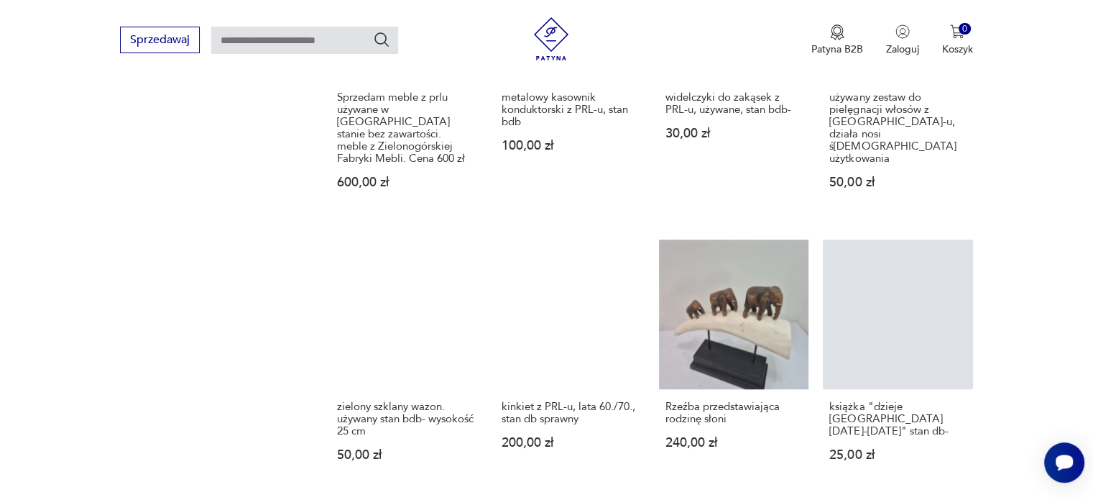
scroll to position [1221, 0]
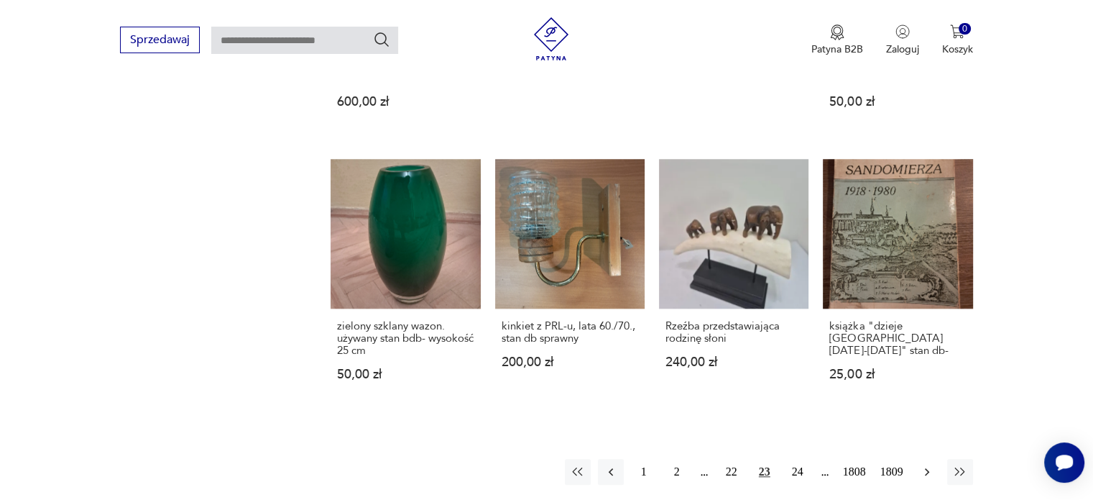
click at [932, 464] on icon "button" at bounding box center [927, 471] width 14 height 14
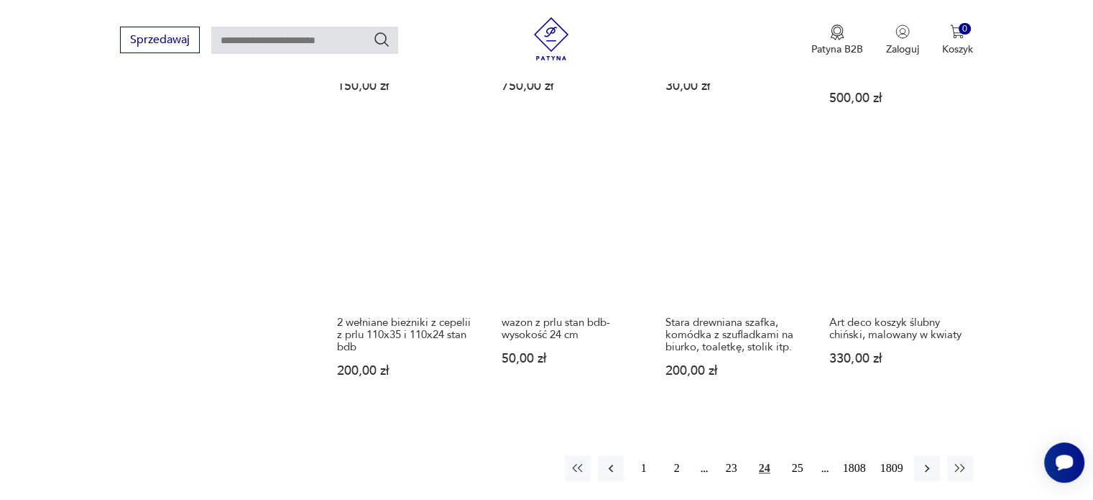
scroll to position [1163, 0]
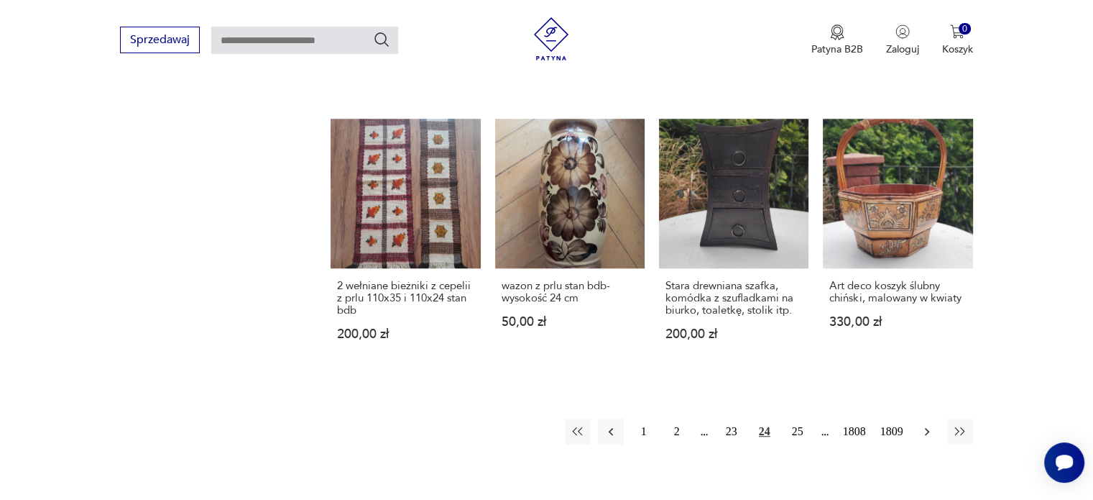
click at [918, 433] on button "button" at bounding box center [927, 431] width 26 height 26
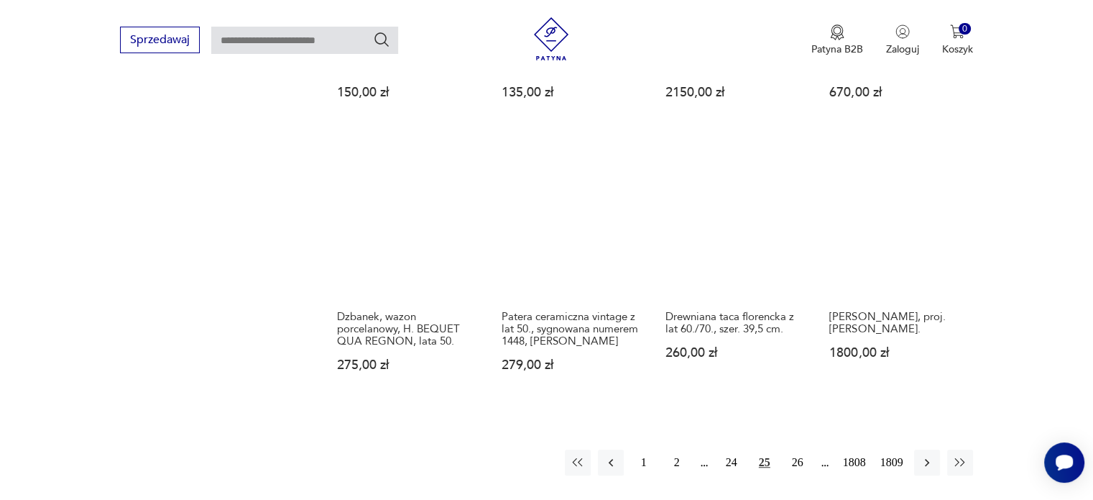
scroll to position [1163, 0]
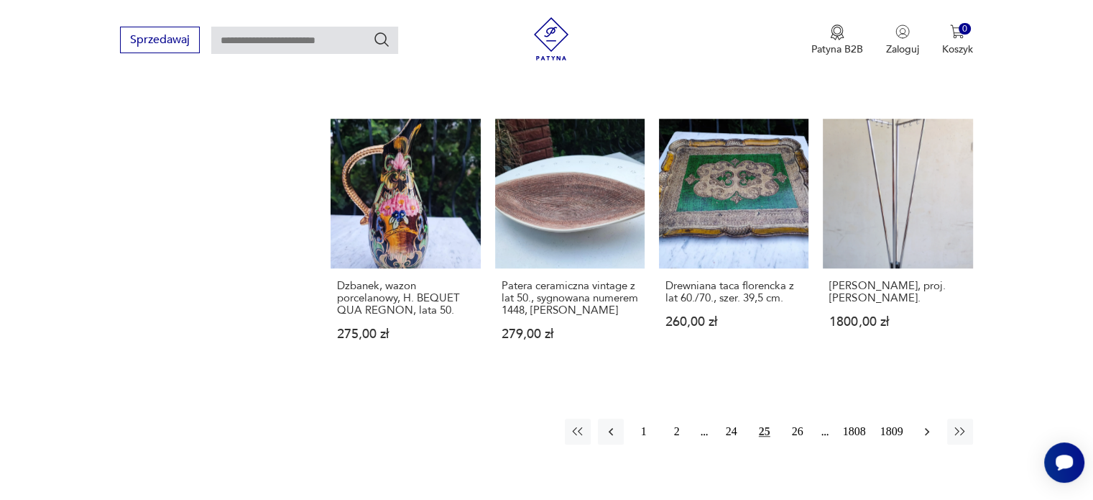
click at [926, 426] on button "button" at bounding box center [927, 431] width 26 height 26
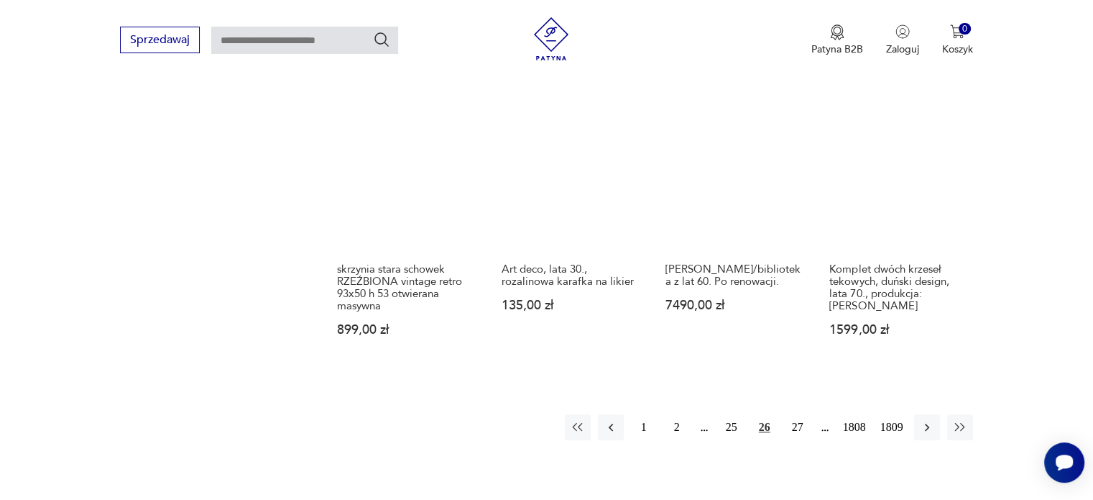
scroll to position [1221, 0]
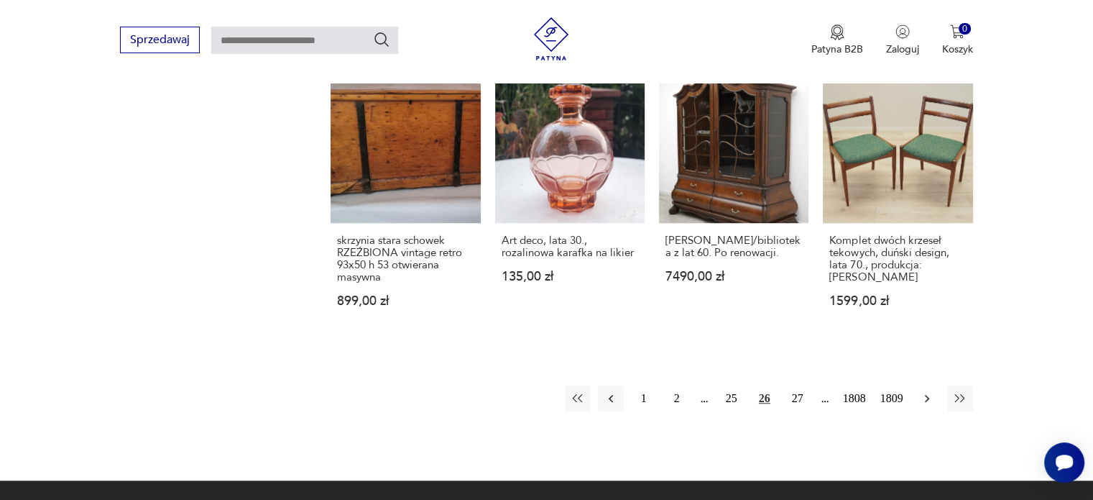
click at [923, 391] on icon "button" at bounding box center [927, 398] width 14 height 14
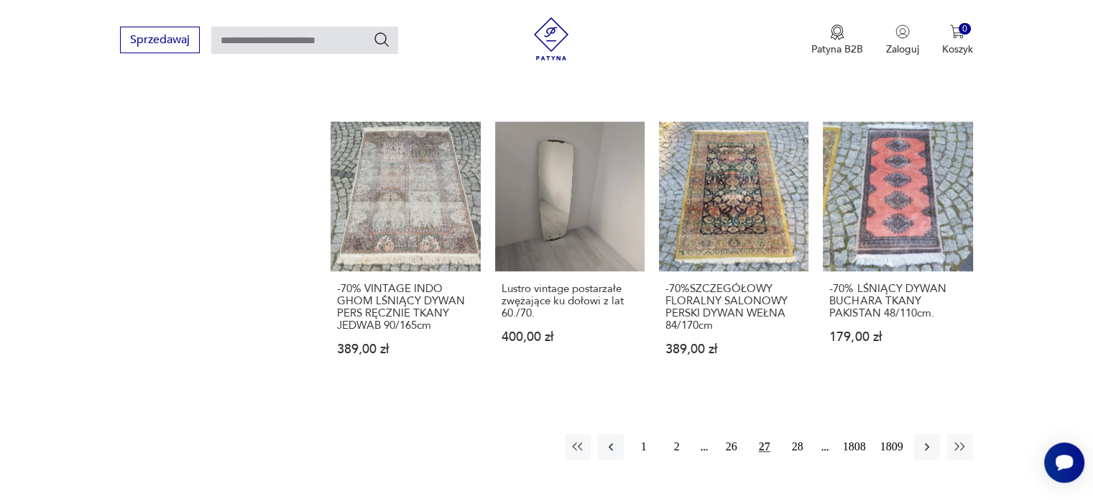
scroll to position [1192, 0]
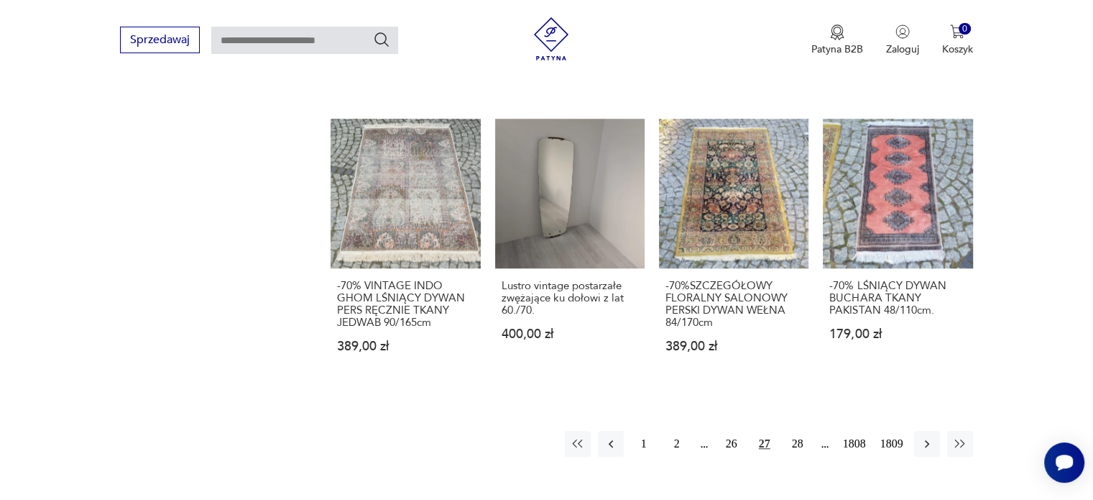
click at [293, 42] on input "text" at bounding box center [304, 40] width 187 height 27
type input "**********"
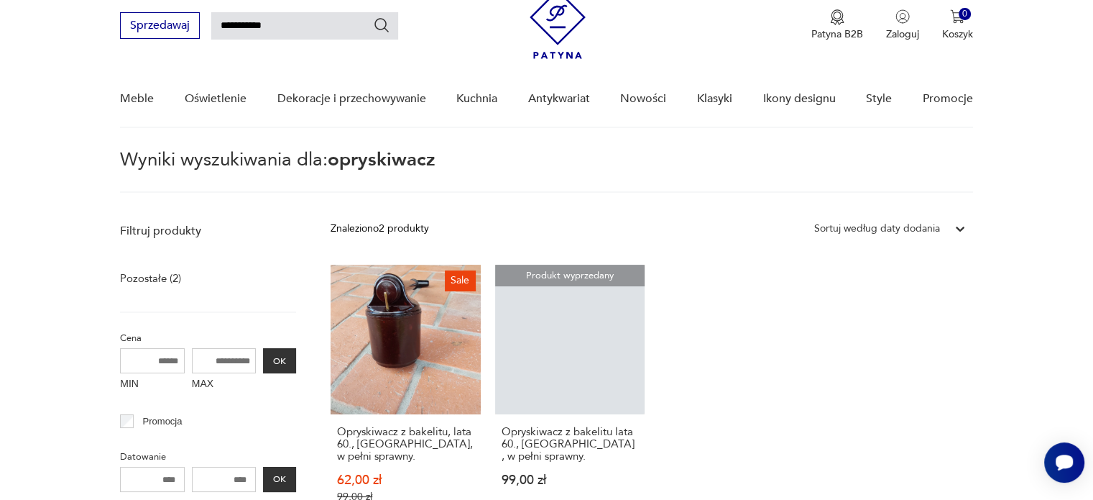
scroll to position [51, 0]
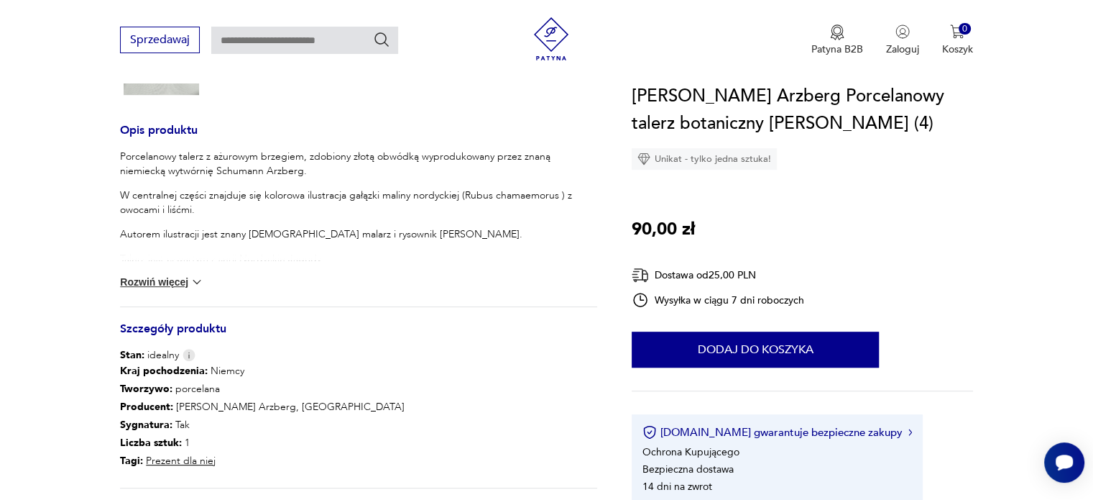
scroll to position [518, 0]
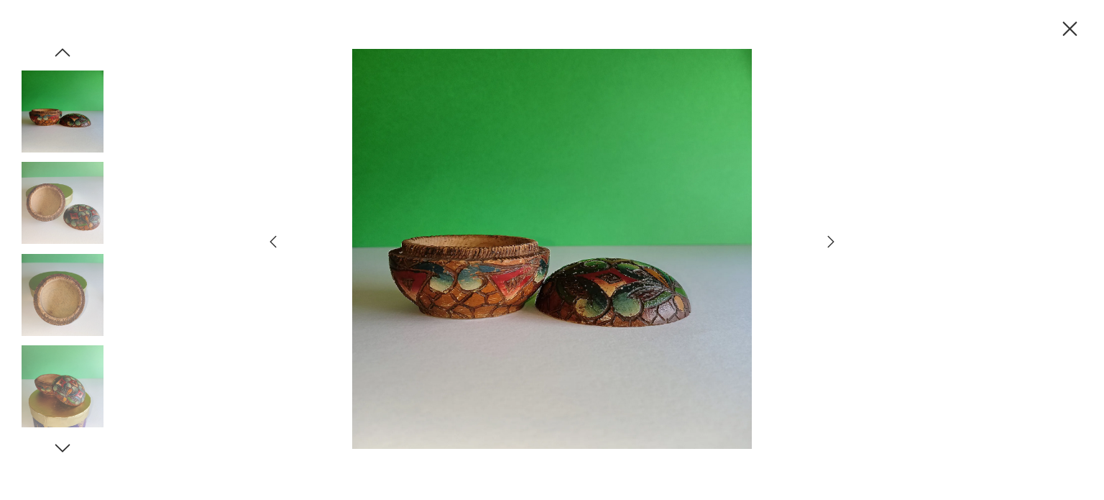
click at [835, 241] on icon "button" at bounding box center [830, 241] width 17 height 17
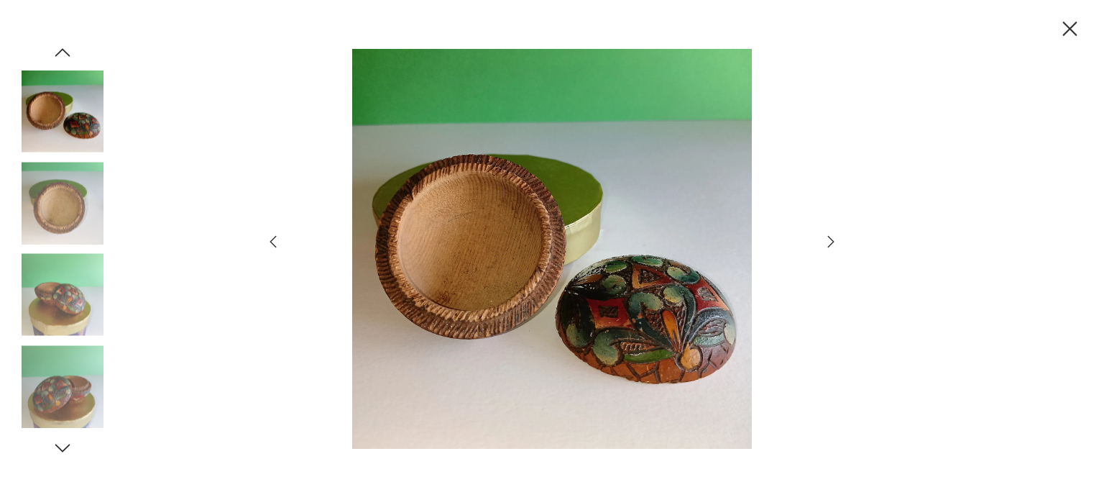
click at [835, 241] on icon "button" at bounding box center [830, 241] width 17 height 17
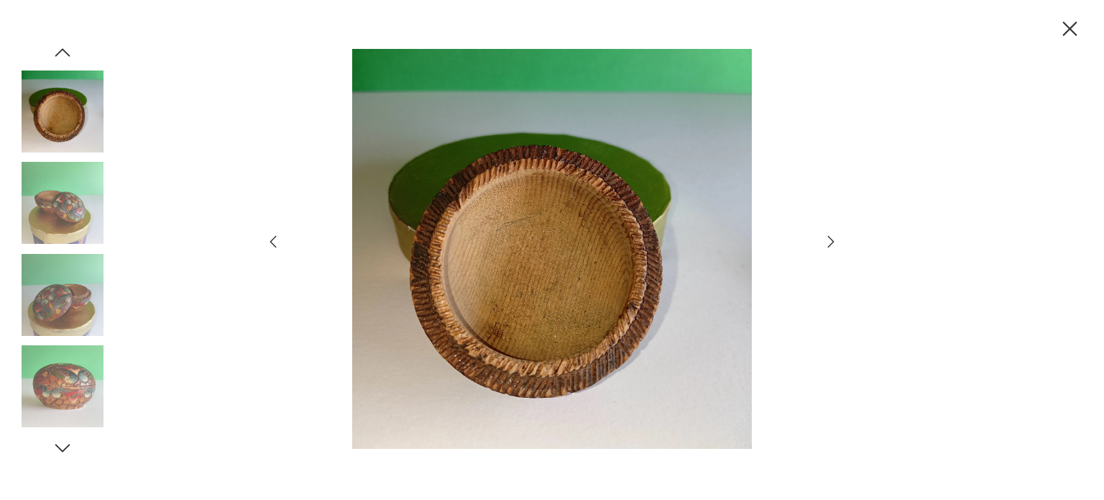
click at [835, 241] on icon "button" at bounding box center [830, 241] width 17 height 17
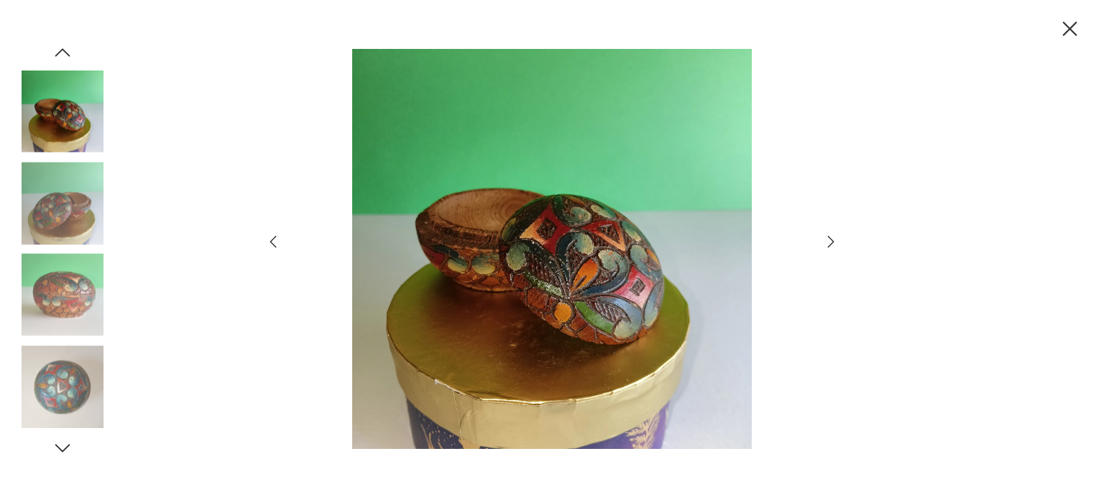
click at [1068, 28] on icon "button" at bounding box center [1070, 29] width 25 height 25
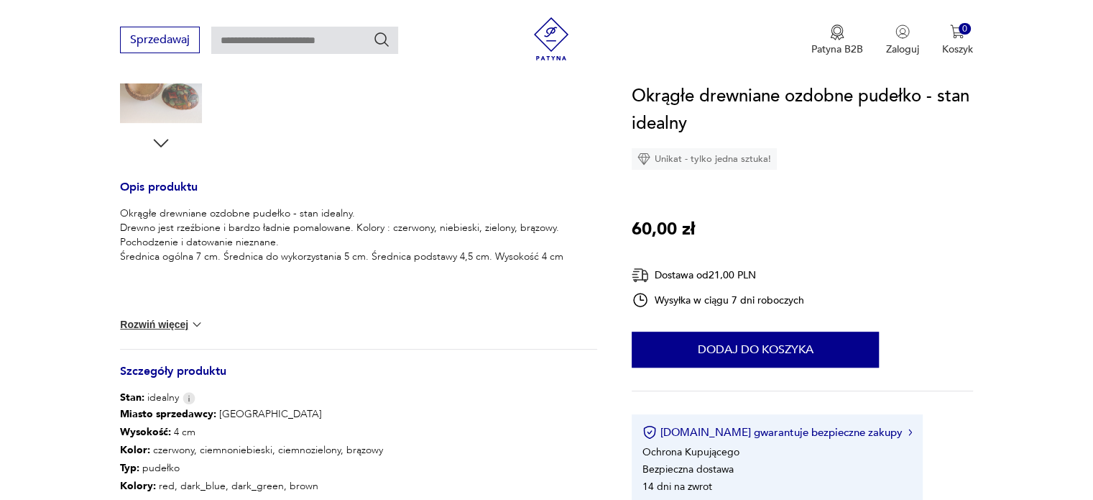
scroll to position [518, 0]
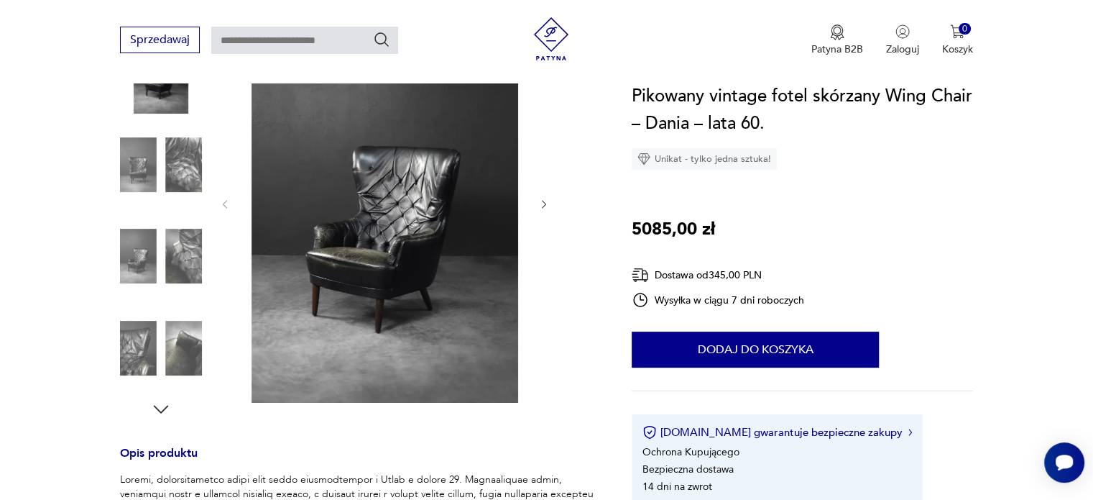
scroll to position [230, 0]
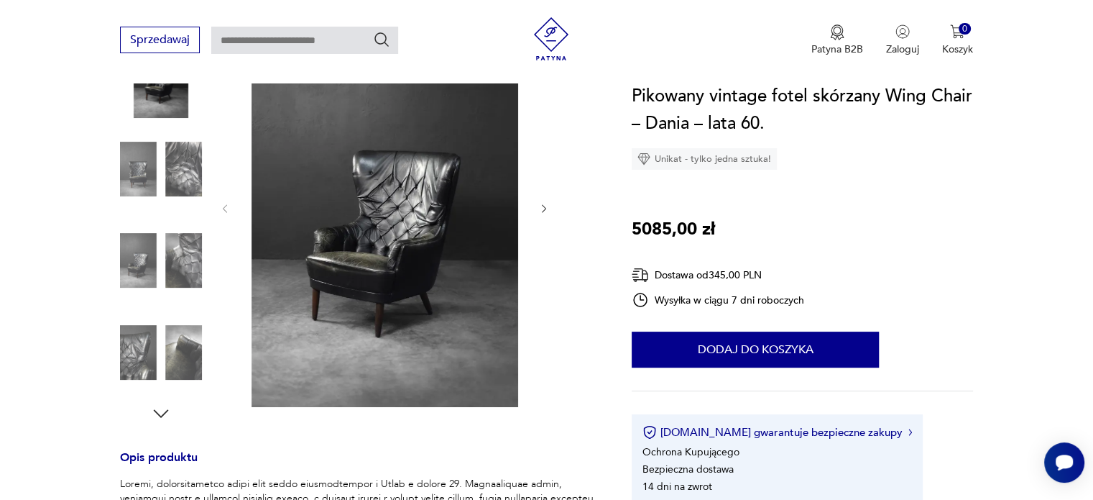
drag, startPoint x: 535, startPoint y: 204, endPoint x: 544, endPoint y: 208, distance: 9.6
click at [544, 208] on div at bounding box center [384, 208] width 331 height 403
click at [544, 208] on icon "button" at bounding box center [544, 209] width 12 height 12
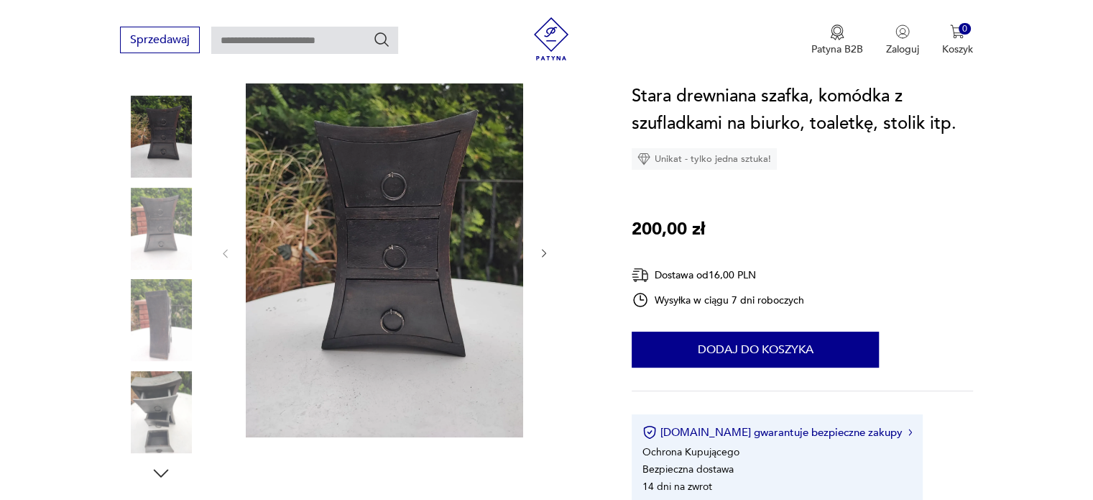
scroll to position [173, 0]
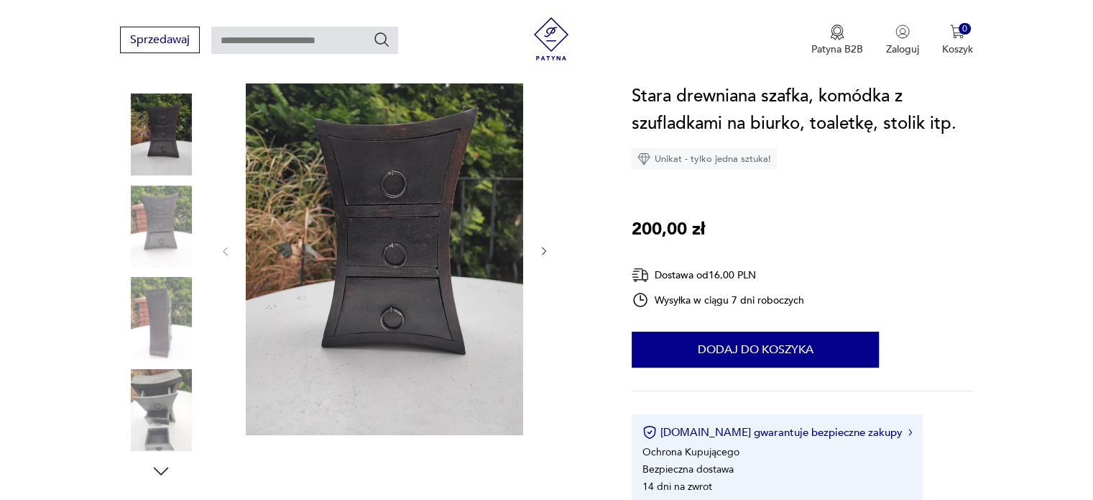
click at [416, 204] on img at bounding box center [385, 250] width 278 height 370
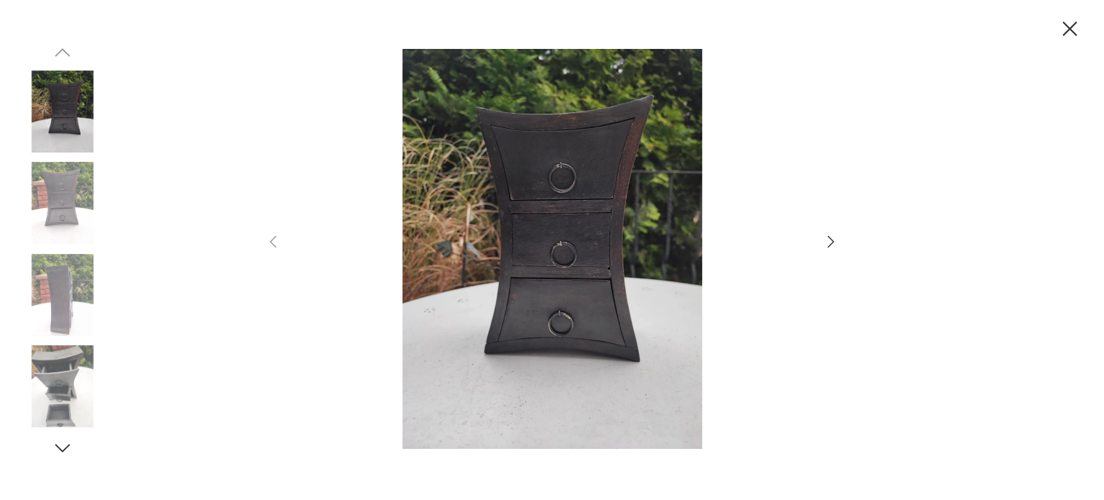
click at [827, 241] on icon "button" at bounding box center [830, 241] width 17 height 17
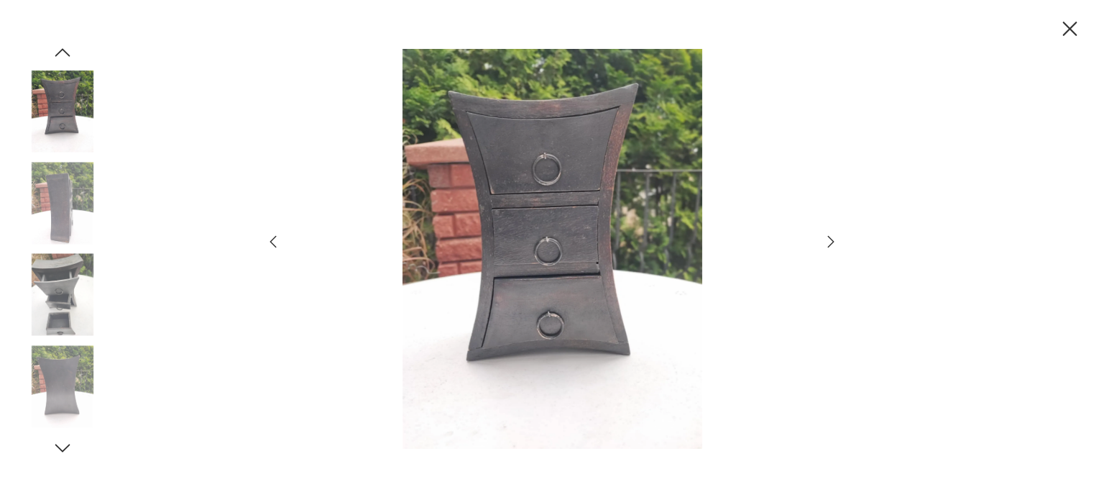
click at [827, 241] on icon "button" at bounding box center [830, 241] width 17 height 17
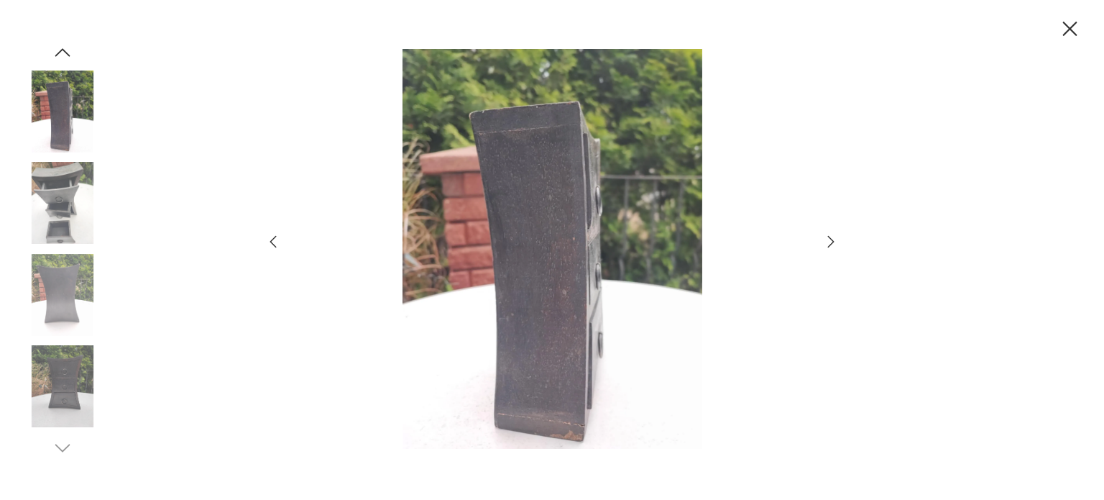
click at [827, 241] on icon "button" at bounding box center [830, 241] width 17 height 17
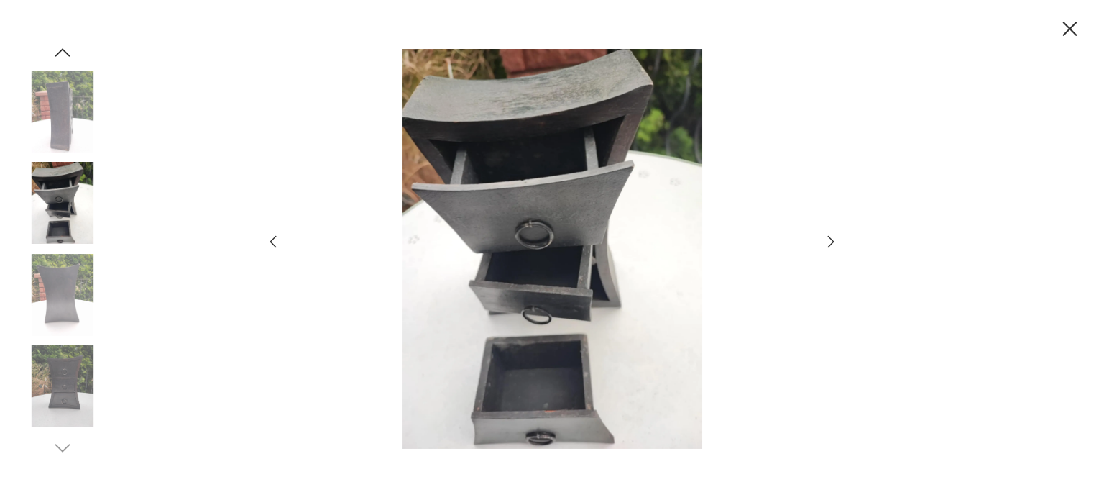
click at [827, 241] on icon "button" at bounding box center [830, 241] width 17 height 17
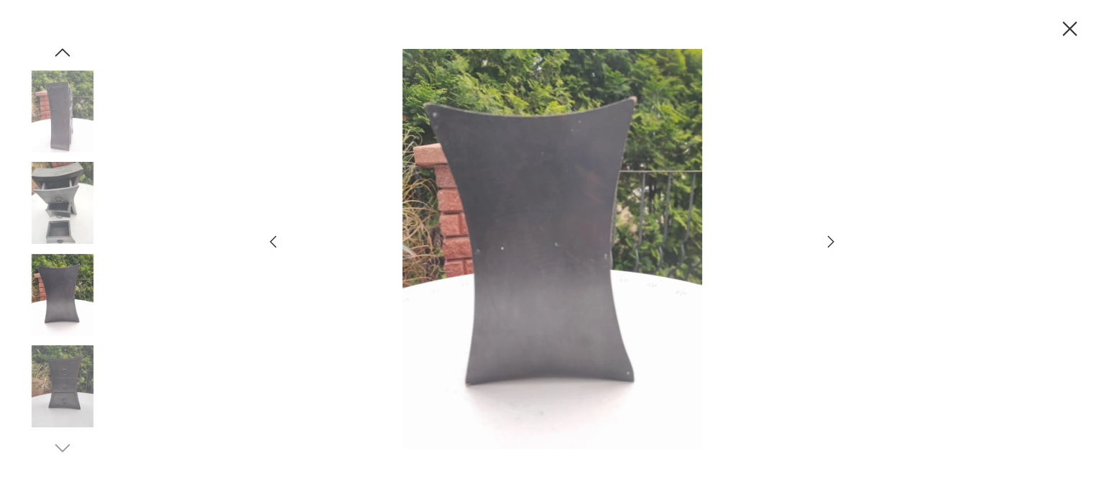
click at [827, 241] on icon "button" at bounding box center [830, 241] width 17 height 17
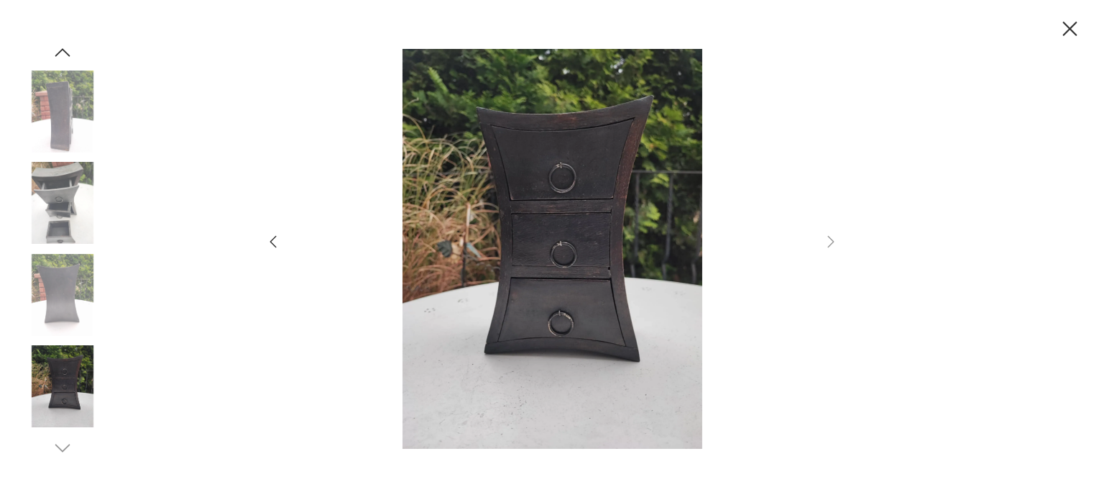
click at [1060, 37] on icon "button" at bounding box center [1070, 29] width 25 height 25
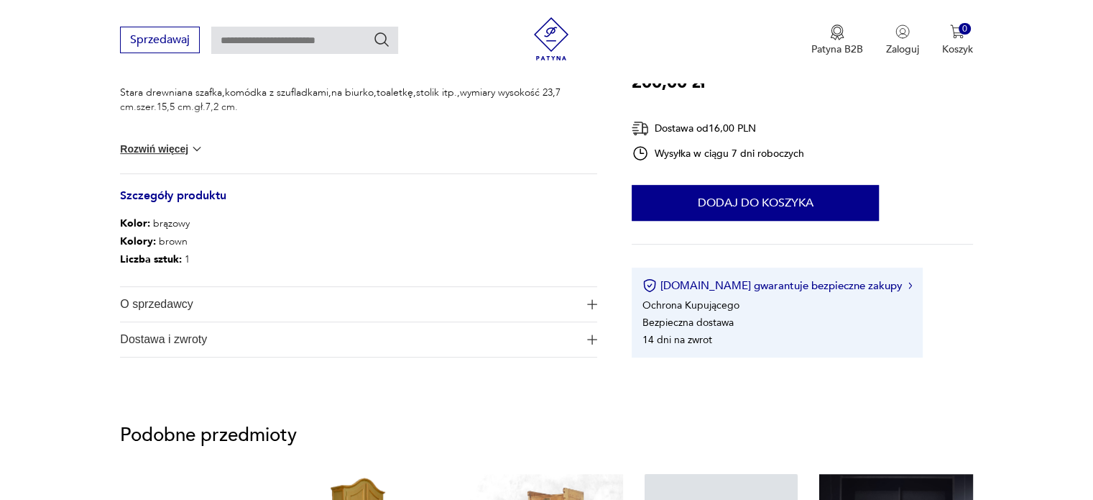
click at [1060, 37] on div "Sprzedawaj Patyna B2B Zaloguj 0 Koszyk Twój koszyk ( 0 ) Brak produktów w koszy…" at bounding box center [546, 41] width 1093 height 83
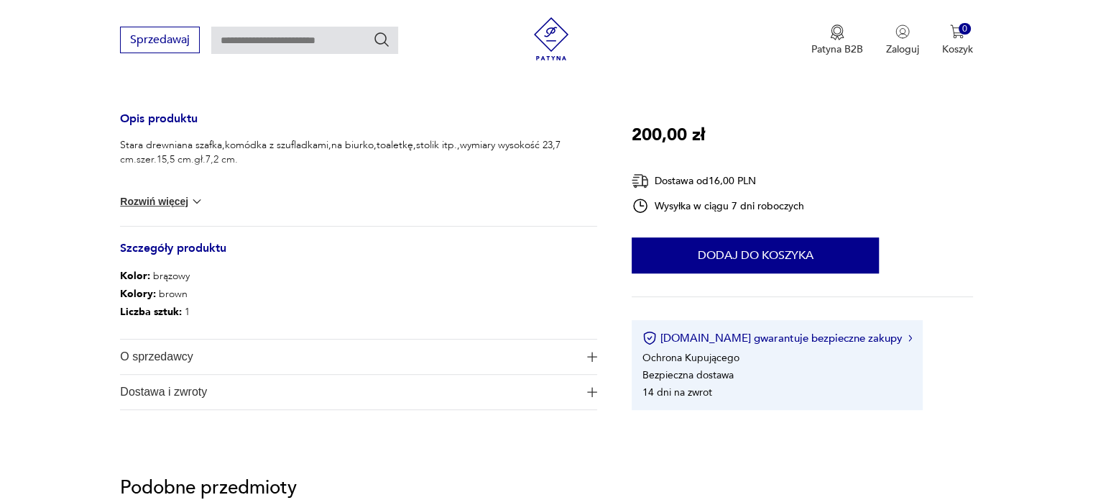
scroll to position [546, 0]
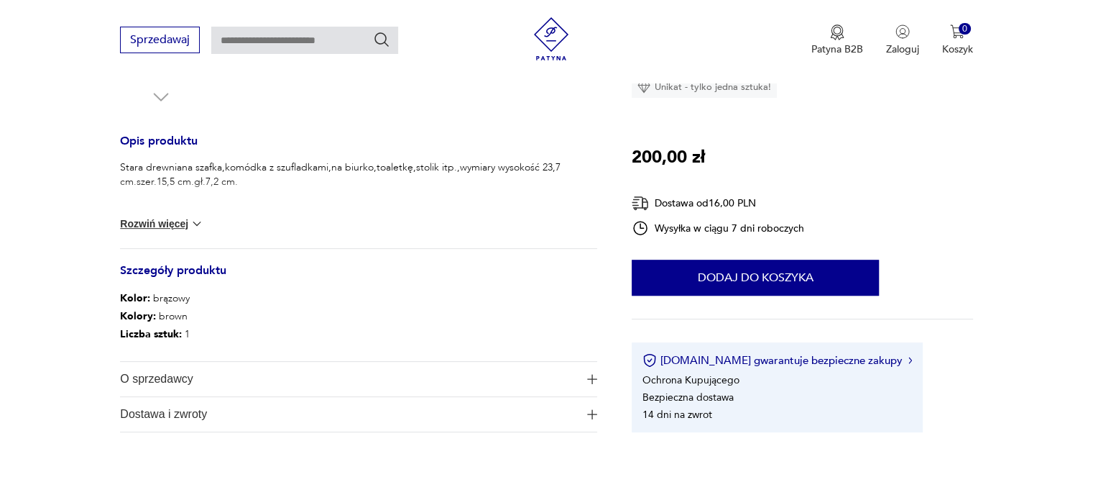
click at [173, 226] on button "Rozwiń więcej" at bounding box center [161, 223] width 83 height 14
